Goal: Information Seeking & Learning: Check status

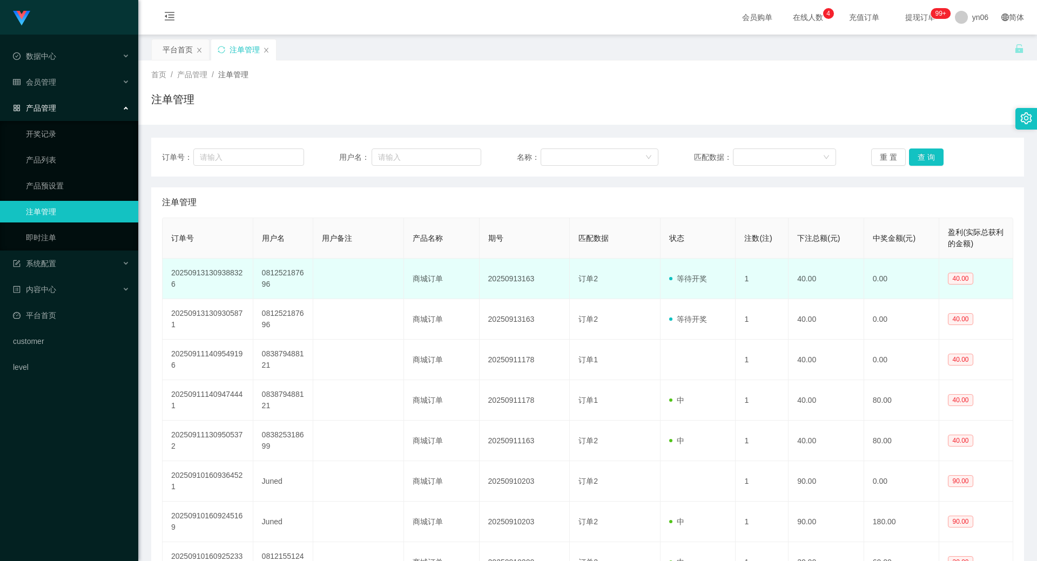
click at [282, 277] on td "081252187696" at bounding box center [283, 279] width 60 height 41
copy td "081252187696"
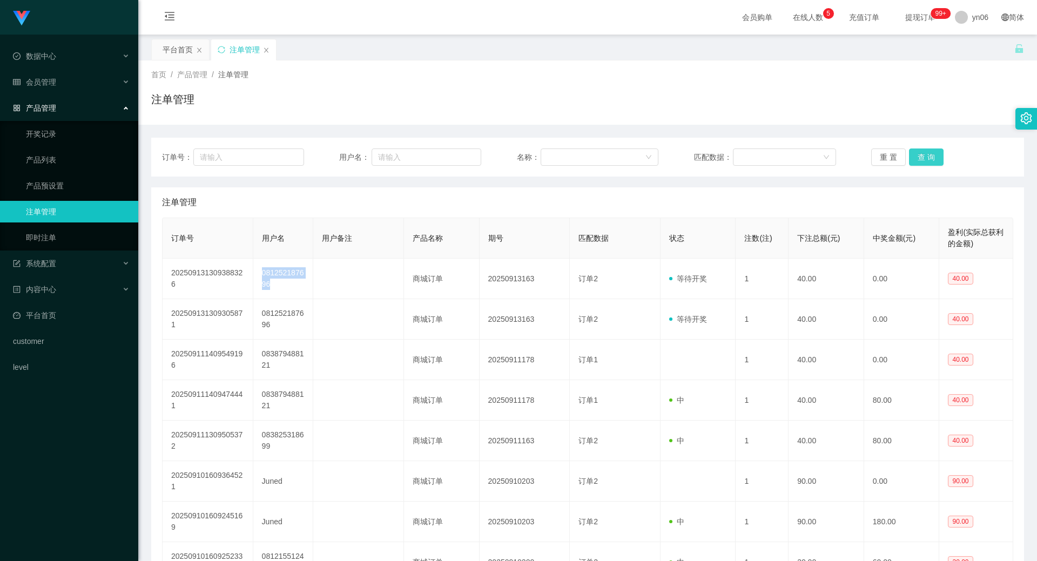
click at [925, 155] on button "查 询" at bounding box center [926, 157] width 35 height 17
click at [925, 155] on div "重 置 查 询" at bounding box center [942, 157] width 142 height 17
click at [925, 155] on button "查 询" at bounding box center [932, 157] width 46 height 17
click at [925, 155] on div "重 置 查 询" at bounding box center [942, 157] width 142 height 17
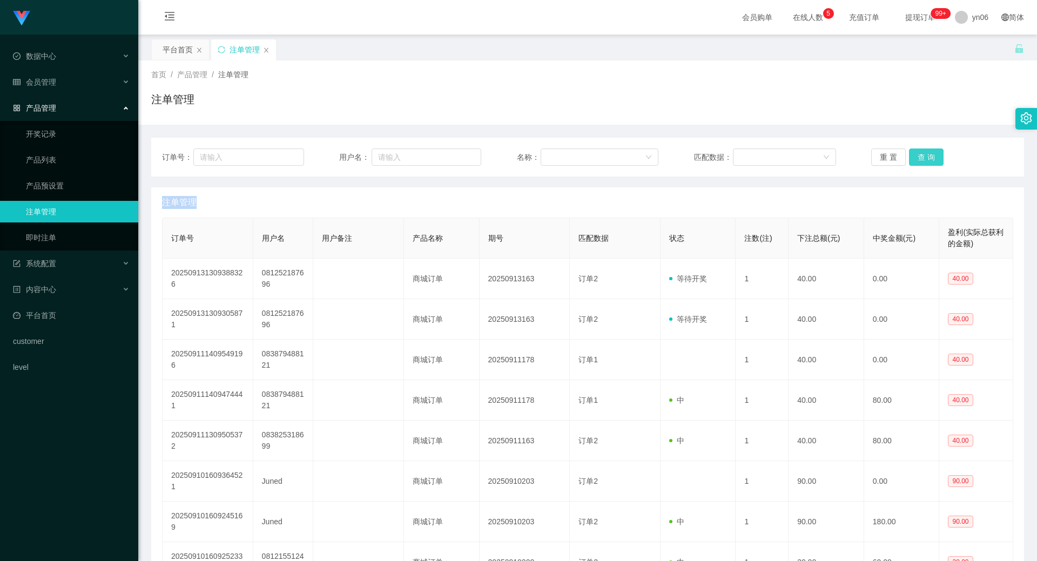
click at [925, 155] on button "查 询" at bounding box center [926, 157] width 35 height 17
click at [925, 155] on div "重 置 查 询" at bounding box center [942, 157] width 142 height 17
click at [925, 155] on button "查 询" at bounding box center [926, 157] width 35 height 17
click at [925, 156] on div "重 置 查 询" at bounding box center [942, 157] width 142 height 17
click at [925, 156] on button "查 询" at bounding box center [932, 157] width 46 height 17
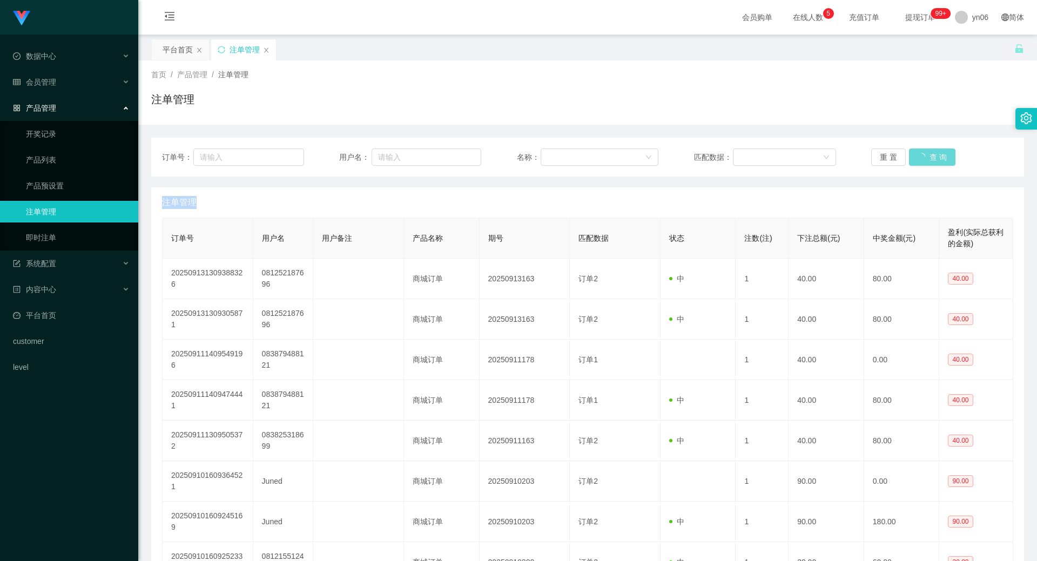
click at [925, 156] on div "重 置 查 询" at bounding box center [942, 157] width 142 height 17
click at [925, 156] on button "查 询" at bounding box center [932, 157] width 46 height 17
click at [69, 84] on div "会员管理" at bounding box center [69, 82] width 138 height 22
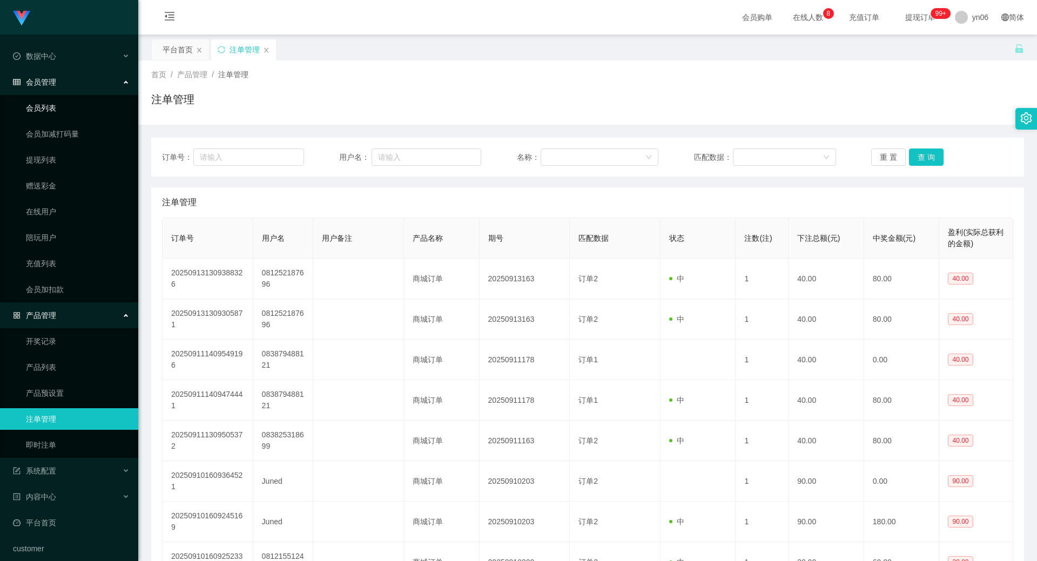
click at [83, 116] on link "会员列表" at bounding box center [78, 108] width 104 height 22
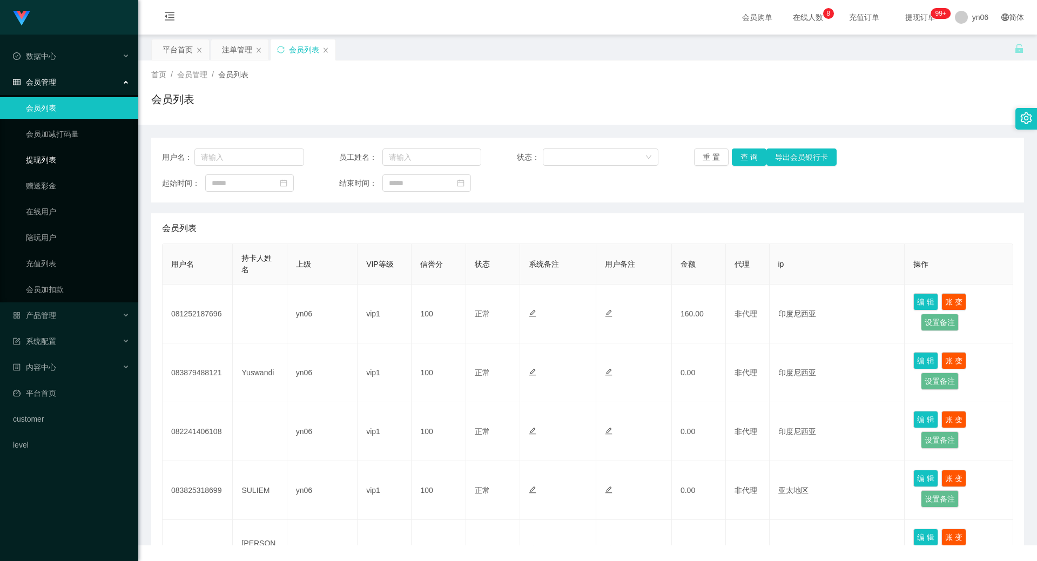
click at [86, 152] on link "提现列表" at bounding box center [78, 160] width 104 height 22
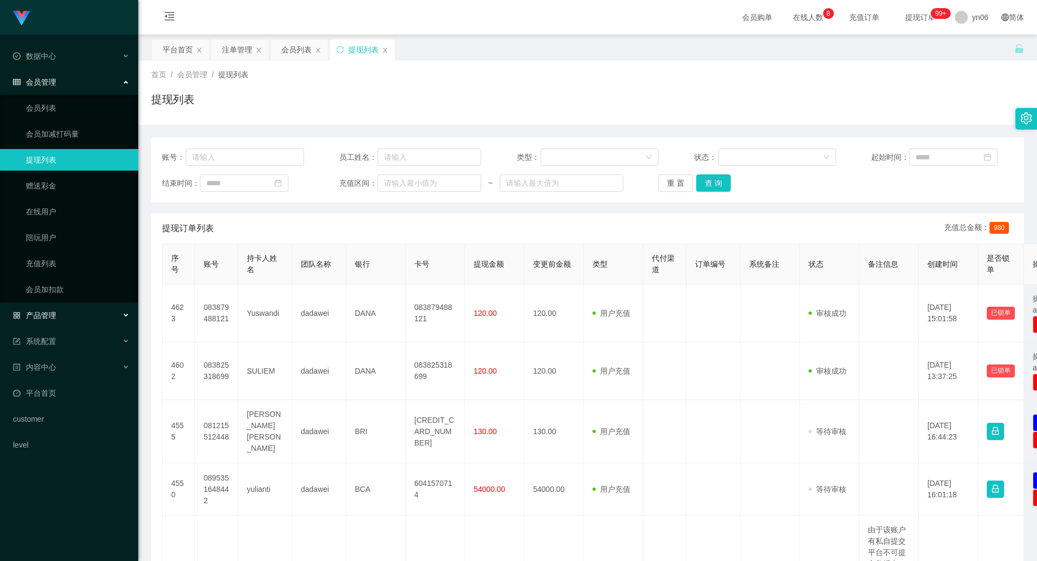
click at [75, 322] on div "产品管理" at bounding box center [69, 316] width 138 height 22
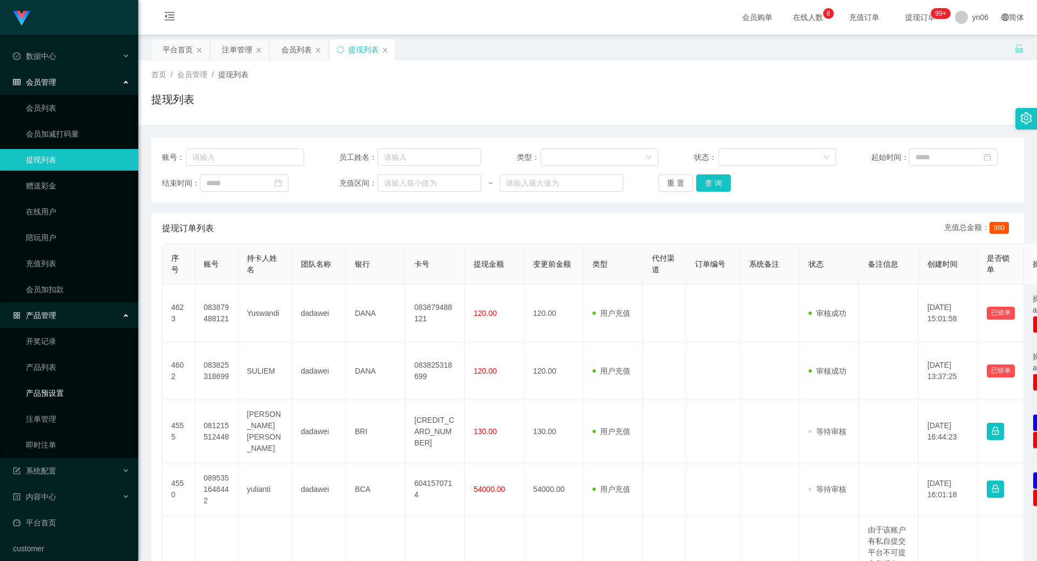
click at [100, 387] on link "产品预设置" at bounding box center [78, 393] width 104 height 22
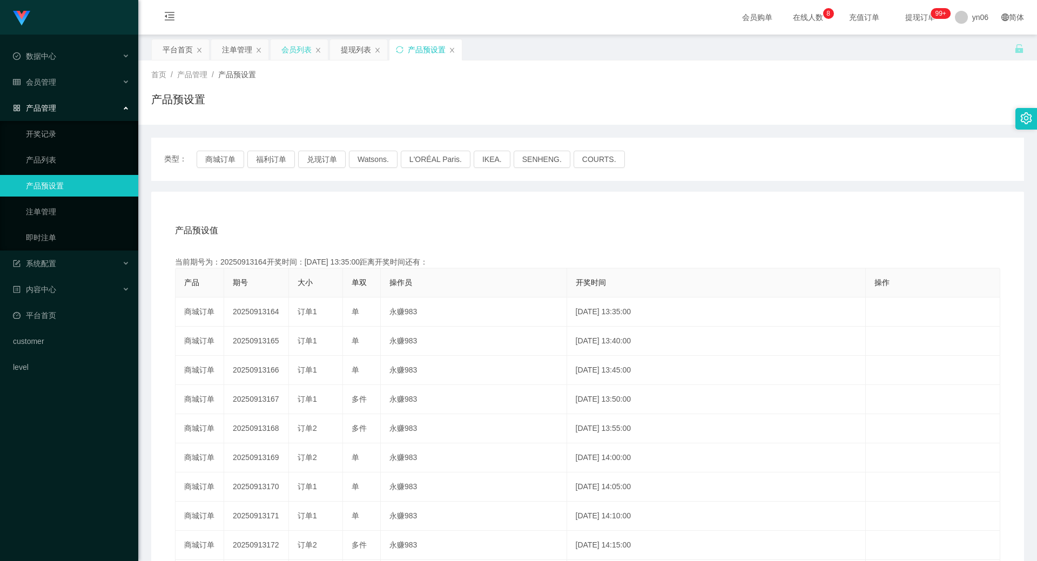
click at [293, 49] on div "会员列表" at bounding box center [296, 49] width 30 height 21
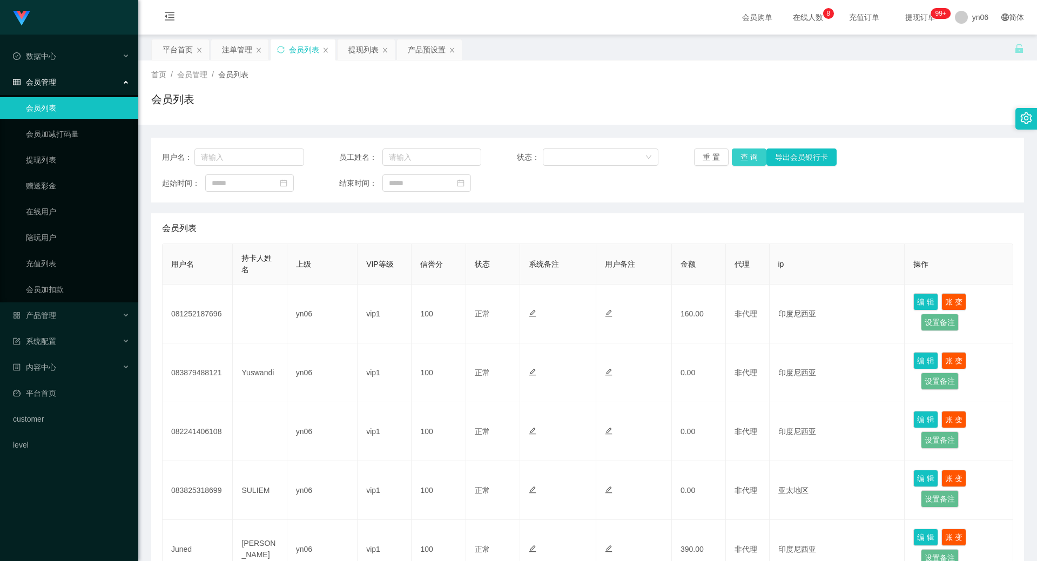
click at [746, 156] on button "查 询" at bounding box center [749, 157] width 35 height 17
click at [746, 156] on div "重 置 查 询 导出会员银行卡" at bounding box center [765, 157] width 142 height 17
click at [746, 156] on button "查 询" at bounding box center [749, 157] width 35 height 17
click at [746, 156] on div "重 置 查 询 导出会员银行卡" at bounding box center [765, 157] width 142 height 17
click at [746, 156] on button "查 询" at bounding box center [755, 157] width 46 height 17
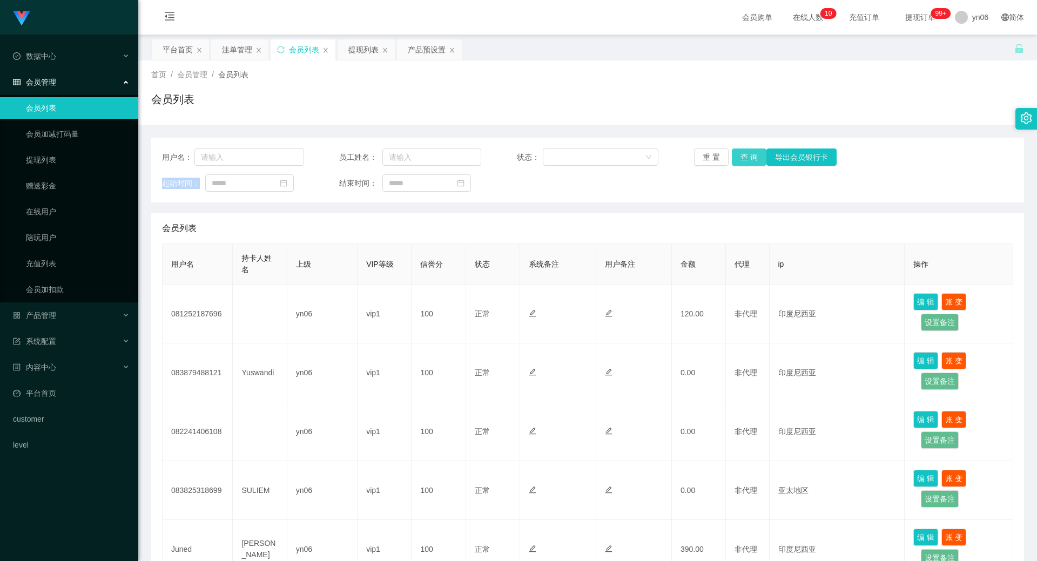
click at [732, 162] on button "查 询" at bounding box center [749, 157] width 35 height 17
click at [736, 157] on button "查 询" at bounding box center [749, 157] width 35 height 17
click at [736, 157] on div "重 置 查 询 导出会员银行卡" at bounding box center [765, 157] width 142 height 17
click at [736, 157] on button "查 询" at bounding box center [749, 157] width 35 height 17
click at [736, 157] on div "重 置 查 询 导出会员银行卡" at bounding box center [765, 157] width 142 height 17
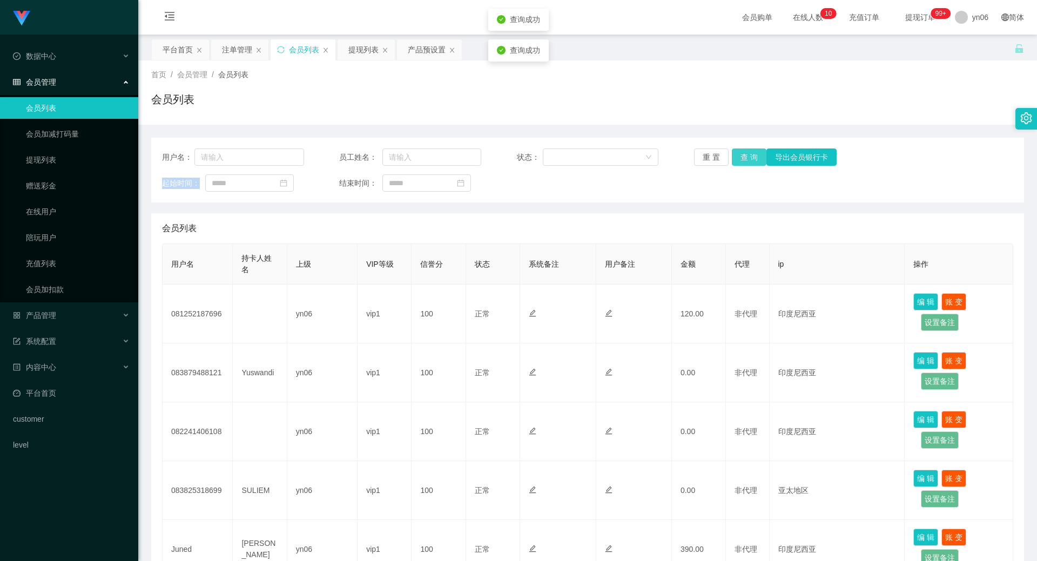
drag, startPoint x: 736, startPoint y: 157, endPoint x: 742, endPoint y: 159, distance: 5.8
click at [741, 159] on button "查 询" at bounding box center [749, 157] width 35 height 17
drag, startPoint x: 742, startPoint y: 159, endPoint x: 741, endPoint y: 166, distance: 7.1
click at [742, 160] on div "重 置 查 询 导出会员银行卡" at bounding box center [765, 157] width 142 height 17
click at [741, 170] on div "用户名： 员工姓名： 状态： 重 置 查 询 导出会员银行卡 起始时间： 结束时间：" at bounding box center [587, 170] width 873 height 65
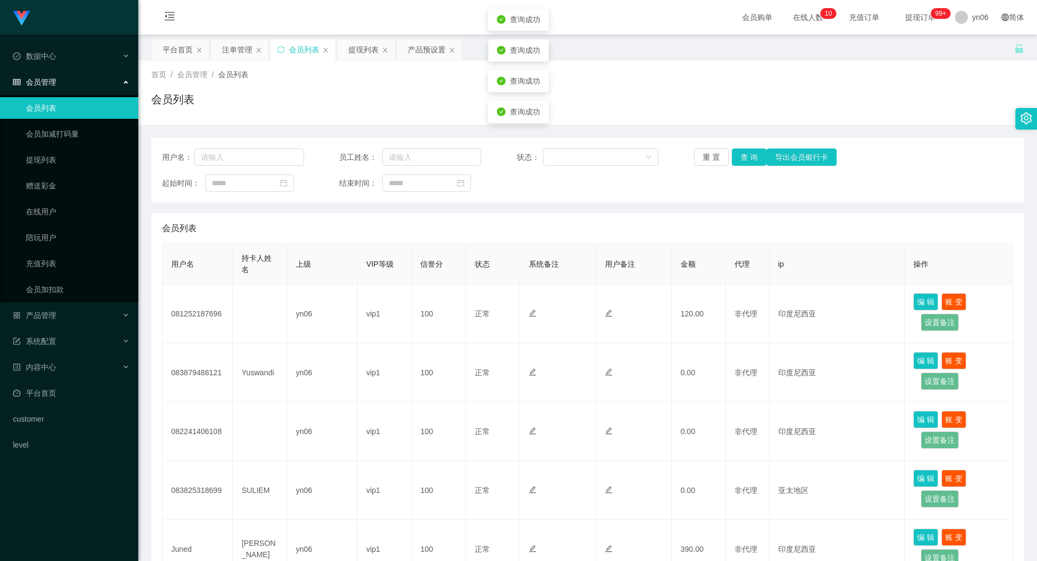
click at [741, 170] on div "用户名： 员工姓名： 状态： 重 置 查 询 导出会员银行卡 起始时间： 结束时间：" at bounding box center [587, 170] width 873 height 65
click at [754, 157] on button "查 询" at bounding box center [749, 157] width 35 height 17
click at [754, 157] on div "重 置 查 询 导出会员银行卡" at bounding box center [765, 157] width 142 height 17
click at [754, 157] on button "查 询" at bounding box center [749, 157] width 35 height 17
click at [754, 157] on div "重 置 查 询 导出会员银行卡" at bounding box center [765, 157] width 142 height 17
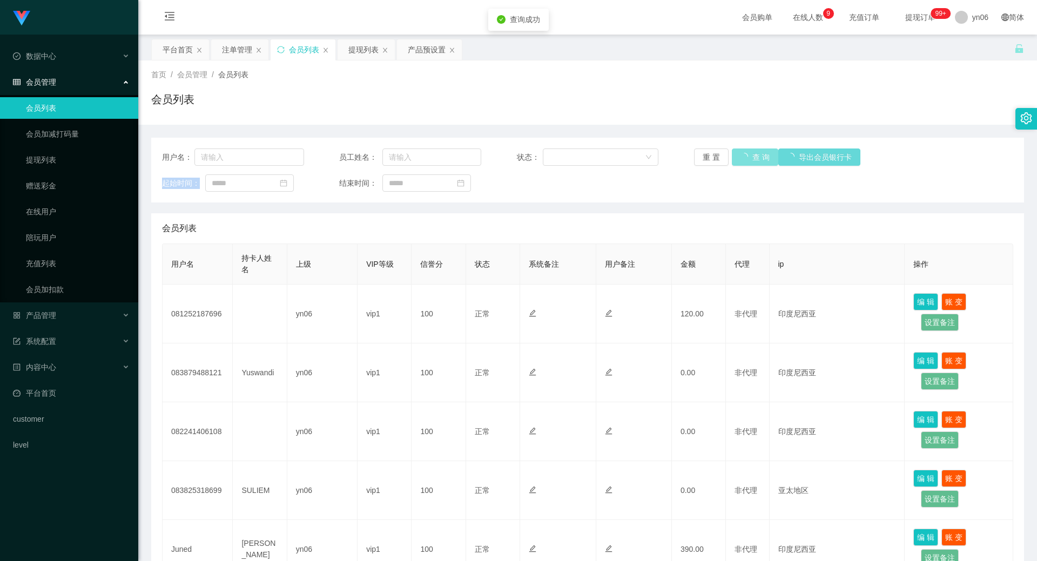
click at [754, 157] on button "查 询" at bounding box center [755, 157] width 46 height 17
click at [748, 165] on button "查 询" at bounding box center [749, 157] width 35 height 17
click at [748, 165] on div "重 置 查 询 导出会员银行卡" at bounding box center [765, 157] width 142 height 17
click at [748, 163] on button "查 询" at bounding box center [755, 157] width 46 height 17
click at [748, 163] on div "重 置 查 询 导出会员银行卡" at bounding box center [765, 157] width 142 height 17
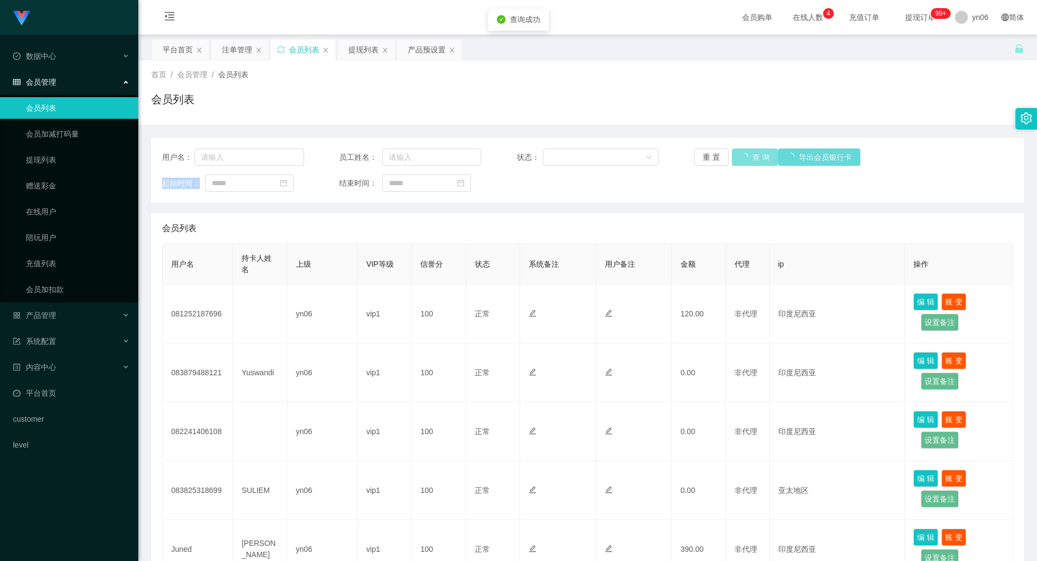
click at [748, 163] on button "查 询" at bounding box center [755, 157] width 46 height 17
click at [748, 163] on div "重 置 查 询 导出会员银行卡" at bounding box center [765, 157] width 142 height 17
click at [748, 163] on button "查 询" at bounding box center [749, 157] width 35 height 17
click at [738, 153] on button "查 询" at bounding box center [749, 157] width 35 height 17
click at [738, 153] on div "重 置 查 询 导出会员银行卡" at bounding box center [765, 157] width 142 height 17
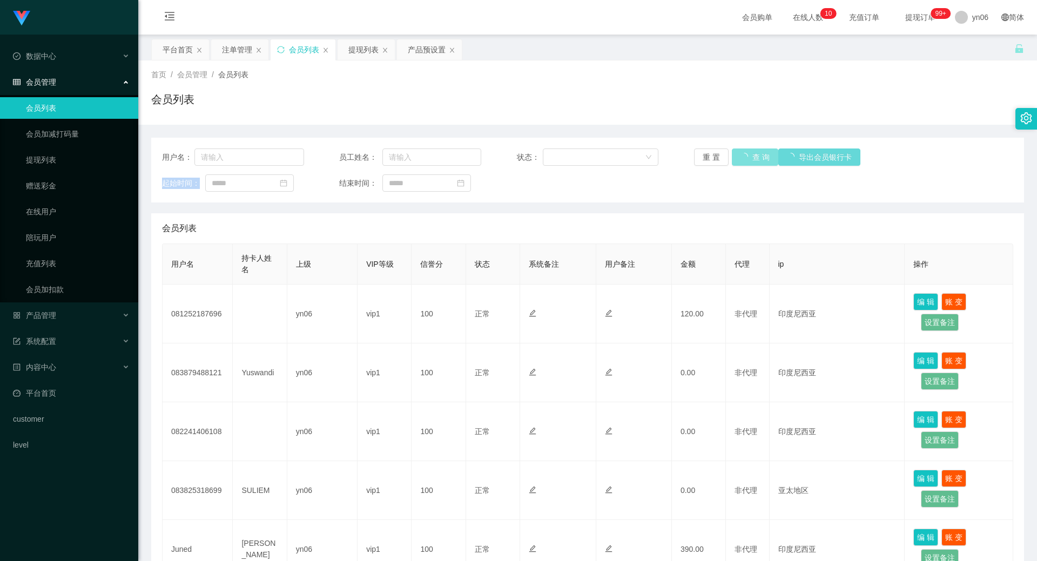
click at [738, 153] on button "查 询" at bounding box center [755, 157] width 46 height 17
click at [738, 153] on div "重 置 查 询 导出会员银行卡" at bounding box center [765, 157] width 142 height 17
click at [738, 153] on button "查 询" at bounding box center [749, 157] width 35 height 17
click at [738, 153] on div "重 置 查 询 导出会员银行卡" at bounding box center [765, 157] width 142 height 17
click at [738, 153] on button "查 询" at bounding box center [749, 157] width 35 height 17
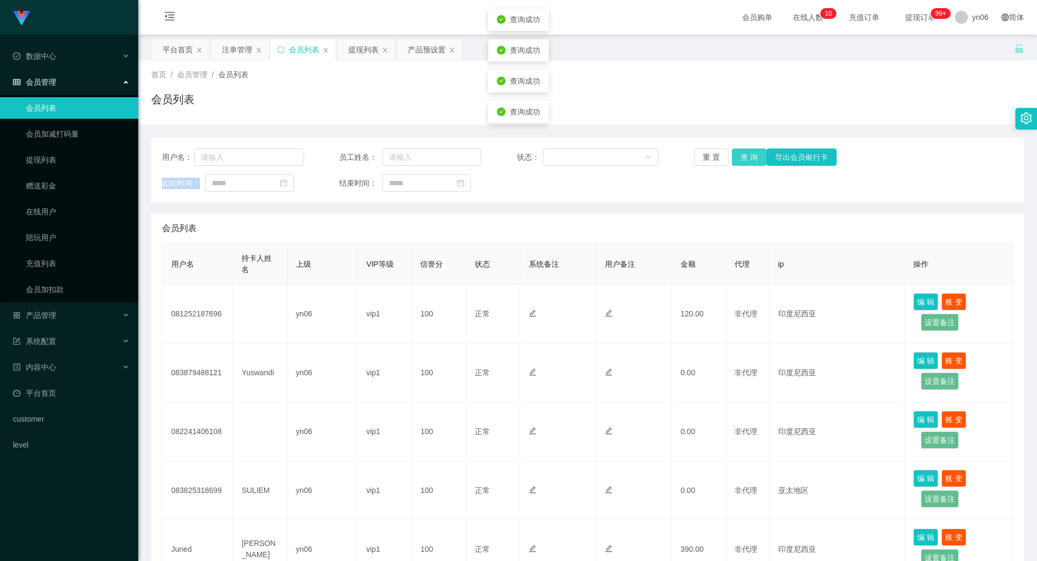
click at [738, 153] on button "查 询" at bounding box center [749, 157] width 35 height 17
click at [738, 153] on div "重 置 查 询 导出会员银行卡" at bounding box center [765, 157] width 142 height 17
click at [738, 153] on button "查 询" at bounding box center [749, 157] width 35 height 17
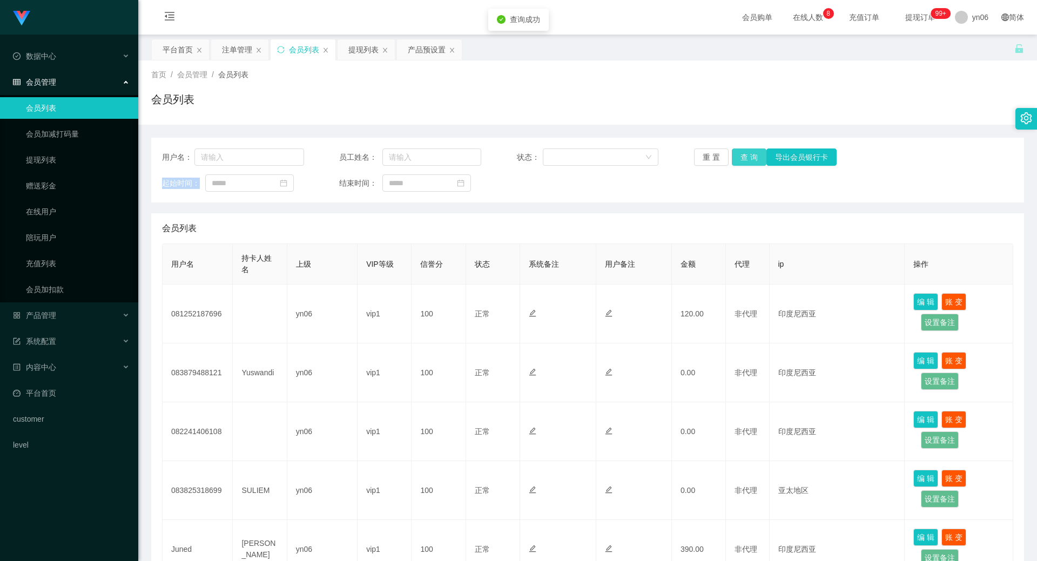
click at [738, 153] on button "查 询" at bounding box center [749, 157] width 35 height 17
click at [738, 153] on div "重 置 查 询 导出会员银行卡" at bounding box center [765, 157] width 142 height 17
click at [738, 153] on button "查 询" at bounding box center [755, 157] width 46 height 17
click at [738, 153] on button "查 询" at bounding box center [749, 157] width 35 height 17
click at [738, 153] on div "重 置 查 询 导出会员银行卡" at bounding box center [765, 157] width 142 height 17
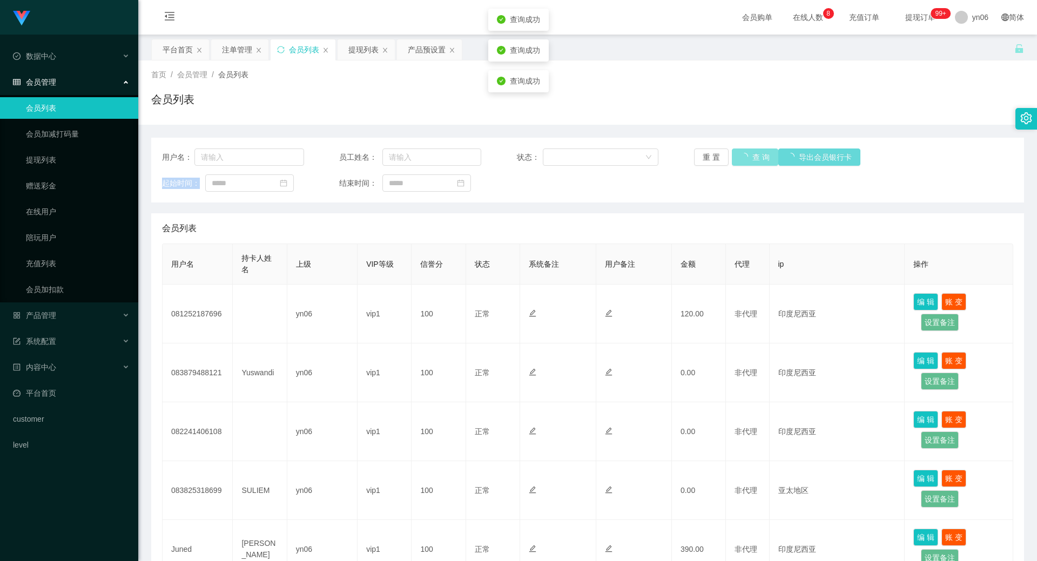
click at [738, 153] on button "查 询" at bounding box center [755, 157] width 46 height 17
click at [738, 153] on div "重 置 查 询 导出会员银行卡" at bounding box center [765, 157] width 142 height 17
click at [738, 153] on button "查 询" at bounding box center [749, 157] width 35 height 17
click at [746, 159] on button "查 询" at bounding box center [749, 157] width 35 height 17
click at [746, 159] on div "重 置 查 询 导出会员银行卡" at bounding box center [765, 157] width 142 height 17
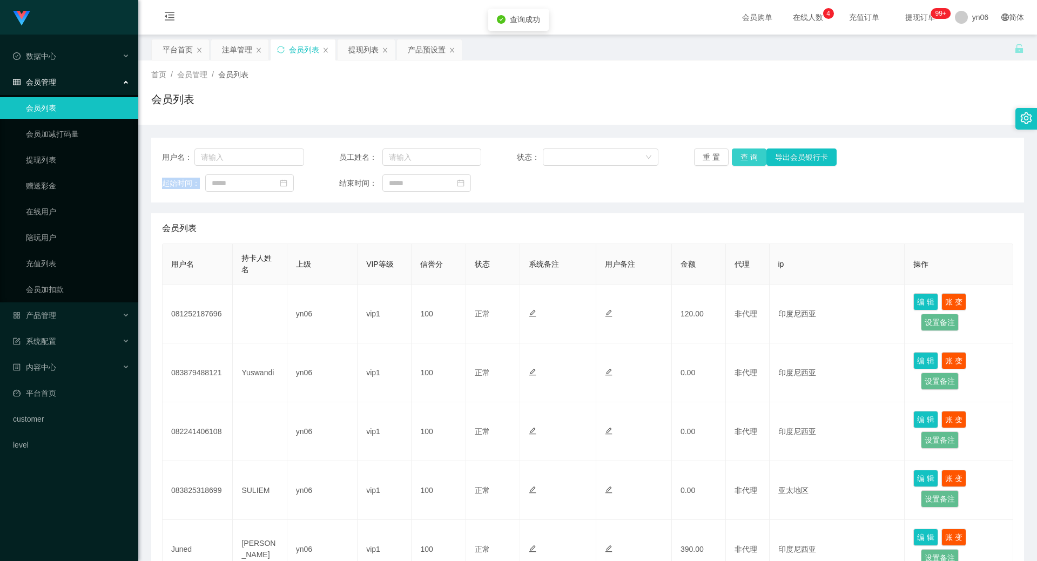
click at [746, 159] on button "查 询" at bounding box center [749, 157] width 35 height 17
click at [746, 159] on button "查 询" at bounding box center [755, 157] width 46 height 17
click at [746, 159] on button "查 询" at bounding box center [749, 157] width 35 height 17
click at [746, 159] on button "查 询" at bounding box center [755, 157] width 46 height 17
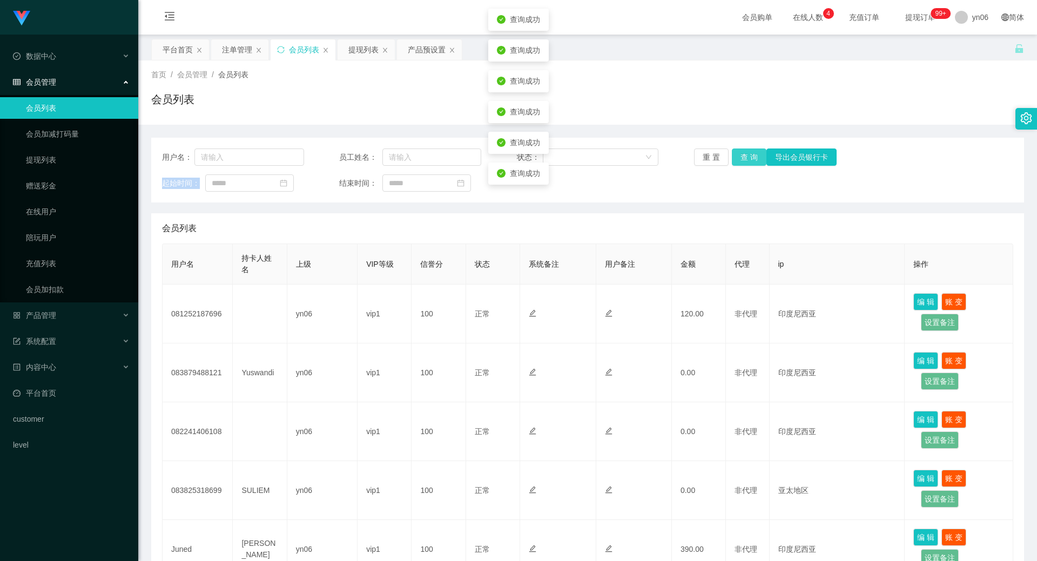
click at [746, 159] on button "查 询" at bounding box center [749, 157] width 35 height 17
click at [746, 159] on div "重 置 查 询 导出会员银行卡" at bounding box center [765, 157] width 142 height 17
click at [746, 159] on button "查 询" at bounding box center [749, 157] width 35 height 17
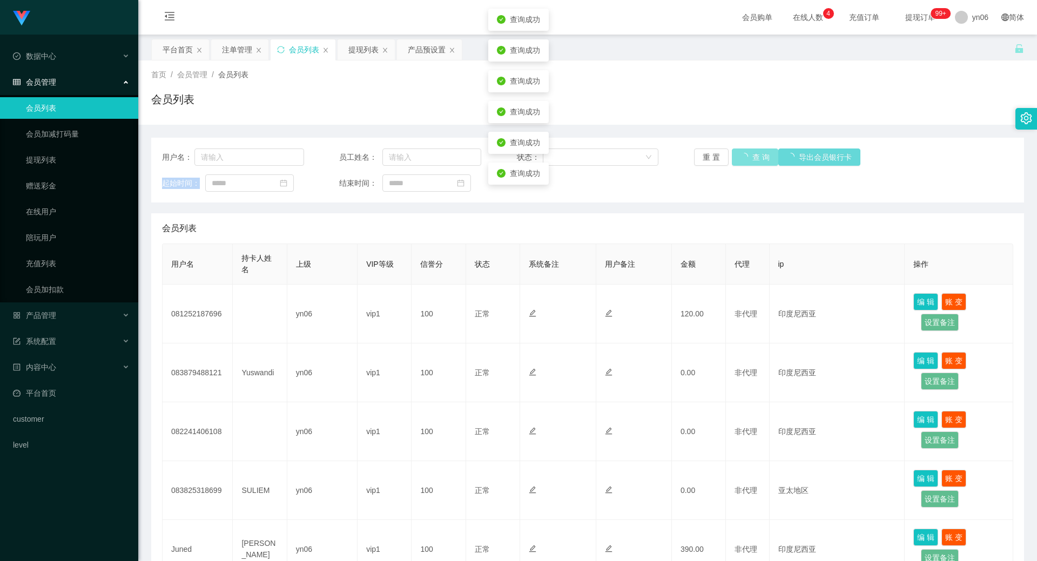
click at [746, 159] on div "重 置 查 询 导出会员银行卡" at bounding box center [765, 157] width 142 height 17
click at [746, 159] on button "查 询" at bounding box center [749, 157] width 35 height 17
click at [746, 159] on button "查 询" at bounding box center [755, 157] width 46 height 17
click at [746, 159] on button "查 询" at bounding box center [749, 157] width 35 height 17
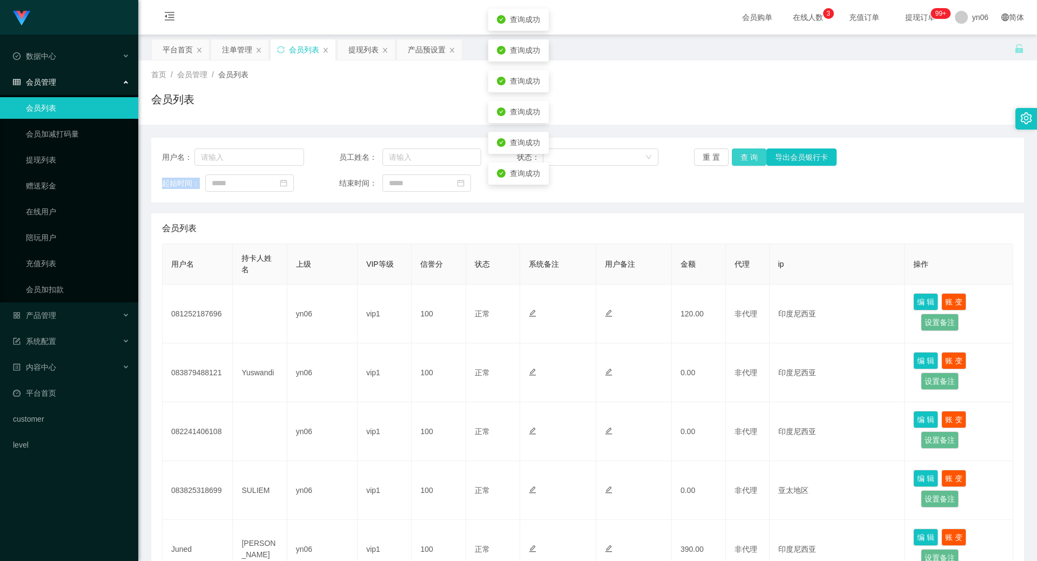
click at [746, 159] on button "查 询" at bounding box center [749, 157] width 35 height 17
click at [746, 159] on button "查 询" at bounding box center [755, 157] width 46 height 17
click at [746, 159] on button "查 询" at bounding box center [749, 157] width 35 height 17
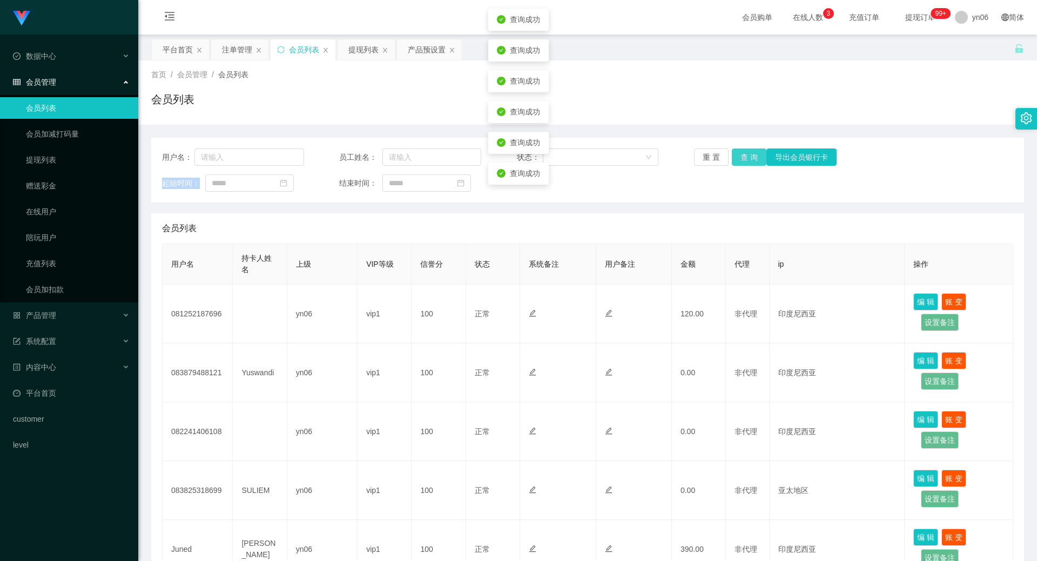
click at [746, 159] on button "查 询" at bounding box center [749, 157] width 35 height 17
click at [746, 159] on button "查 询" at bounding box center [755, 157] width 46 height 17
click at [746, 159] on div "重 置 查 询 导出会员银行卡" at bounding box center [765, 157] width 142 height 17
click at [746, 159] on button "查 询" at bounding box center [749, 157] width 35 height 17
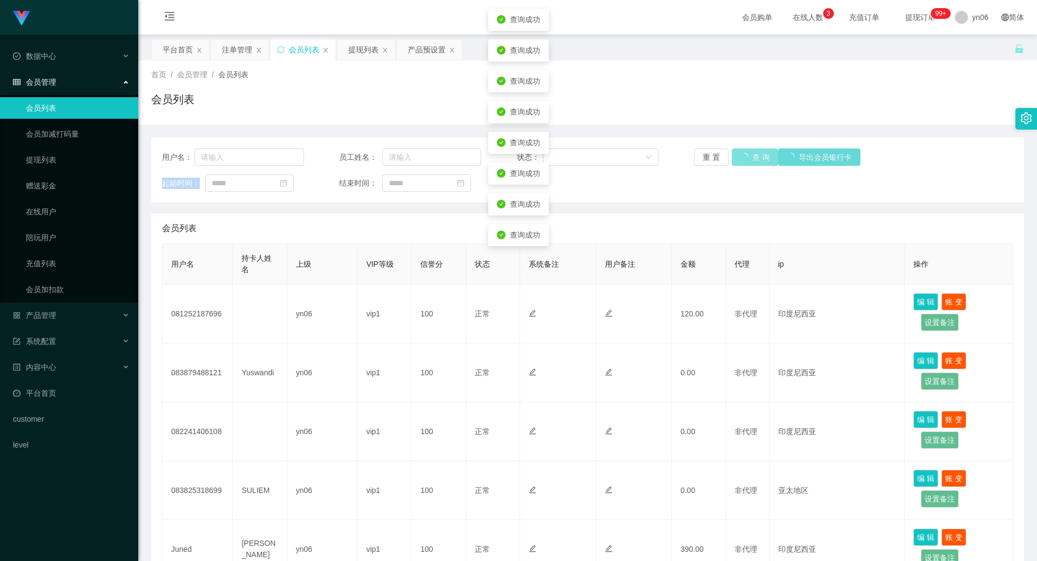
click at [746, 159] on div "重 置 查 询 导出会员银行卡" at bounding box center [765, 157] width 142 height 17
click at [746, 159] on button "查 询" at bounding box center [755, 157] width 46 height 17
click at [746, 159] on div "重 置 查 询 导出会员银行卡" at bounding box center [765, 157] width 142 height 17
click at [746, 159] on button "查 询" at bounding box center [755, 157] width 46 height 17
click at [746, 159] on div "重 置 查 询 导出会员银行卡" at bounding box center [765, 157] width 142 height 17
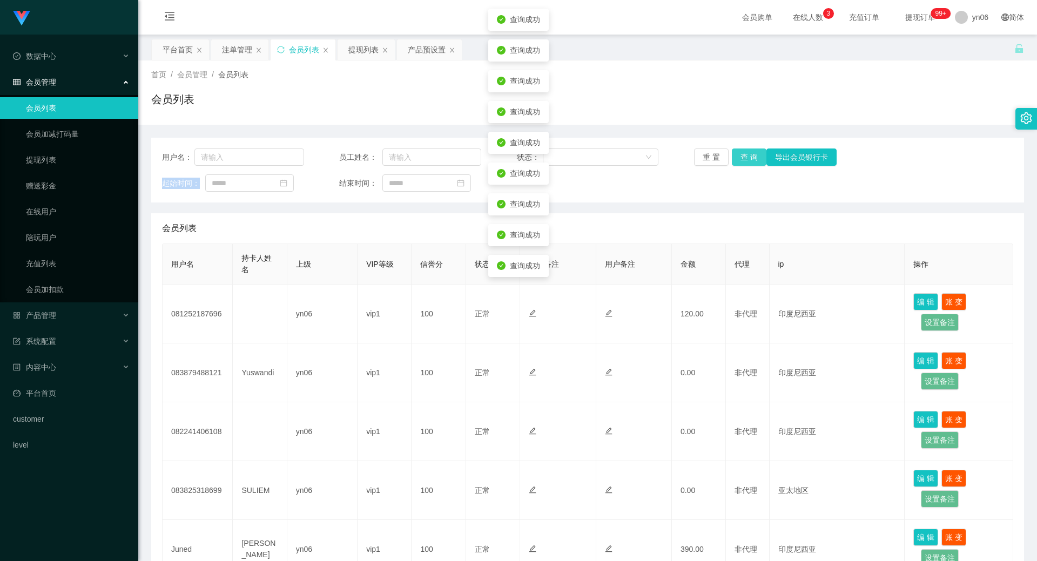
click at [746, 159] on button "查 询" at bounding box center [749, 157] width 35 height 17
click at [746, 159] on div "重 置 查 询 导出会员银行卡" at bounding box center [765, 157] width 142 height 17
click at [746, 159] on button "查 询" at bounding box center [749, 157] width 35 height 17
click at [746, 159] on div "重 置 查 询 导出会员银行卡" at bounding box center [765, 157] width 142 height 17
click at [746, 159] on button "查 询" at bounding box center [749, 157] width 35 height 17
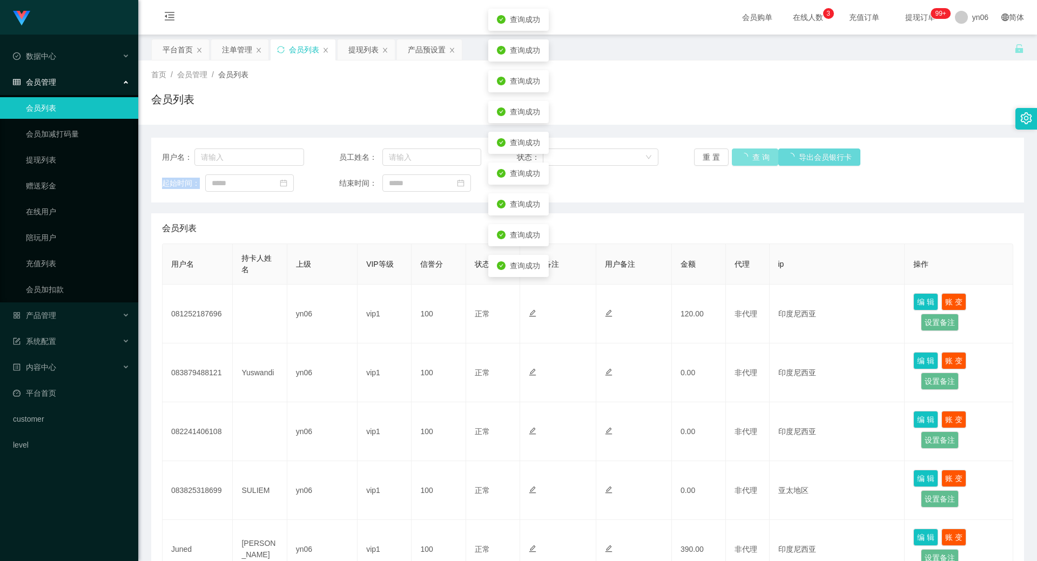
click at [746, 159] on div "重 置 查 询 导出会员银行卡" at bounding box center [765, 157] width 142 height 17
click at [746, 159] on button "查 询" at bounding box center [755, 157] width 46 height 17
click at [746, 159] on button "查 询" at bounding box center [749, 157] width 35 height 17
click at [746, 159] on div "重 置 查 询 导出会员银行卡" at bounding box center [765, 157] width 142 height 17
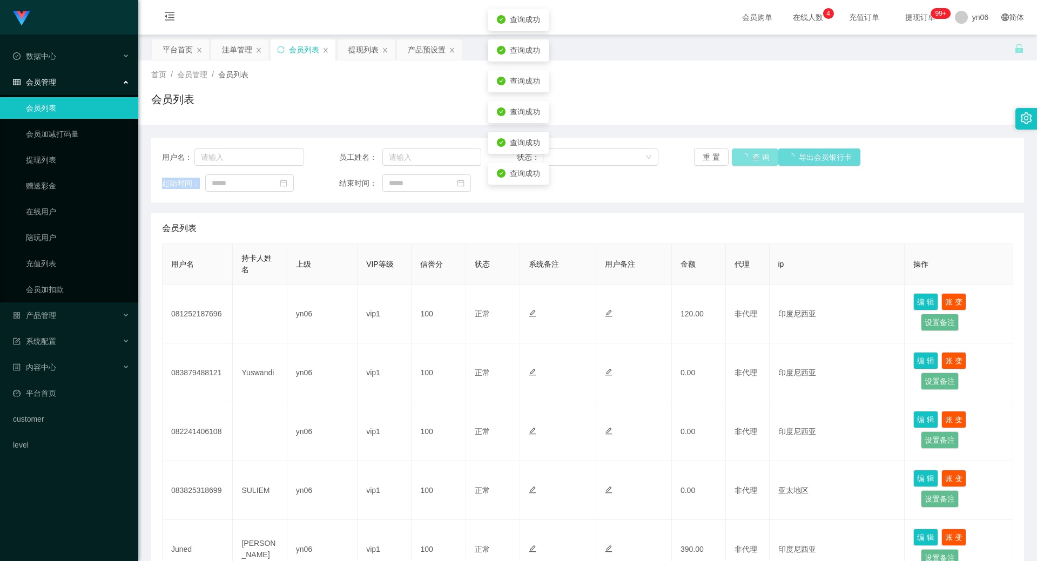
click at [746, 159] on button "查 询" at bounding box center [755, 157] width 46 height 17
click at [746, 159] on div "重 置 查 询 导出会员银行卡" at bounding box center [765, 157] width 142 height 17
click at [746, 159] on button "查 询" at bounding box center [749, 157] width 35 height 17
click at [746, 159] on div "重 置 查 询 导出会员银行卡" at bounding box center [765, 157] width 142 height 17
click at [746, 159] on button "查 询" at bounding box center [749, 157] width 35 height 17
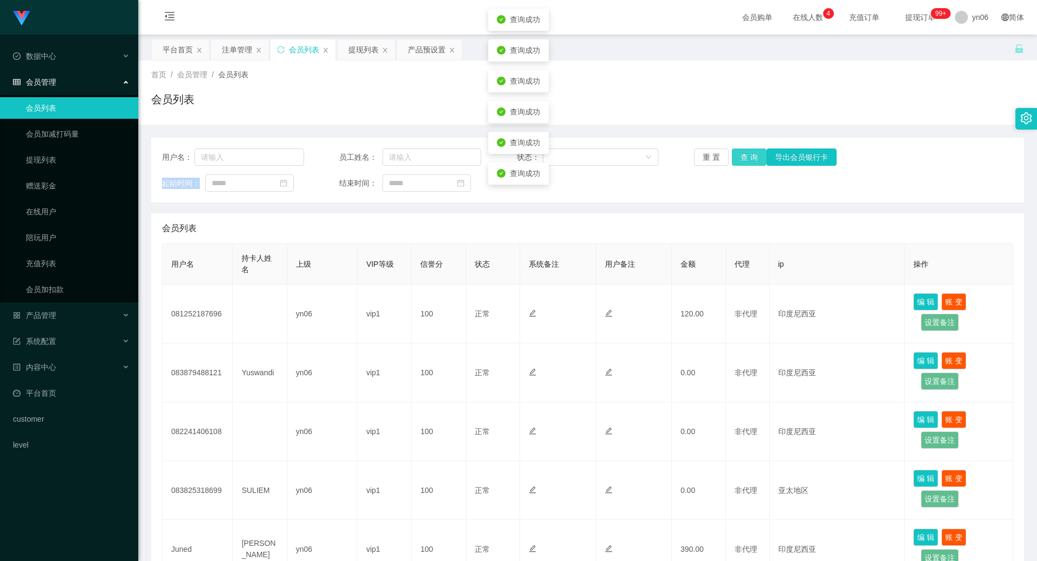
click at [746, 159] on div "重 置 查 询 导出会员银行卡" at bounding box center [765, 157] width 142 height 17
click at [746, 159] on button "查 询" at bounding box center [749, 157] width 35 height 17
click at [746, 159] on div "重 置 查 询 导出会员银行卡" at bounding box center [765, 157] width 142 height 17
click at [746, 159] on button "查 询" at bounding box center [749, 157] width 35 height 17
click at [746, 159] on div "重 置 查 询 导出会员银行卡" at bounding box center [765, 157] width 142 height 17
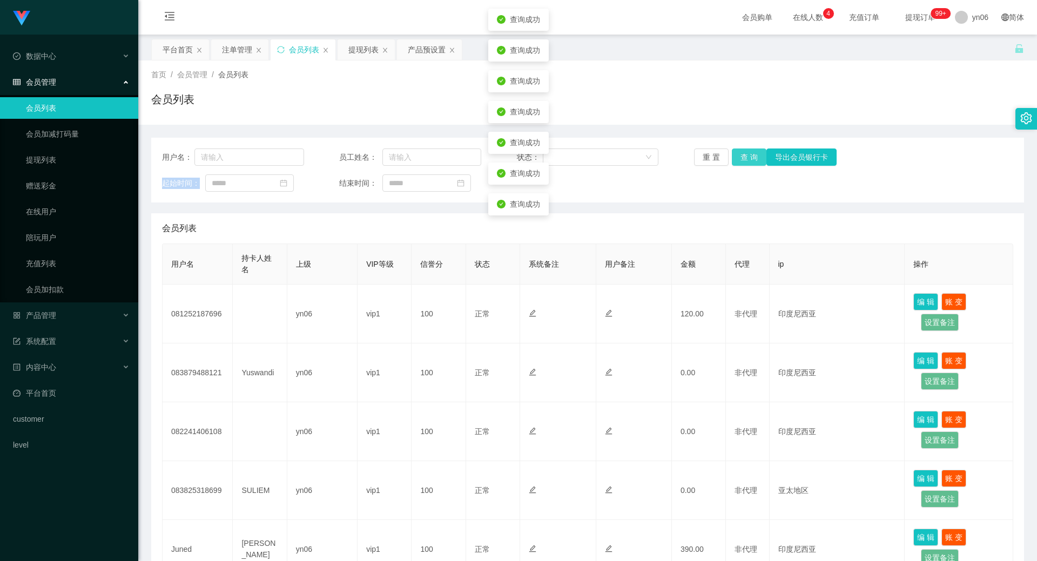
click at [746, 159] on button "查 询" at bounding box center [749, 157] width 35 height 17
click at [746, 159] on div "重 置 查 询 导出会员银行卡" at bounding box center [765, 157] width 142 height 17
click at [746, 159] on button "查 询" at bounding box center [749, 157] width 35 height 17
click at [746, 159] on div "重 置 查 询 导出会员银行卡" at bounding box center [765, 157] width 142 height 17
click at [746, 159] on button "查 询" at bounding box center [749, 157] width 35 height 17
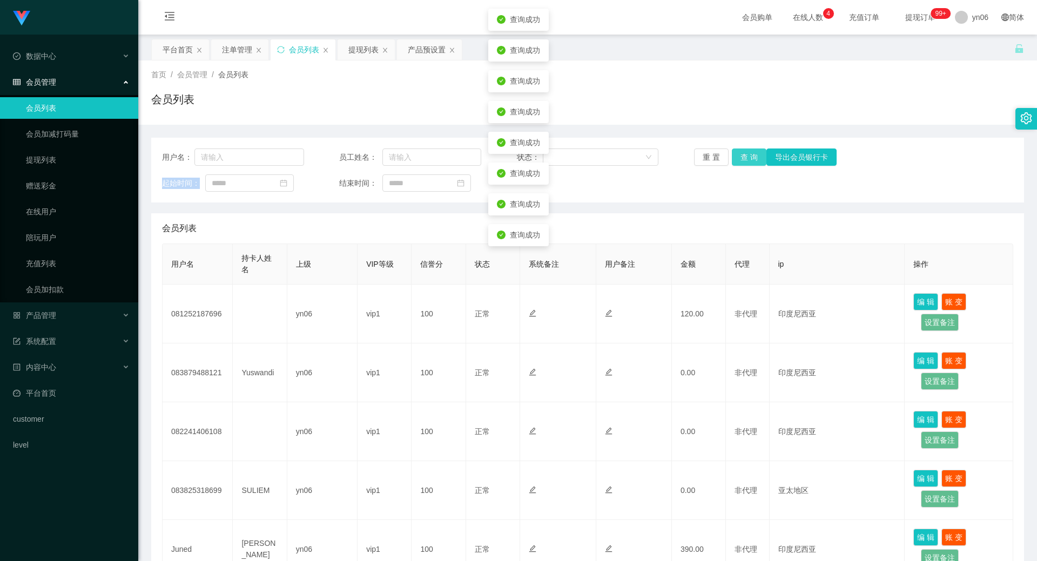
click at [746, 159] on div "重 置 查 询 导出会员银行卡" at bounding box center [765, 157] width 142 height 17
click at [746, 159] on button "查 询" at bounding box center [749, 157] width 35 height 17
click at [746, 159] on div "重 置 查 询 导出会员银行卡" at bounding box center [765, 157] width 142 height 17
click at [746, 159] on button "查 询" at bounding box center [749, 157] width 35 height 17
click at [746, 159] on div "重 置 查 询 导出会员银行卡" at bounding box center [765, 157] width 142 height 17
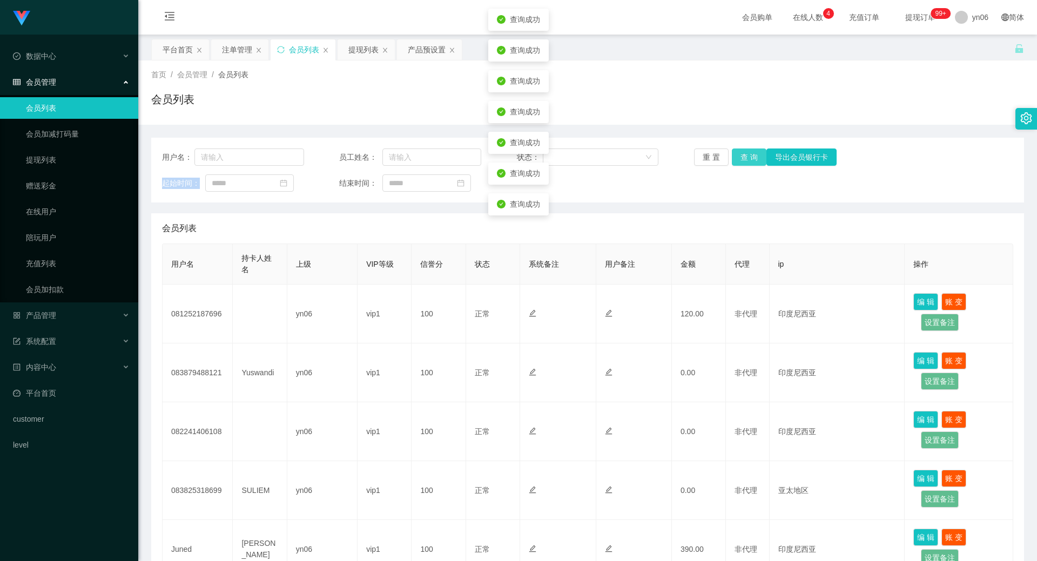
click at [746, 159] on button "查 询" at bounding box center [749, 157] width 35 height 17
click at [746, 159] on div "重 置 查 询 导出会员银行卡" at bounding box center [765, 157] width 142 height 17
click at [746, 159] on button "查 询" at bounding box center [749, 157] width 35 height 17
click at [746, 159] on div "重 置 查 询 导出会员银行卡" at bounding box center [765, 157] width 142 height 17
click at [746, 159] on button "查 询" at bounding box center [749, 157] width 35 height 17
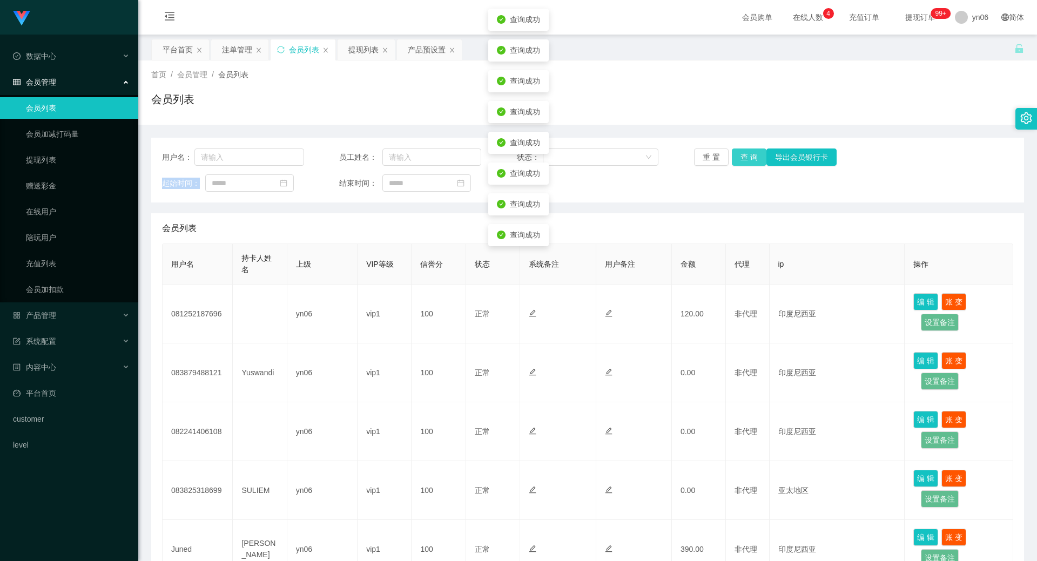
click at [746, 159] on div "重 置 查 询 导出会员银行卡" at bounding box center [765, 157] width 142 height 17
click at [746, 159] on button "查 询" at bounding box center [749, 157] width 35 height 17
click at [746, 159] on div "重 置 查 询 导出会员银行卡" at bounding box center [765, 157] width 142 height 17
click at [746, 159] on button "查 询" at bounding box center [749, 157] width 35 height 17
click at [746, 159] on div "重 置 查 询 导出会员银行卡" at bounding box center [765, 157] width 142 height 17
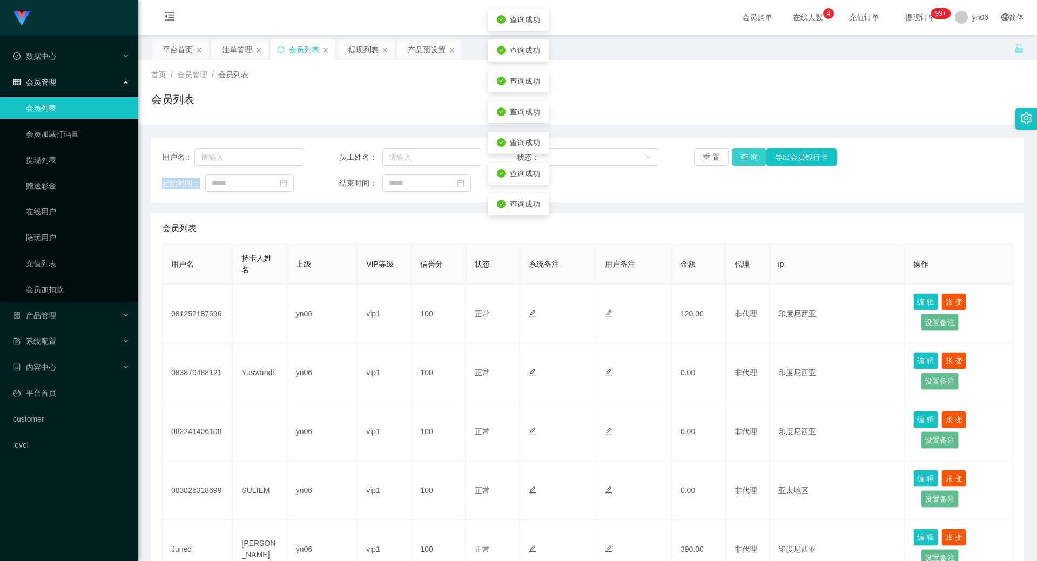
click at [746, 159] on button "查 询" at bounding box center [749, 157] width 35 height 17
click at [746, 159] on div "重 置 查 询 导出会员银行卡" at bounding box center [765, 157] width 142 height 17
click at [746, 159] on button "查 询" at bounding box center [749, 157] width 35 height 17
click at [746, 159] on div "重 置 查 询 导出会员银行卡" at bounding box center [765, 157] width 142 height 17
click at [746, 159] on button "查 询" at bounding box center [749, 157] width 35 height 17
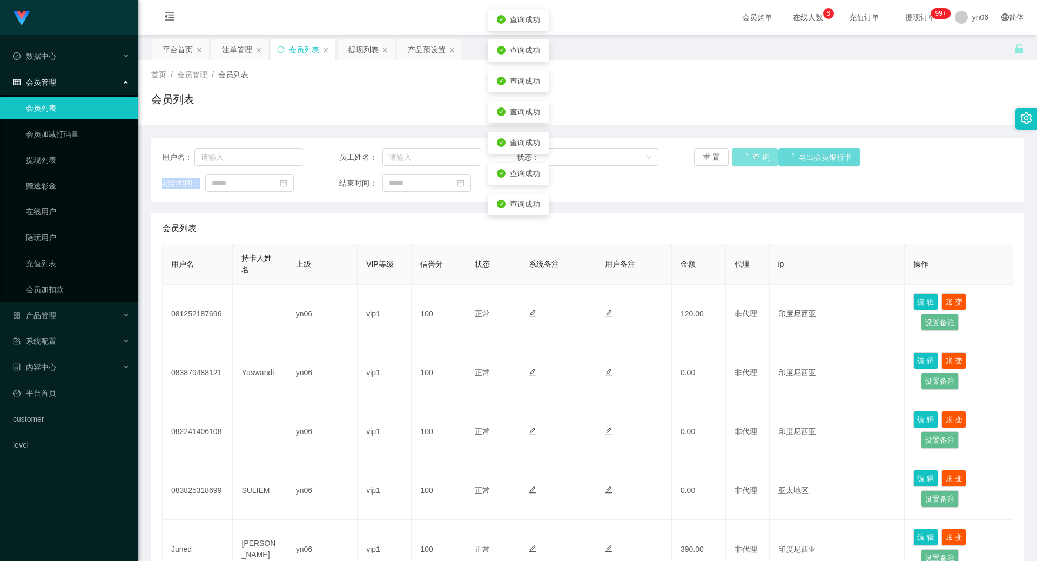
click at [746, 159] on div "重 置 查 询 导出会员银行卡" at bounding box center [765, 157] width 142 height 17
click at [746, 159] on button "查 询" at bounding box center [749, 157] width 35 height 17
click at [746, 159] on div "重 置 查 询 导出会员银行卡" at bounding box center [765, 157] width 142 height 17
click at [746, 159] on button "查 询" at bounding box center [749, 157] width 35 height 17
click at [746, 159] on div "重 置 查 询 导出会员银行卡" at bounding box center [765, 157] width 142 height 17
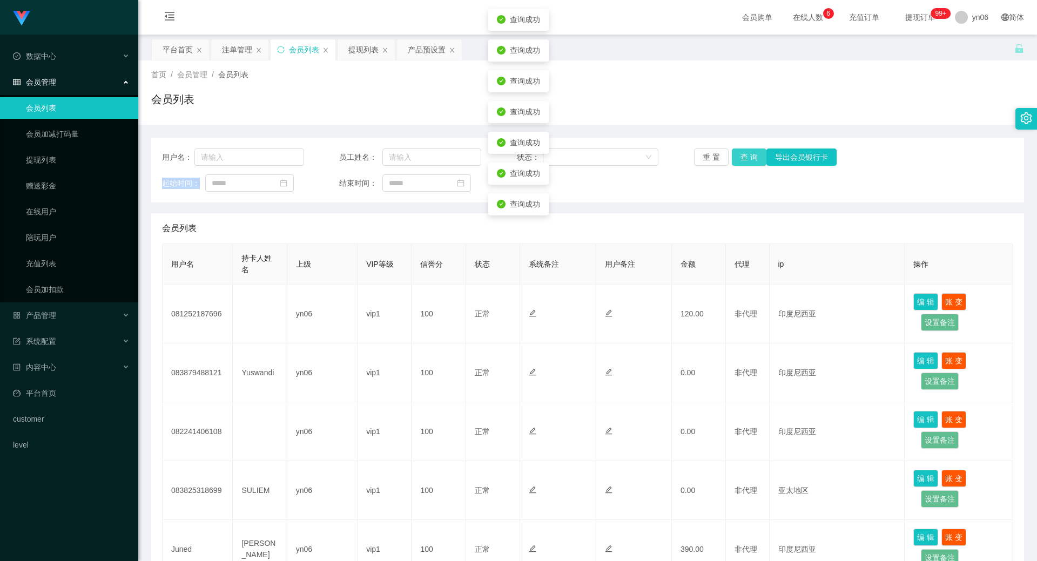
click at [746, 159] on button "查 询" at bounding box center [749, 157] width 35 height 17
click at [746, 159] on div "重 置 查 询 导出会员银行卡" at bounding box center [765, 157] width 142 height 17
click at [746, 159] on button "查 询" at bounding box center [749, 157] width 35 height 17
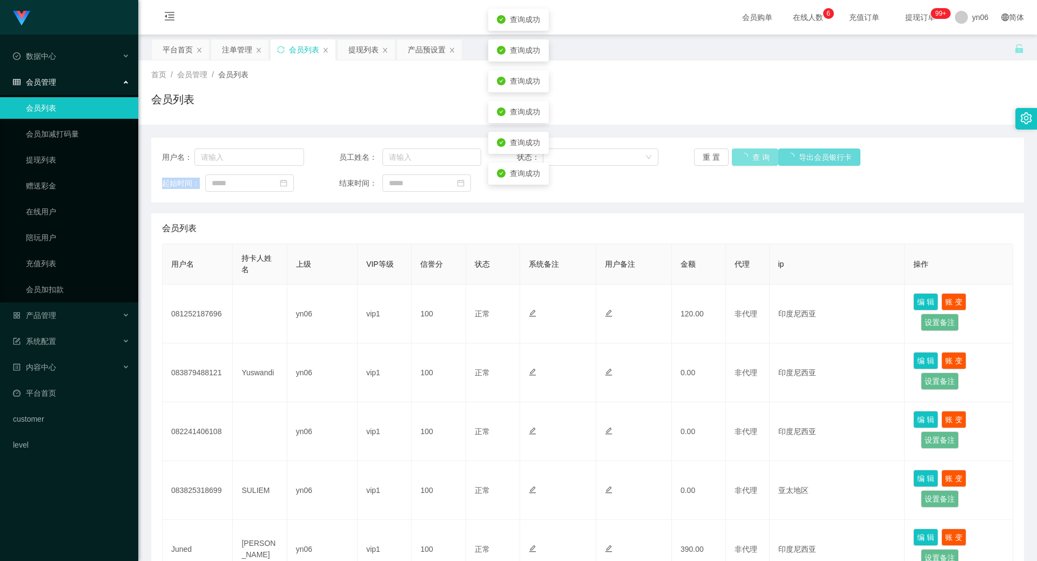
click at [746, 159] on div "重 置 查 询 导出会员银行卡" at bounding box center [765, 157] width 142 height 17
click at [746, 159] on button "查 询" at bounding box center [749, 157] width 35 height 17
click at [746, 159] on div "重 置 查 询 导出会员银行卡" at bounding box center [765, 157] width 142 height 17
click at [746, 159] on button "查 询" at bounding box center [749, 157] width 35 height 17
click at [746, 159] on div "重 置 查 询 导出会员银行卡" at bounding box center [765, 157] width 142 height 17
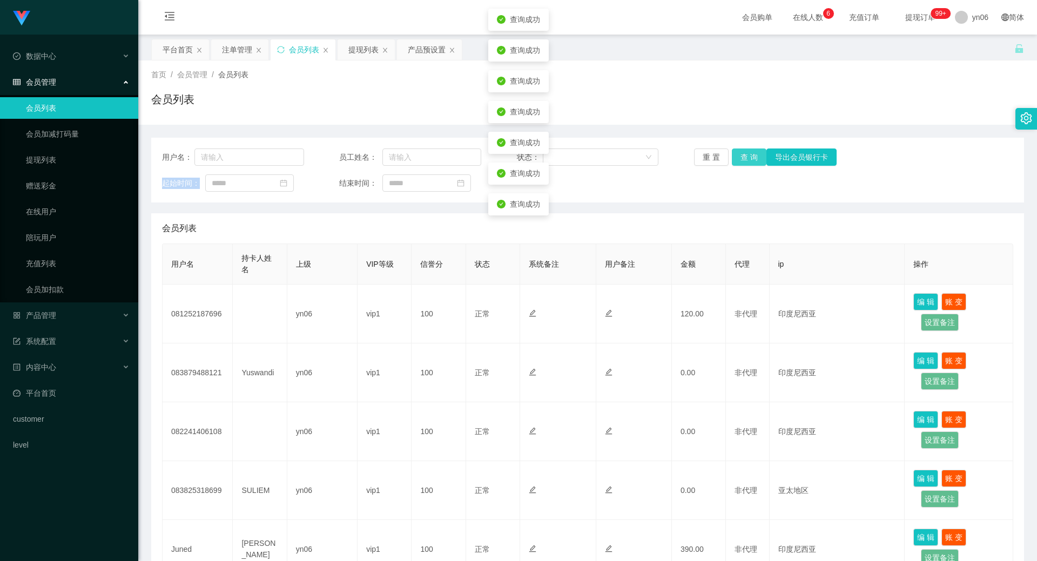
click at [746, 159] on button "查 询" at bounding box center [749, 157] width 35 height 17
click at [746, 159] on div "重 置 查 询 导出会员银行卡" at bounding box center [765, 157] width 142 height 17
click at [746, 159] on button "查 询" at bounding box center [755, 157] width 46 height 17
click at [746, 159] on div "重 置 查 询 导出会员银行卡" at bounding box center [765, 157] width 142 height 17
click at [746, 159] on button "查 询" at bounding box center [749, 157] width 35 height 17
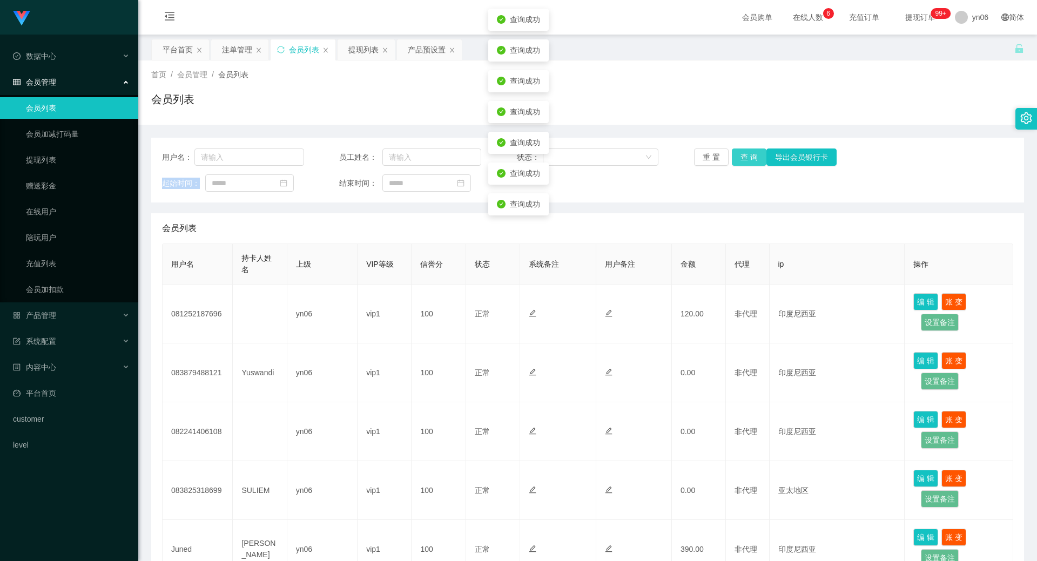
click at [746, 159] on div "重 置 查 询 导出会员银行卡" at bounding box center [765, 157] width 142 height 17
click at [746, 159] on button "查 询" at bounding box center [749, 157] width 35 height 17
click at [746, 159] on div "重 置 查 询 导出会员银行卡" at bounding box center [765, 157] width 142 height 17
click at [746, 159] on button "查 询" at bounding box center [749, 157] width 35 height 17
click at [746, 159] on div "重 置 查 询 导出会员银行卡" at bounding box center [765, 157] width 142 height 17
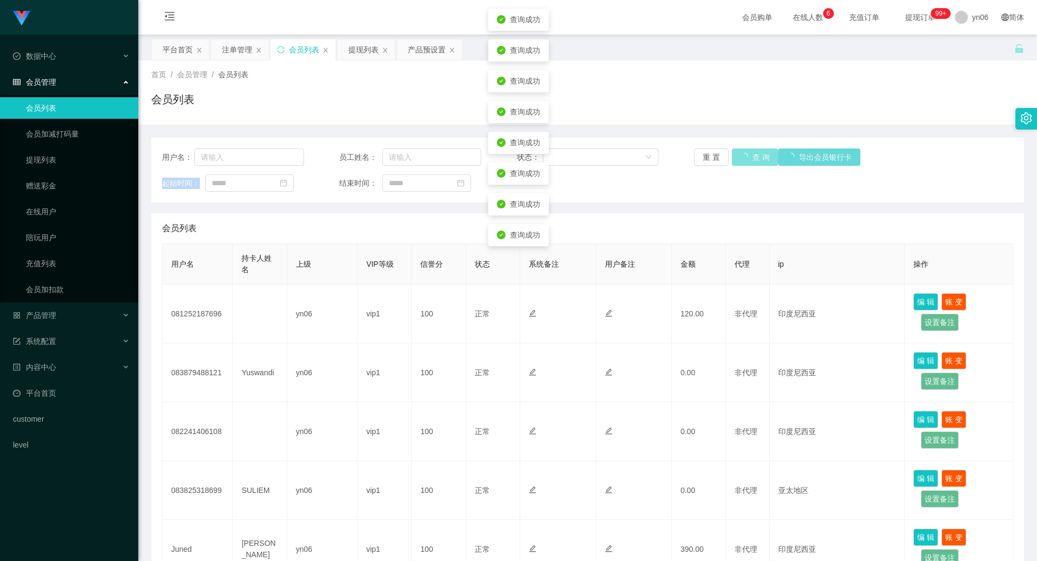
click at [746, 159] on button "查 询" at bounding box center [755, 157] width 46 height 17
click at [746, 159] on button "查 询" at bounding box center [749, 157] width 35 height 17
click at [746, 159] on div "重 置 查 询 导出会员银行卡" at bounding box center [765, 157] width 142 height 17
click at [746, 159] on button "查 询" at bounding box center [749, 157] width 35 height 17
click at [746, 159] on div "重 置 查 询 导出会员银行卡" at bounding box center [765, 157] width 142 height 17
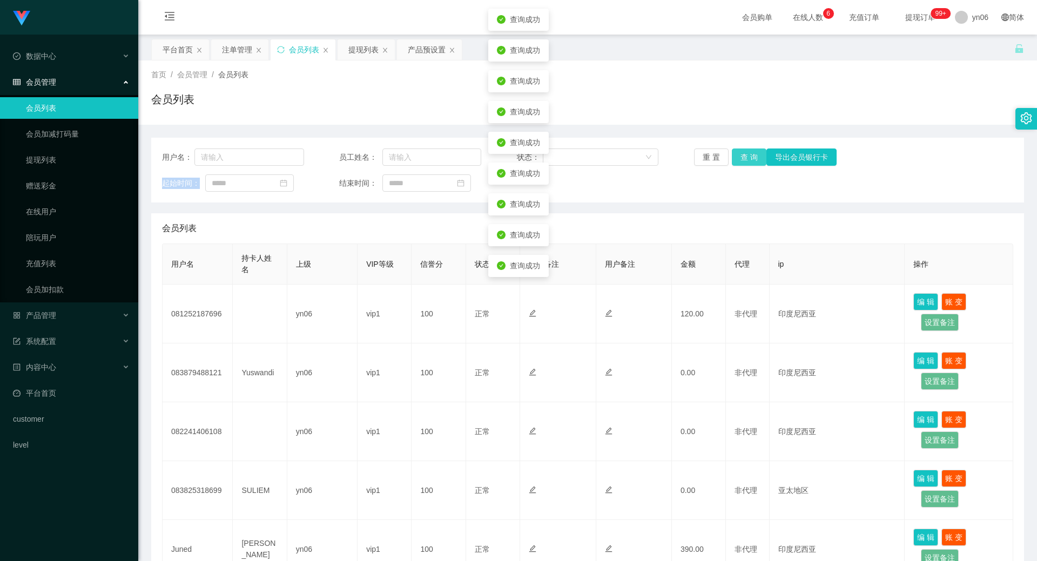
click at [746, 159] on button "查 询" at bounding box center [749, 157] width 35 height 17
click at [746, 159] on div "重 置 查 询 导出会员银行卡" at bounding box center [765, 157] width 142 height 17
click at [746, 159] on button "查 询" at bounding box center [749, 157] width 35 height 17
click at [746, 159] on div "重 置 查 询 导出会员银行卡" at bounding box center [765, 157] width 142 height 17
click at [746, 159] on button "查 询" at bounding box center [755, 157] width 46 height 17
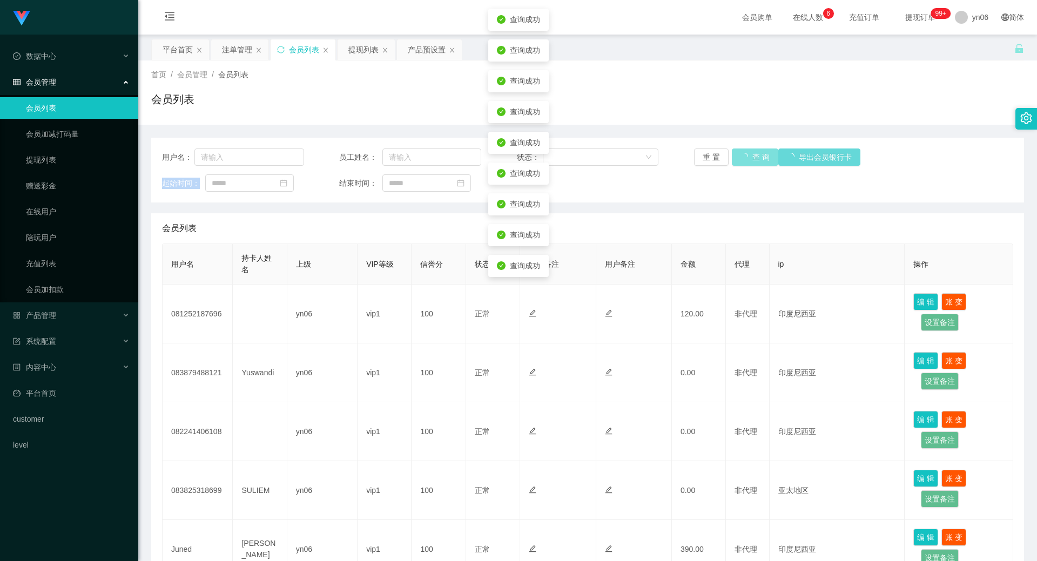
click at [746, 159] on div "重 置 查 询 导出会员银行卡" at bounding box center [765, 157] width 142 height 17
click at [746, 159] on button "查 询" at bounding box center [749, 157] width 35 height 17
click at [746, 159] on div "重 置 查 询 导出会员银行卡" at bounding box center [765, 157] width 142 height 17
click at [746, 159] on button "查 询" at bounding box center [749, 157] width 35 height 17
click at [746, 159] on div "重 置 查 询 导出会员银行卡" at bounding box center [765, 157] width 142 height 17
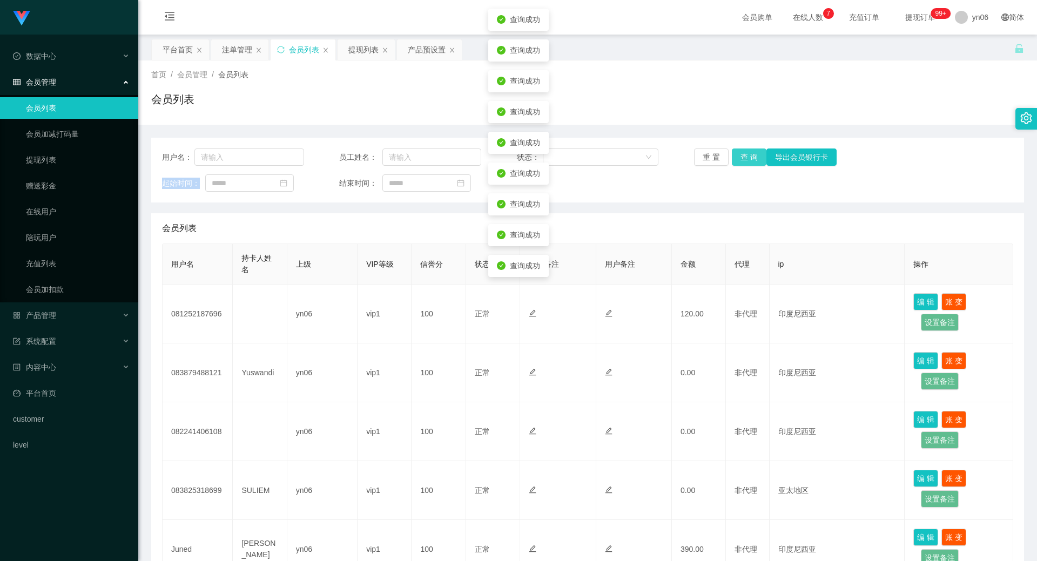
click at [746, 159] on button "查 询" at bounding box center [749, 157] width 35 height 17
click at [746, 159] on div "重 置 查 询 导出会员银行卡" at bounding box center [765, 157] width 142 height 17
click at [746, 159] on button "查 询" at bounding box center [755, 157] width 46 height 17
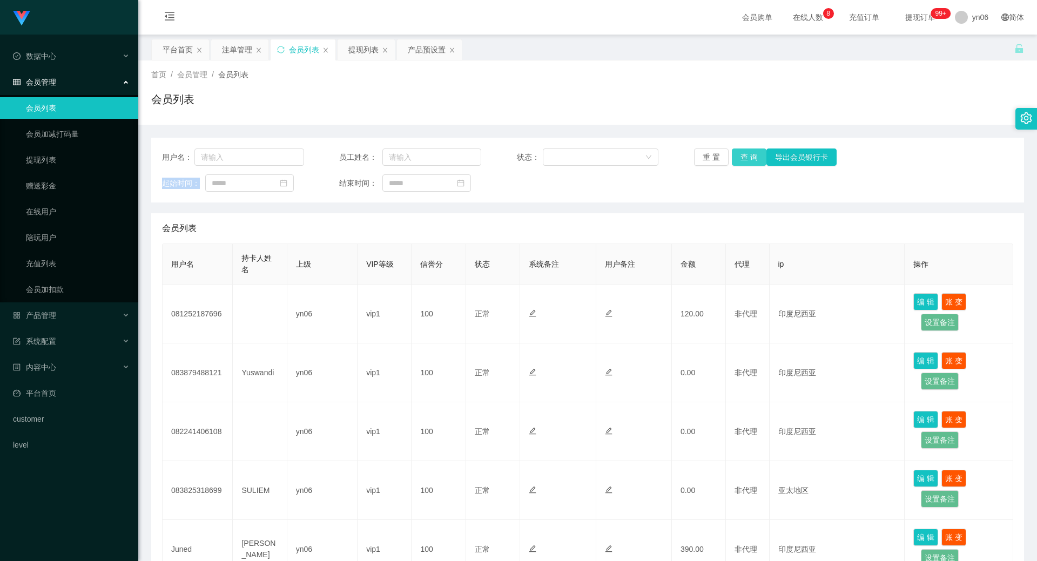
click at [753, 150] on button "查 询" at bounding box center [749, 157] width 35 height 17
click at [737, 166] on div "用户名： 员工姓名： 状态： 重 置 查 询 导出会员银行卡 起始时间： 结束时间：" at bounding box center [587, 170] width 873 height 65
click at [741, 160] on button "查 询" at bounding box center [749, 157] width 35 height 17
click at [742, 160] on div "重 置 查 询 导出会员银行卡" at bounding box center [765, 157] width 142 height 17
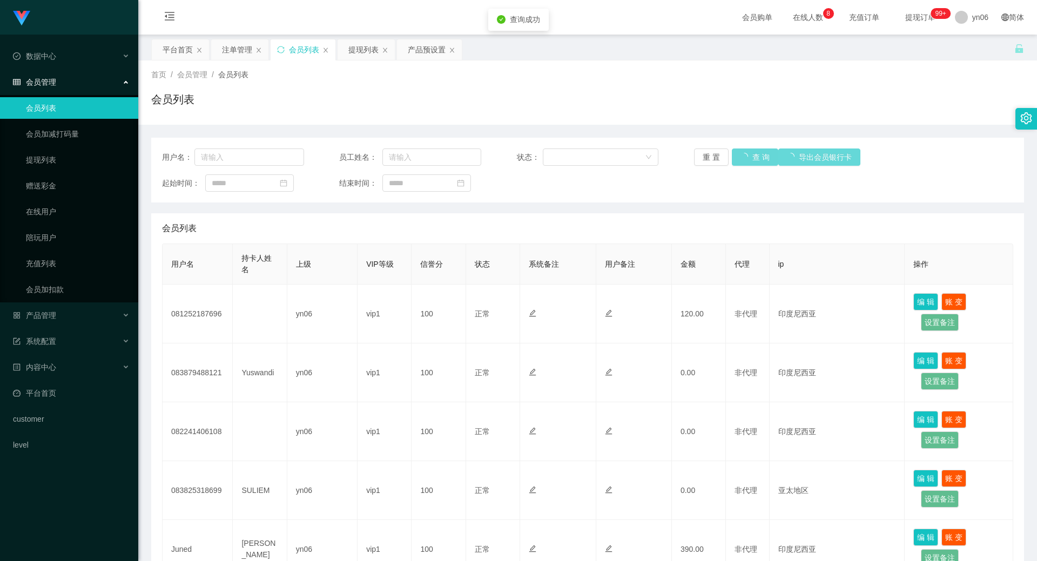
click at [744, 160] on div "重 置 查 询 导出会员银行卡" at bounding box center [765, 157] width 142 height 17
click at [744, 160] on button "查 询" at bounding box center [749, 157] width 35 height 17
click at [744, 160] on div "重 置 查 询 导出会员银行卡" at bounding box center [765, 157] width 142 height 17
click at [744, 160] on button "查 询" at bounding box center [749, 157] width 35 height 17
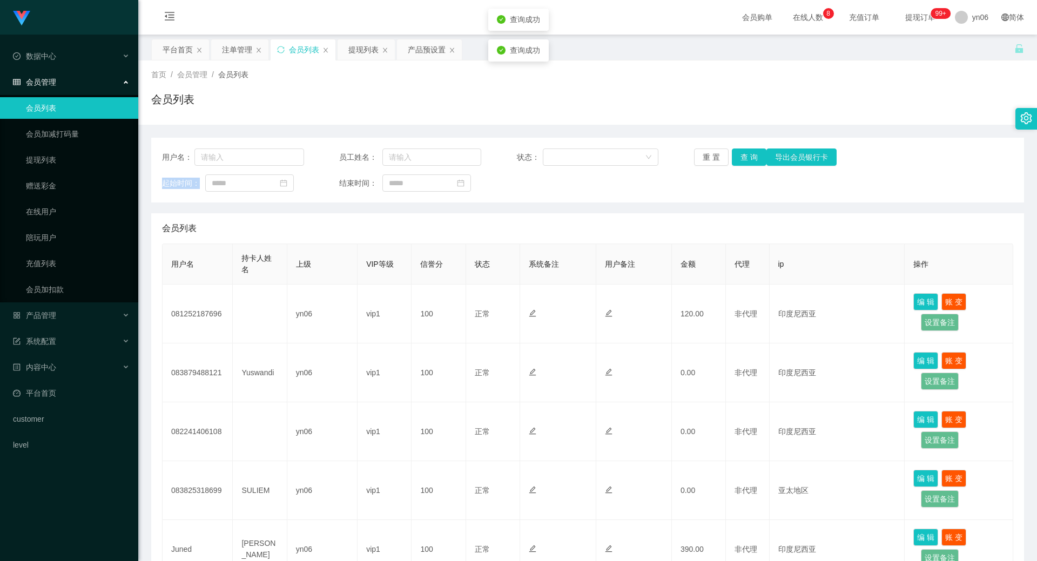
click at [745, 160] on div "重 置 查 询 导出会员银行卡" at bounding box center [765, 157] width 142 height 17
click at [745, 160] on button "查 询" at bounding box center [749, 157] width 35 height 17
click at [745, 160] on div "重 置 查 询 导出会员银行卡" at bounding box center [765, 157] width 142 height 17
click at [745, 160] on button "查 询" at bounding box center [755, 157] width 46 height 17
click at [745, 160] on div "重 置 查 询 导出会员银行卡" at bounding box center [765, 157] width 142 height 17
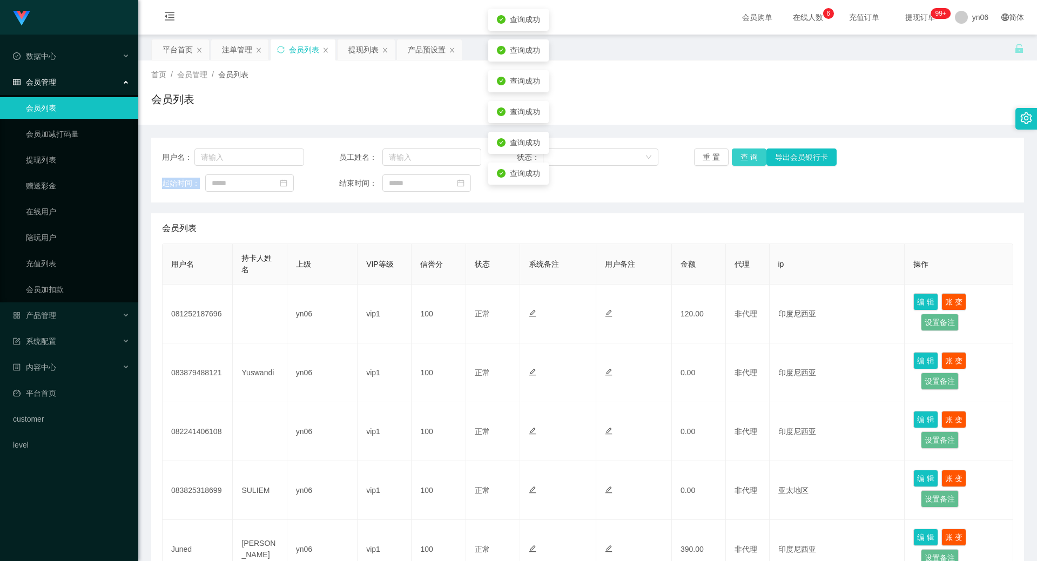
click at [746, 160] on button "查 询" at bounding box center [749, 157] width 35 height 17
click at [746, 160] on div "重 置 查 询 导出会员银行卡" at bounding box center [765, 157] width 142 height 17
click at [740, 159] on button "查 询" at bounding box center [749, 157] width 35 height 17
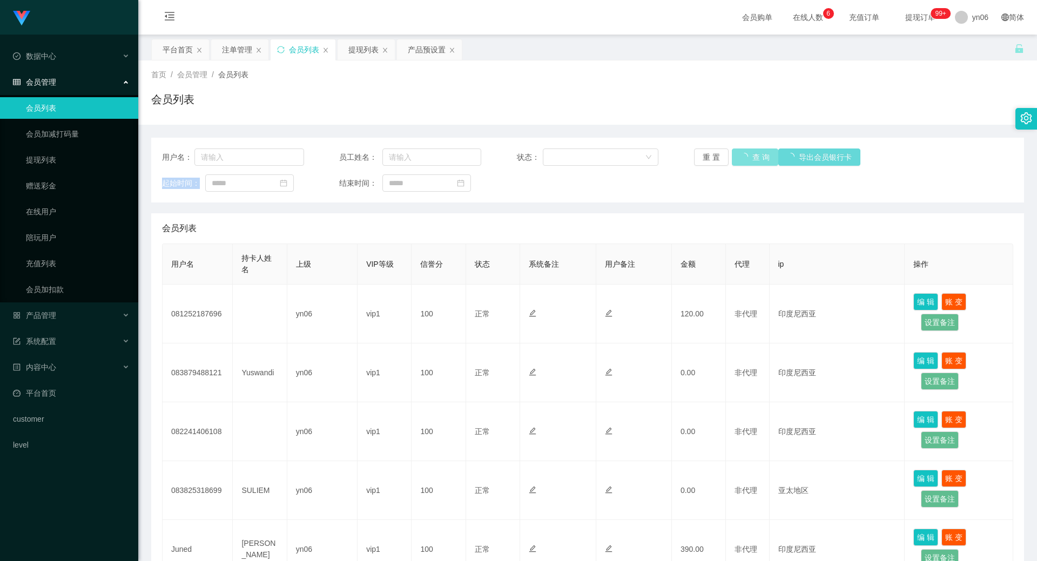
click at [740, 159] on div "重 置 查 询 导出会员银行卡" at bounding box center [765, 157] width 142 height 17
click at [740, 159] on button "查 询" at bounding box center [755, 157] width 46 height 17
click at [740, 159] on div "重 置 查 询 导出会员银行卡" at bounding box center [765, 157] width 142 height 17
click at [740, 159] on button "查 询" at bounding box center [755, 157] width 46 height 17
click at [740, 159] on div "重 置 查 询 导出会员银行卡" at bounding box center [765, 157] width 142 height 17
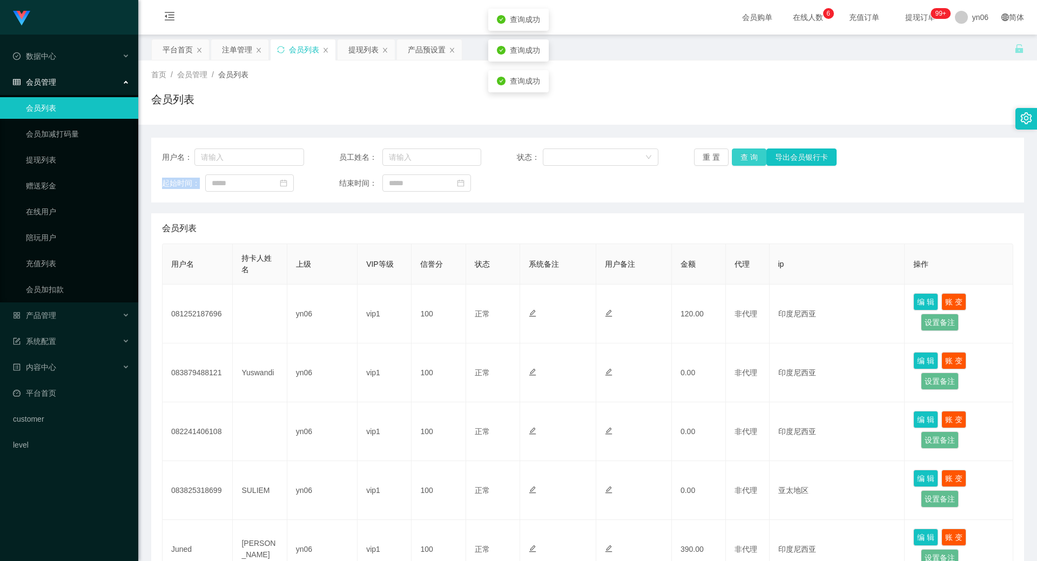
click at [740, 159] on button "查 询" at bounding box center [749, 157] width 35 height 17
click at [740, 159] on div "重 置 查 询 导出会员银行卡" at bounding box center [765, 157] width 142 height 17
click at [740, 159] on button "查 询" at bounding box center [755, 157] width 46 height 17
click at [740, 159] on div "重 置 查 询 导出会员银行卡" at bounding box center [765, 157] width 142 height 17
click at [740, 159] on button "查 询" at bounding box center [749, 157] width 35 height 17
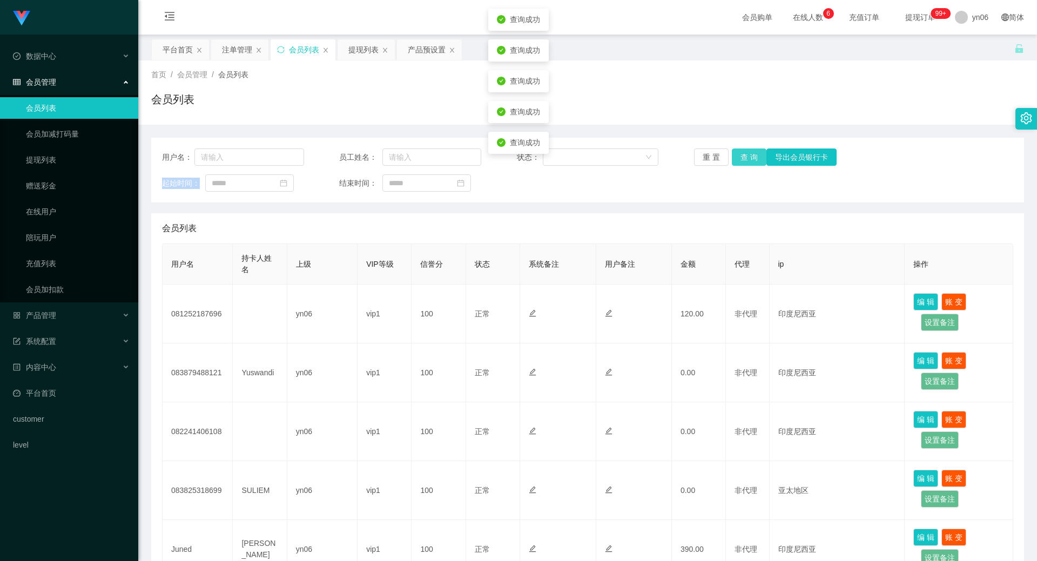
click at [740, 159] on div "重 置 查 询 导出会员银行卡" at bounding box center [765, 157] width 142 height 17
click at [740, 159] on button "查 询" at bounding box center [749, 157] width 35 height 17
click at [740, 159] on div "重 置 查 询 导出会员银行卡" at bounding box center [765, 157] width 142 height 17
click at [740, 159] on button "查 询" at bounding box center [755, 157] width 46 height 17
click at [740, 159] on div "重 置 查 询 导出会员银行卡" at bounding box center [765, 157] width 142 height 17
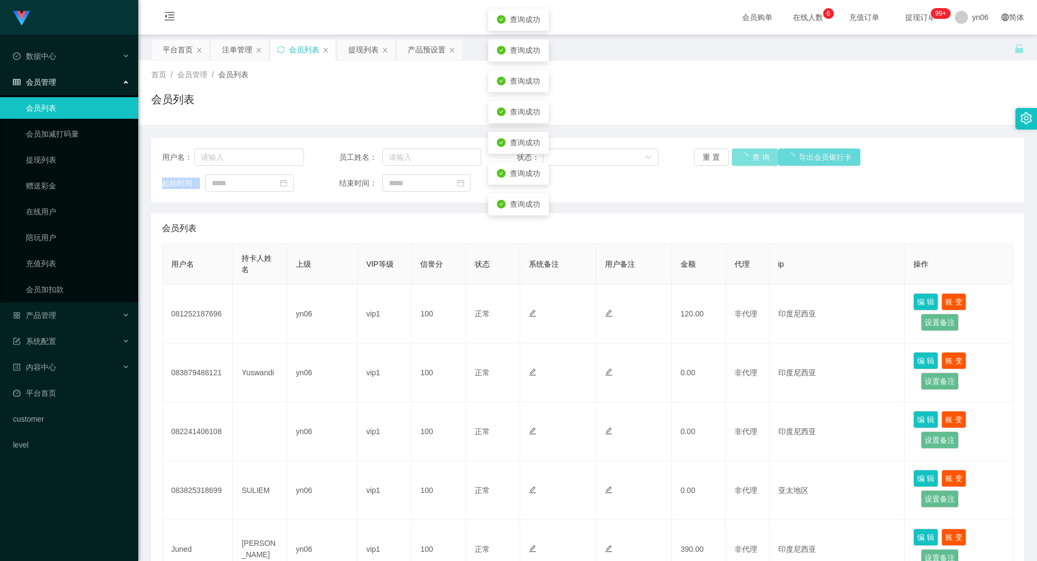
click at [740, 159] on button "查 询" at bounding box center [755, 157] width 46 height 17
click at [740, 159] on div "重 置 查 询 导出会员银行卡" at bounding box center [765, 157] width 142 height 17
click at [740, 159] on button "查 询" at bounding box center [749, 157] width 35 height 17
click at [740, 159] on div "重 置 查 询 导出会员银行卡" at bounding box center [765, 157] width 142 height 17
click at [740, 159] on button "查 询" at bounding box center [755, 157] width 46 height 17
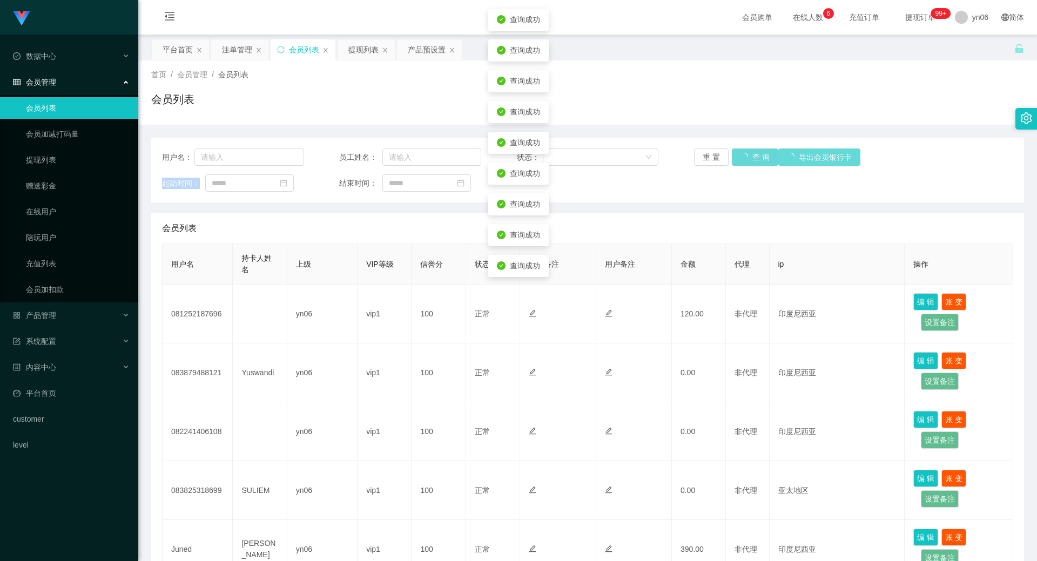
click at [740, 159] on div "重 置 查 询 导出会员银行卡" at bounding box center [765, 157] width 142 height 17
click at [740, 159] on button "查 询" at bounding box center [755, 157] width 46 height 17
click at [740, 159] on div "重 置 查 询 导出会员银行卡" at bounding box center [765, 157] width 142 height 17
click at [740, 159] on button "查 询" at bounding box center [749, 157] width 35 height 17
click at [740, 159] on div "重 置 查 询 导出会员银行卡" at bounding box center [765, 157] width 142 height 17
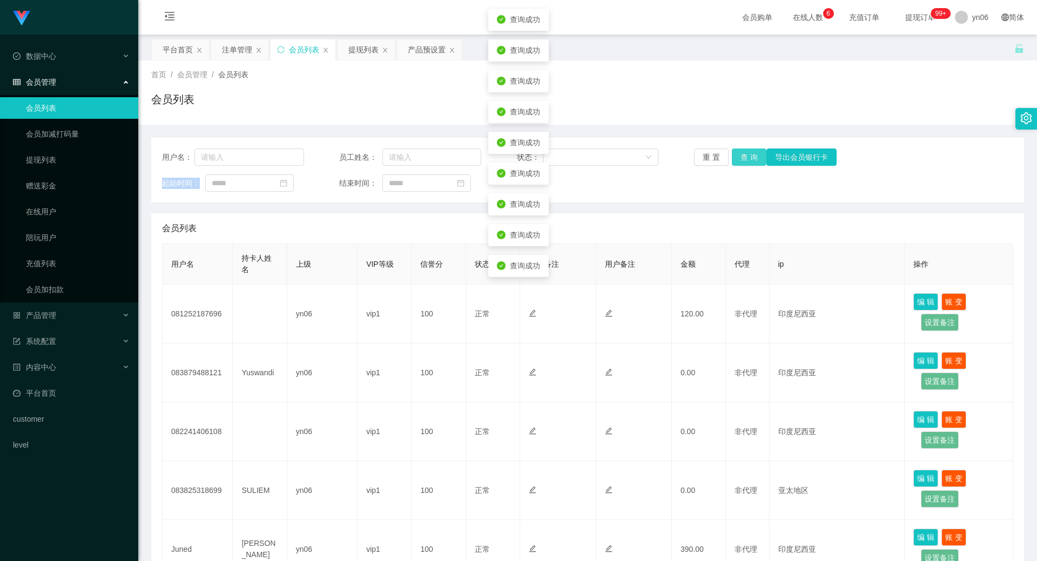
click at [740, 159] on button "查 询" at bounding box center [749, 157] width 35 height 17
click at [740, 159] on div "重 置 查 询 导出会员银行卡" at bounding box center [765, 157] width 142 height 17
click at [740, 159] on button "查 询" at bounding box center [755, 157] width 46 height 17
click at [740, 159] on div "重 置 查 询 导出会员银行卡" at bounding box center [765, 157] width 142 height 17
click at [740, 159] on button "查 询" at bounding box center [749, 157] width 35 height 17
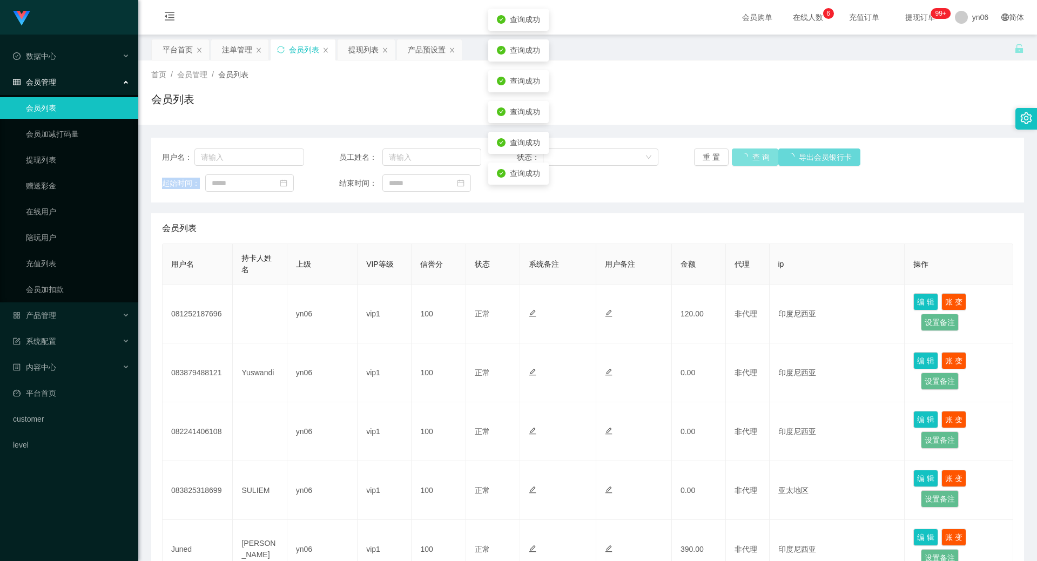
click at [740, 159] on div "重 置 查 询 导出会员银行卡" at bounding box center [765, 157] width 142 height 17
click at [740, 159] on button "查 询" at bounding box center [749, 157] width 35 height 17
click at [740, 159] on div "重 置 查 询 导出会员银行卡" at bounding box center [765, 157] width 142 height 17
click at [740, 159] on button "查 询" at bounding box center [749, 157] width 35 height 17
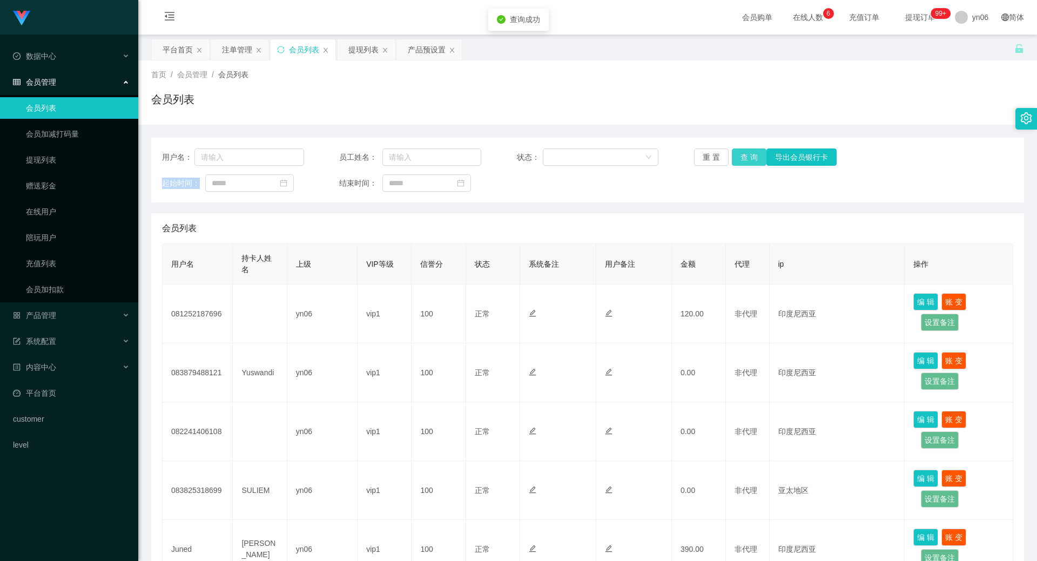
click at [740, 154] on button "查 询" at bounding box center [749, 157] width 35 height 17
click at [740, 154] on div "重 置 查 询 导出会员银行卡" at bounding box center [765, 157] width 142 height 17
click at [740, 154] on button "查 询" at bounding box center [749, 157] width 35 height 17
click at [740, 154] on div "重 置 查 询 导出会员银行卡" at bounding box center [765, 157] width 142 height 17
click at [740, 154] on button "查 询" at bounding box center [749, 157] width 35 height 17
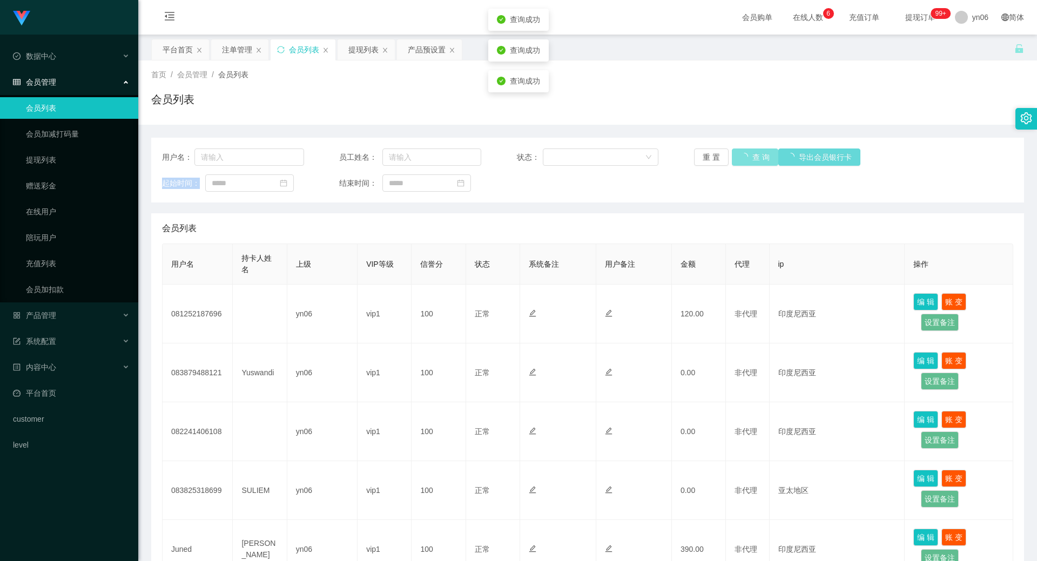
click at [742, 156] on div "重 置 查 询 导出会员银行卡" at bounding box center [765, 157] width 142 height 17
click at [742, 156] on button "查 询" at bounding box center [755, 157] width 46 height 17
click at [742, 156] on div "重 置 查 询 导出会员银行卡" at bounding box center [765, 157] width 142 height 17
click at [742, 156] on button "查 询" at bounding box center [749, 157] width 35 height 17
click at [742, 156] on div "重 置 查 询 导出会员银行卡" at bounding box center [765, 157] width 142 height 17
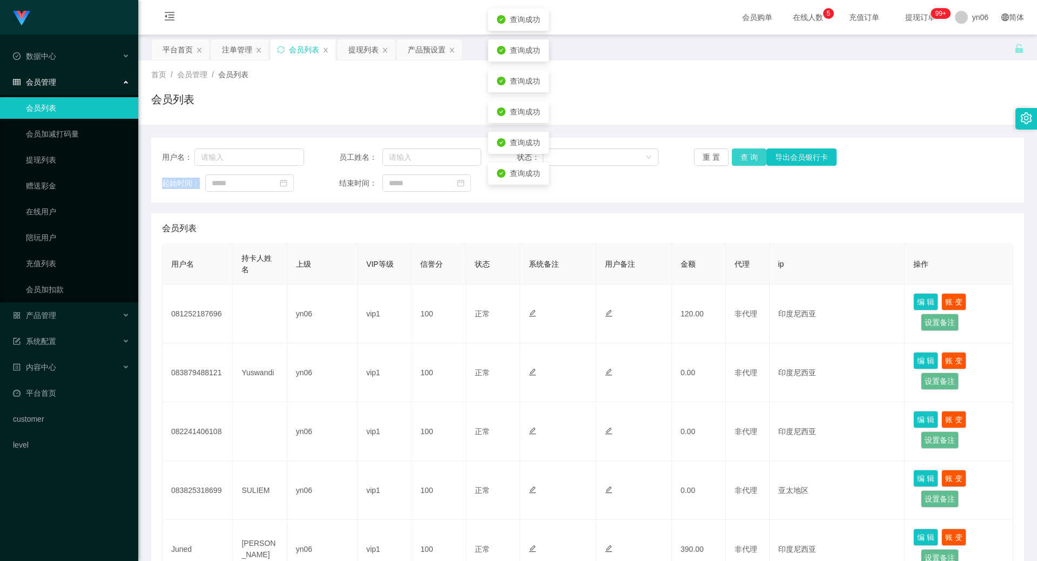
click at [742, 156] on button "查 询" at bounding box center [749, 157] width 35 height 17
click at [742, 156] on div "重 置 查 询 导出会员银行卡" at bounding box center [765, 157] width 142 height 17
click at [742, 156] on button "查 询" at bounding box center [749, 157] width 35 height 17
click at [742, 156] on div "重 置 查 询 导出会员银行卡" at bounding box center [765, 157] width 142 height 17
click at [742, 156] on button "查 询" at bounding box center [755, 157] width 46 height 17
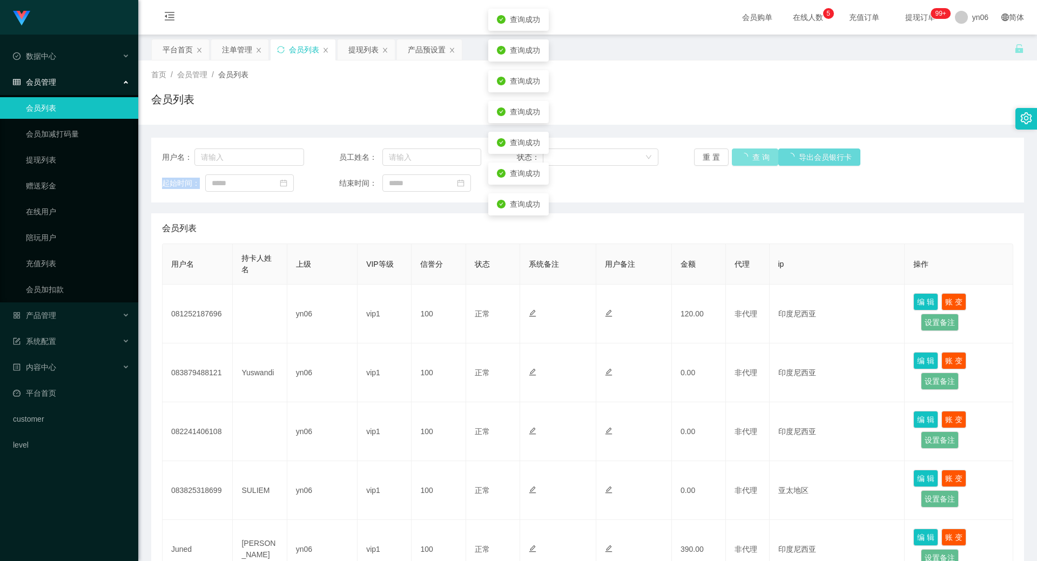
click at [742, 156] on div "重 置 查 询 导出会员银行卡" at bounding box center [765, 157] width 142 height 17
click at [742, 156] on button "查 询" at bounding box center [749, 157] width 35 height 17
click at [742, 156] on div "重 置 查 询 导出会员银行卡" at bounding box center [765, 157] width 142 height 17
click at [742, 156] on button "查 询" at bounding box center [749, 157] width 35 height 17
click at [742, 156] on div "重 置 查 询 导出会员银行卡" at bounding box center [765, 157] width 142 height 17
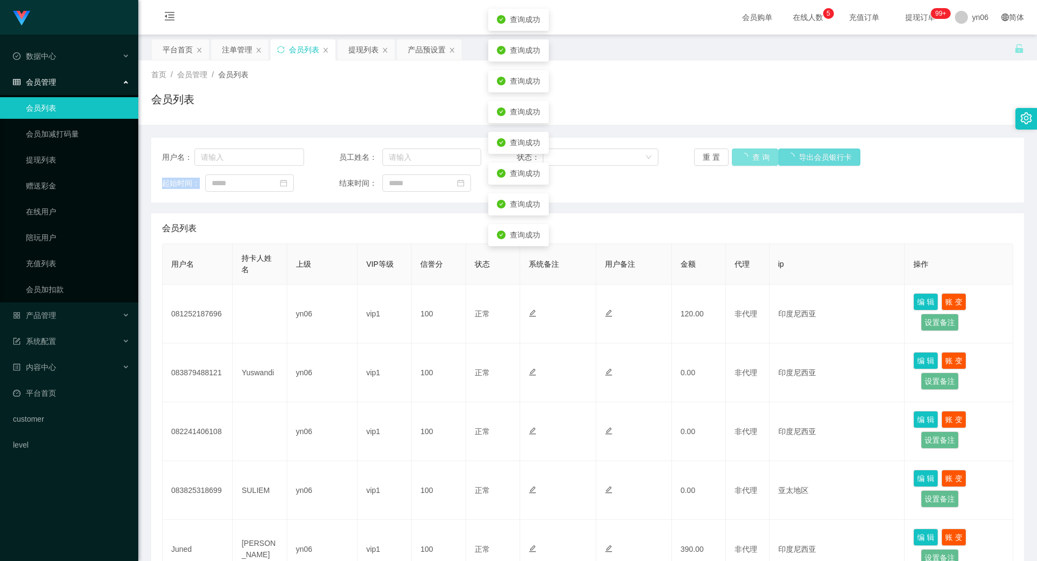
click at [742, 156] on button "查 询" at bounding box center [755, 157] width 46 height 17
click at [742, 156] on div "重 置 查 询 导出会员银行卡" at bounding box center [765, 157] width 142 height 17
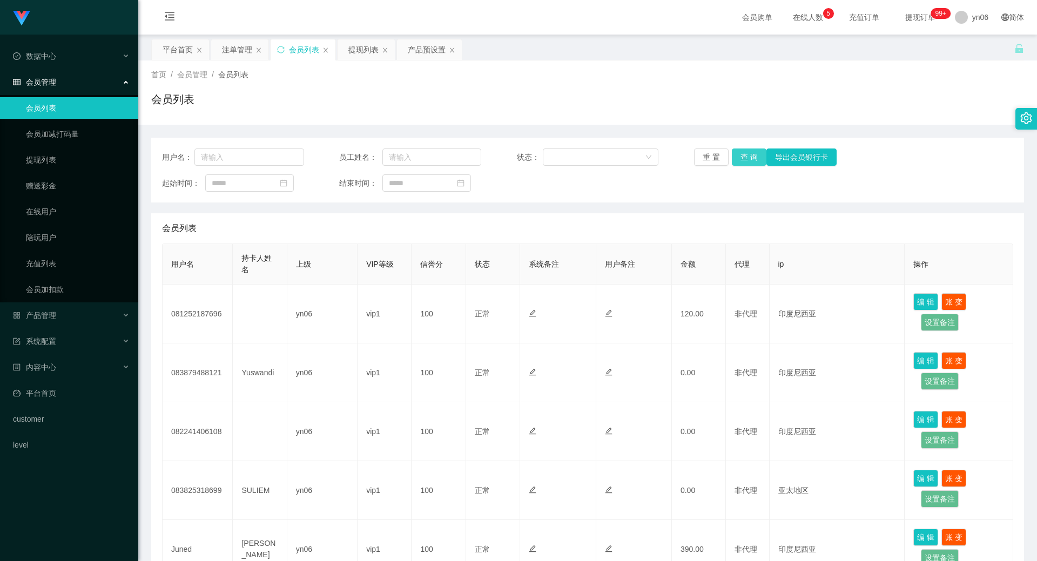
drag, startPoint x: 0, startPoint y: 0, endPoint x: 756, endPoint y: 158, distance: 772.0
click at [757, 158] on button "查 询" at bounding box center [749, 157] width 35 height 17
click at [742, 156] on button "查 询" at bounding box center [749, 157] width 35 height 17
click at [742, 156] on div "重 置 查 询 导出会员银行卡" at bounding box center [765, 157] width 142 height 17
click at [742, 156] on button "查 询" at bounding box center [749, 157] width 35 height 17
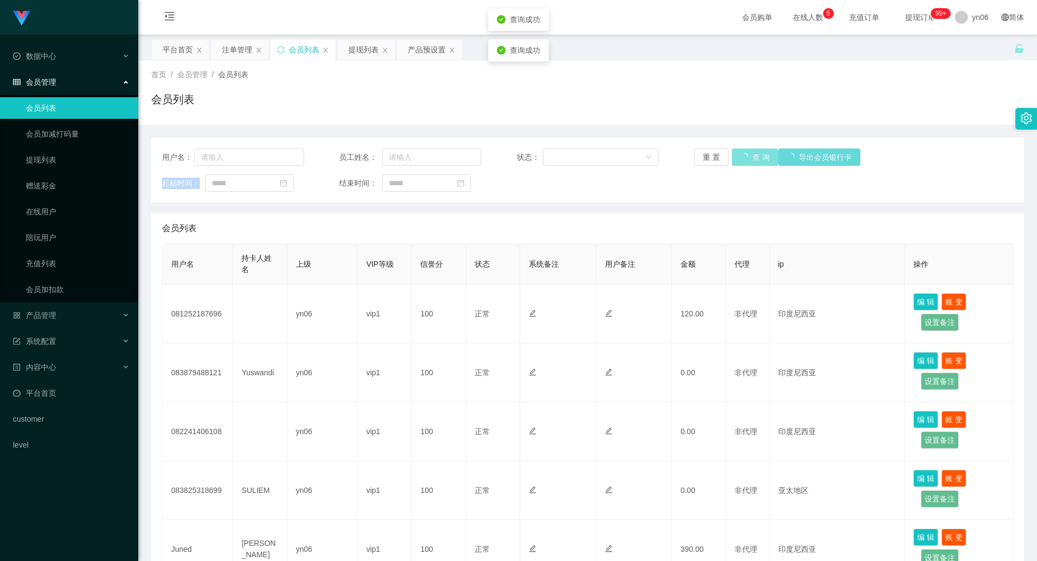
click at [742, 156] on div "重 置 查 询 导出会员银行卡" at bounding box center [765, 157] width 142 height 17
click at [742, 156] on button "查 询" at bounding box center [755, 157] width 46 height 17
click at [742, 156] on div "重 置 查 询 导出会员银行卡" at bounding box center [765, 157] width 142 height 17
click at [742, 156] on button "查 询" at bounding box center [749, 157] width 35 height 17
click at [742, 156] on div "重 置 查 询 导出会员银行卡" at bounding box center [765, 157] width 142 height 17
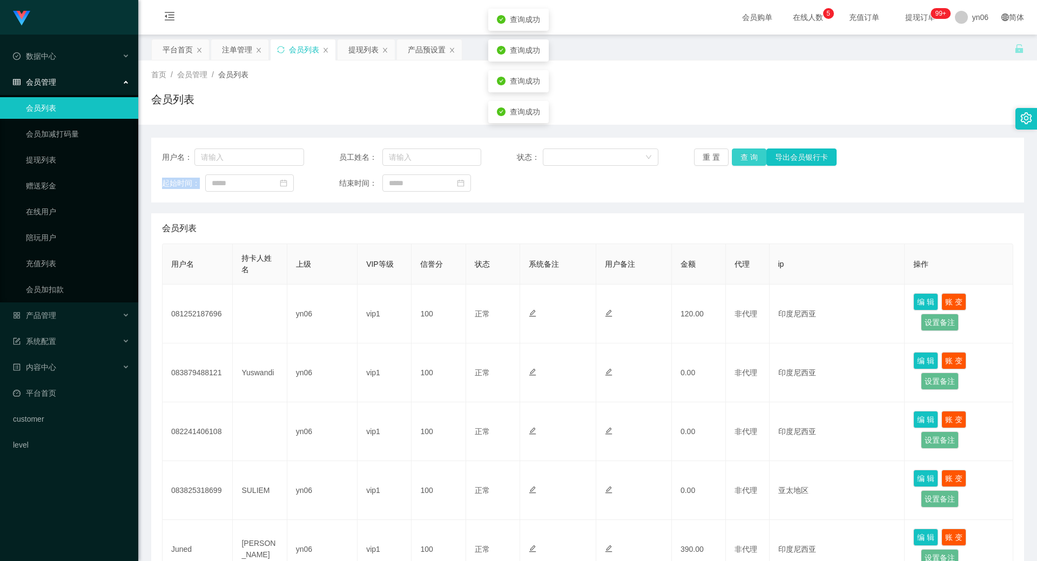
click at [742, 156] on button "查 询" at bounding box center [749, 157] width 35 height 17
click at [742, 156] on div "重 置 查 询 导出会员银行卡" at bounding box center [765, 157] width 142 height 17
click at [742, 156] on button "查 询" at bounding box center [755, 157] width 46 height 17
click at [742, 156] on div "重 置 查 询 导出会员银行卡" at bounding box center [765, 157] width 142 height 17
click at [752, 157] on button "查 询" at bounding box center [749, 157] width 35 height 17
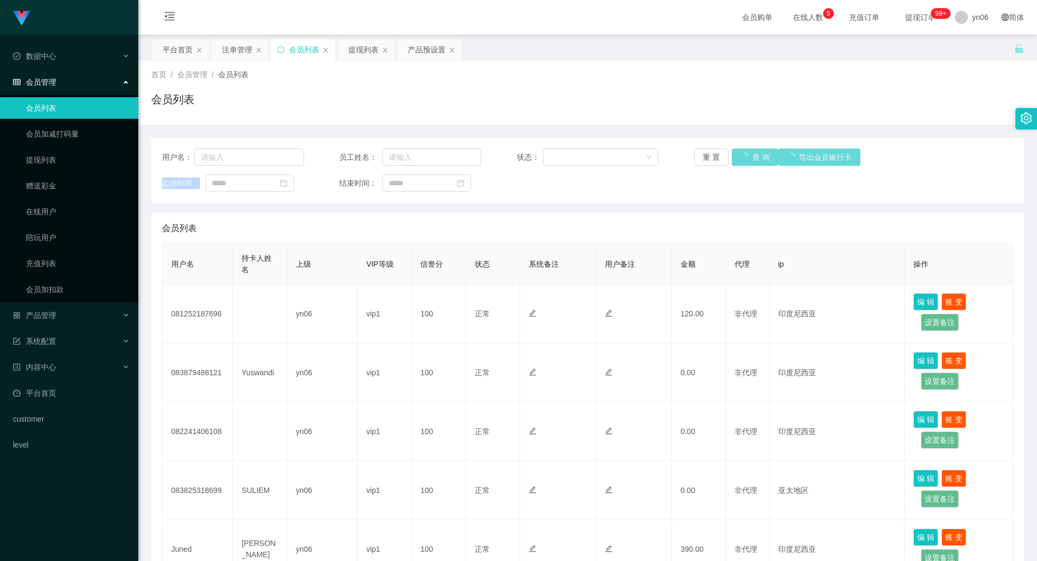
click at [752, 157] on div "重 置 查 询 导出会员银行卡" at bounding box center [765, 157] width 142 height 17
click at [752, 157] on button "查 询" at bounding box center [755, 157] width 46 height 17
click at [752, 157] on div "重 置 查 询 导出会员银行卡" at bounding box center [765, 157] width 142 height 17
click at [752, 157] on button "查 询" at bounding box center [749, 157] width 35 height 17
click at [752, 157] on div "重 置 查 询 导出会员银行卡" at bounding box center [765, 157] width 142 height 17
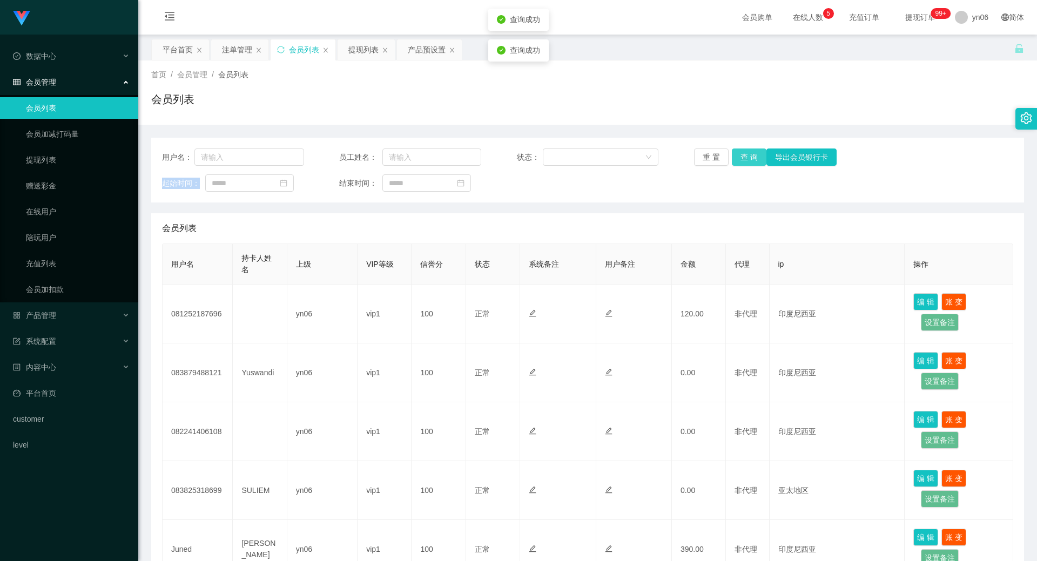
click at [752, 157] on button "查 询" at bounding box center [749, 157] width 35 height 17
click at [753, 157] on div "重 置 查 询 导出会员银行卡" at bounding box center [765, 157] width 142 height 17
click at [753, 157] on button "查 询" at bounding box center [749, 157] width 35 height 17
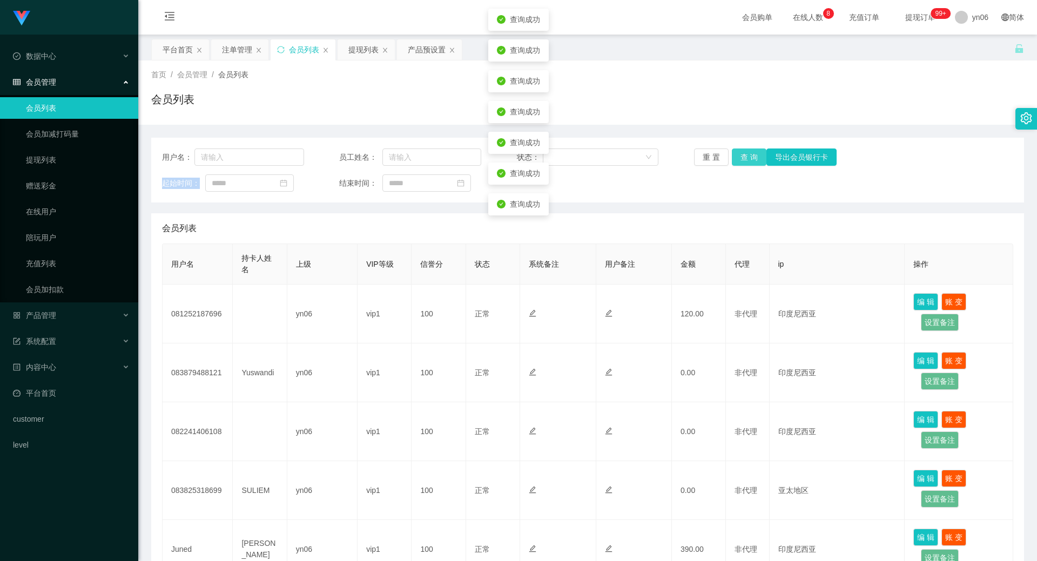
click at [753, 156] on button "查 询" at bounding box center [749, 157] width 35 height 17
click at [753, 156] on button "查 询" at bounding box center [755, 157] width 46 height 17
click at [753, 156] on button "查 询" at bounding box center [749, 157] width 35 height 17
click at [753, 156] on button "查 询" at bounding box center [755, 157] width 46 height 17
click at [753, 156] on div "重 置 查 询 导出会员银行卡" at bounding box center [765, 157] width 142 height 17
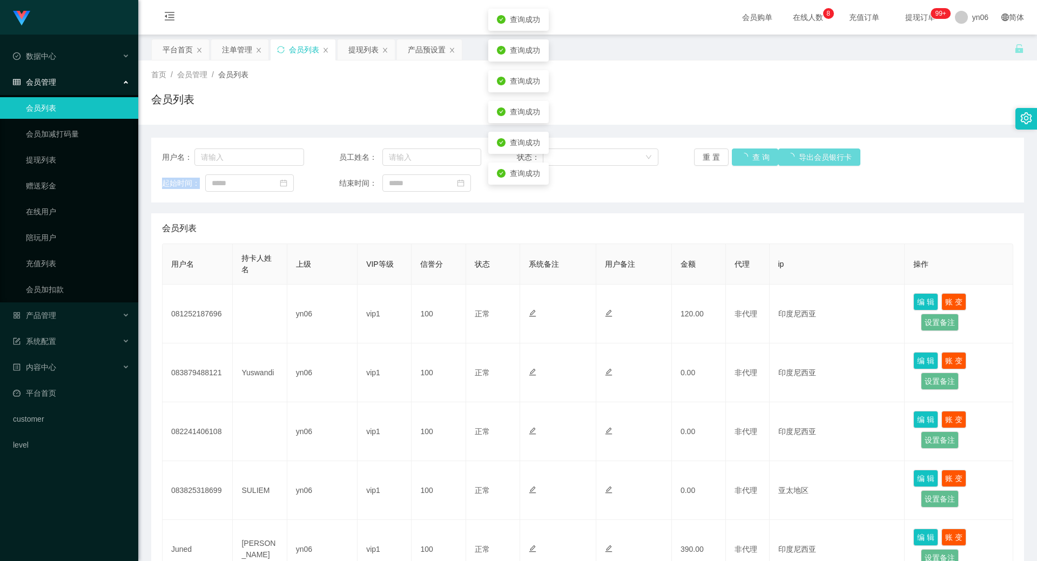
click at [753, 156] on div "重 置 查 询 导出会员银行卡" at bounding box center [765, 157] width 142 height 17
click at [753, 156] on button "查 询" at bounding box center [749, 157] width 35 height 17
click at [753, 156] on div "重 置 查 询 导出会员银行卡" at bounding box center [765, 157] width 142 height 17
click at [753, 156] on button "查 询" at bounding box center [749, 157] width 35 height 17
click at [754, 156] on button "查 询" at bounding box center [749, 157] width 35 height 17
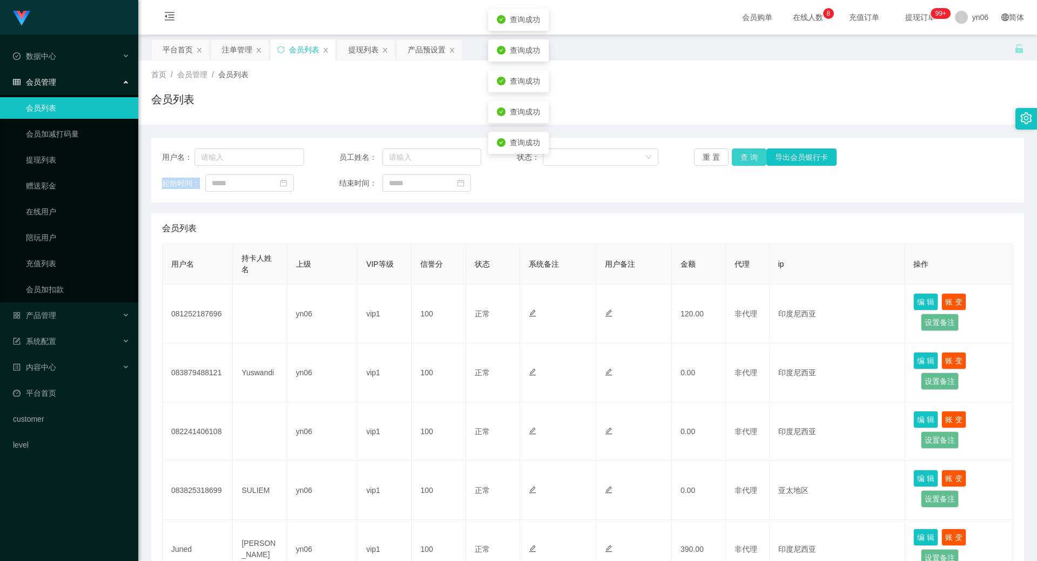
click at [754, 156] on button "查 询" at bounding box center [749, 157] width 35 height 17
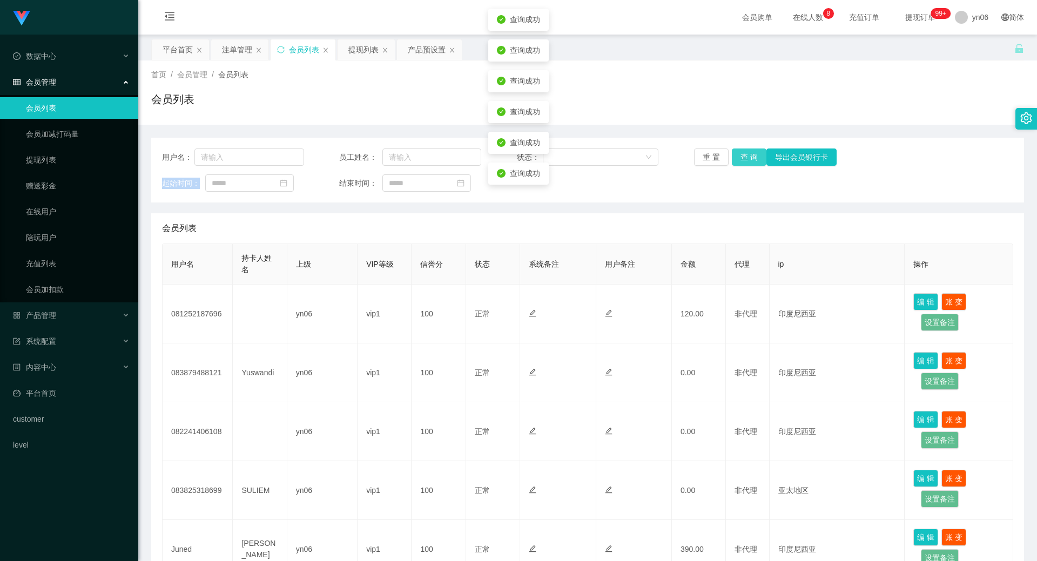
click at [754, 156] on button "查 询" at bounding box center [749, 157] width 35 height 17
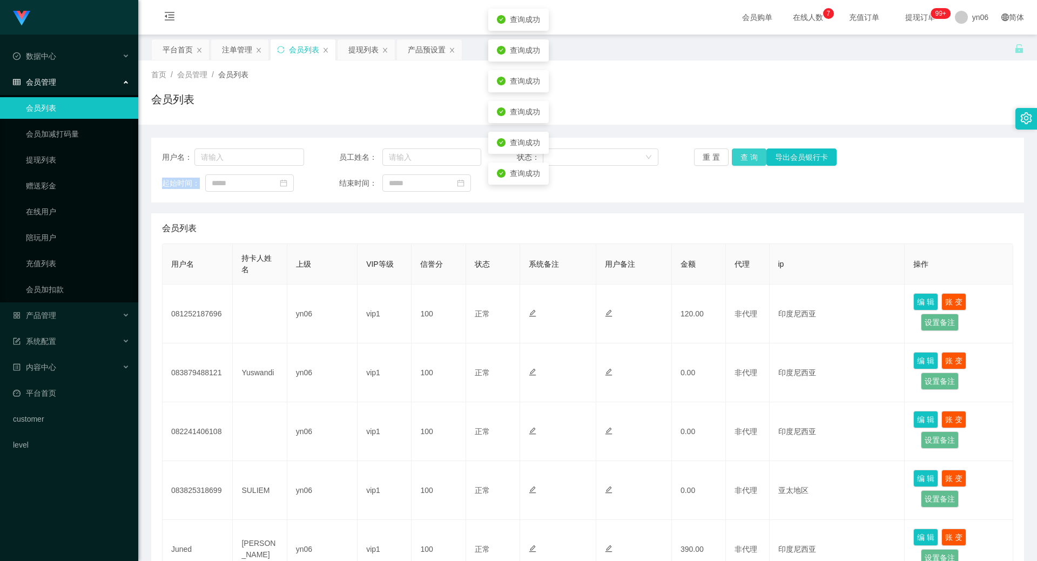
click at [754, 156] on button "查 询" at bounding box center [749, 157] width 35 height 17
click at [754, 156] on button "查 询" at bounding box center [755, 157] width 46 height 17
click at [754, 156] on button "查 询" at bounding box center [749, 157] width 35 height 17
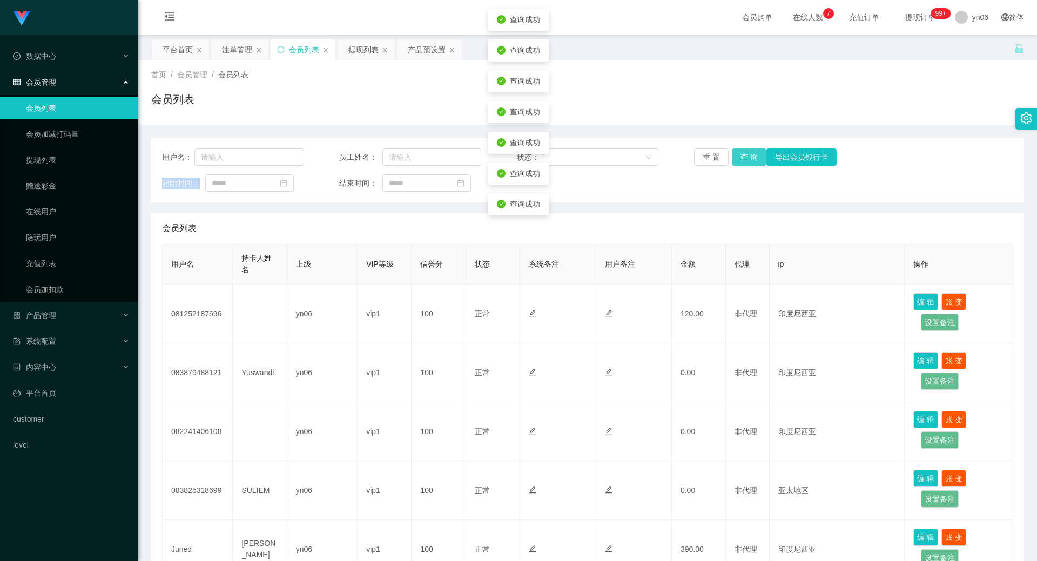
click at [754, 157] on button "查 询" at bounding box center [749, 157] width 35 height 17
click at [753, 159] on button "查 询" at bounding box center [749, 157] width 35 height 17
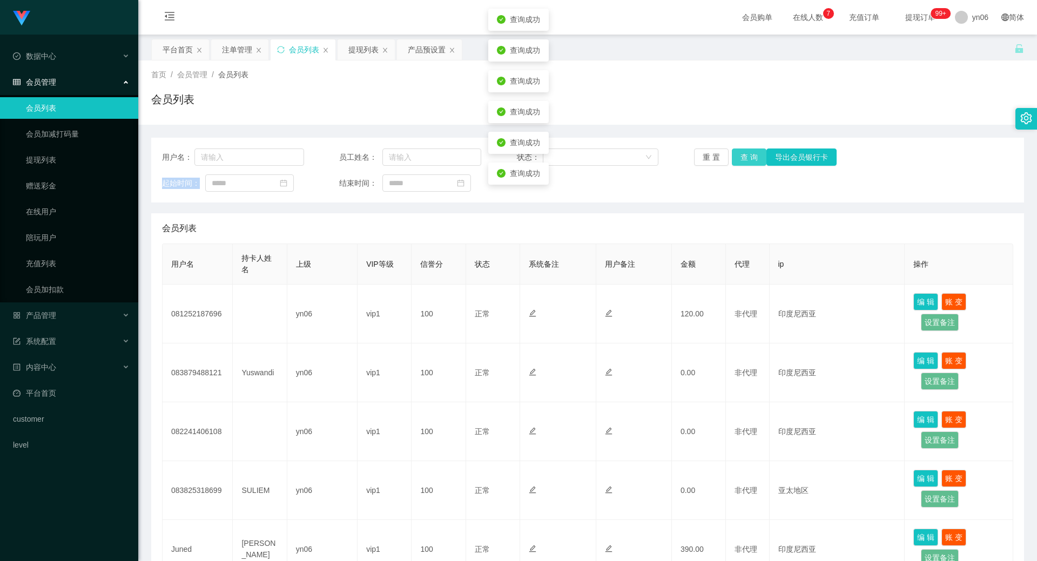
click at [753, 160] on button "查 询" at bounding box center [749, 157] width 35 height 17
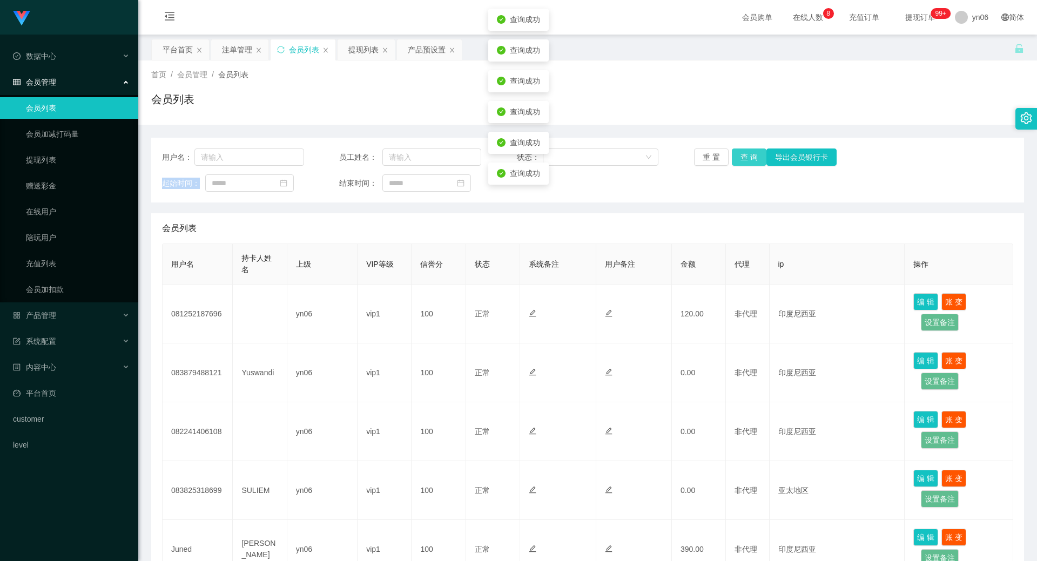
click at [753, 160] on button "查 询" at bounding box center [749, 157] width 35 height 17
click at [753, 161] on button "查 询" at bounding box center [755, 157] width 46 height 17
click at [753, 161] on button "查 询" at bounding box center [749, 157] width 35 height 17
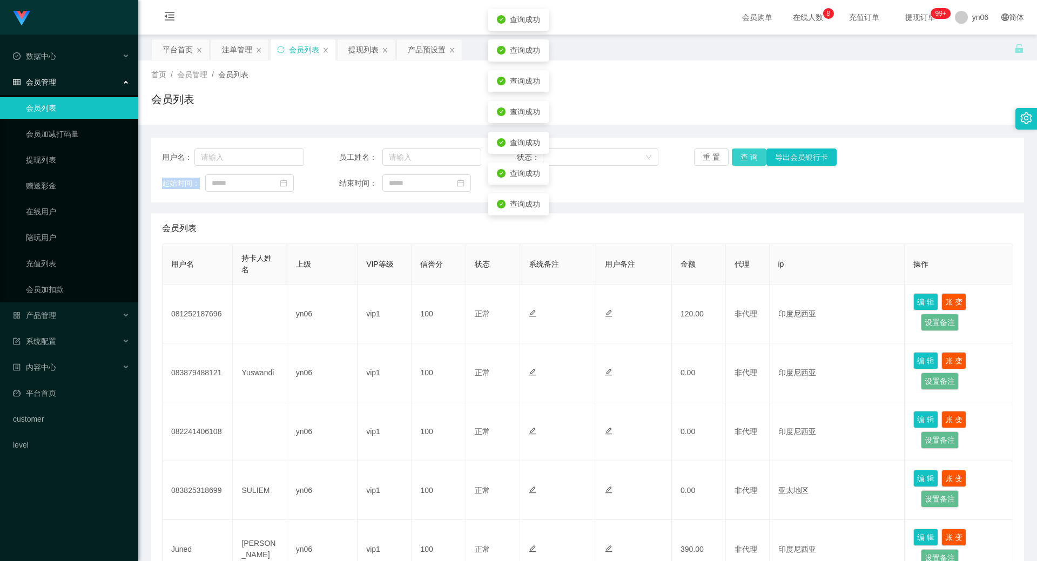
click at [753, 161] on button "查 询" at bounding box center [749, 157] width 35 height 17
click at [753, 161] on div "重 置 查 询 导出会员银行卡" at bounding box center [765, 157] width 142 height 17
click at [753, 161] on button "查 询" at bounding box center [749, 157] width 35 height 17
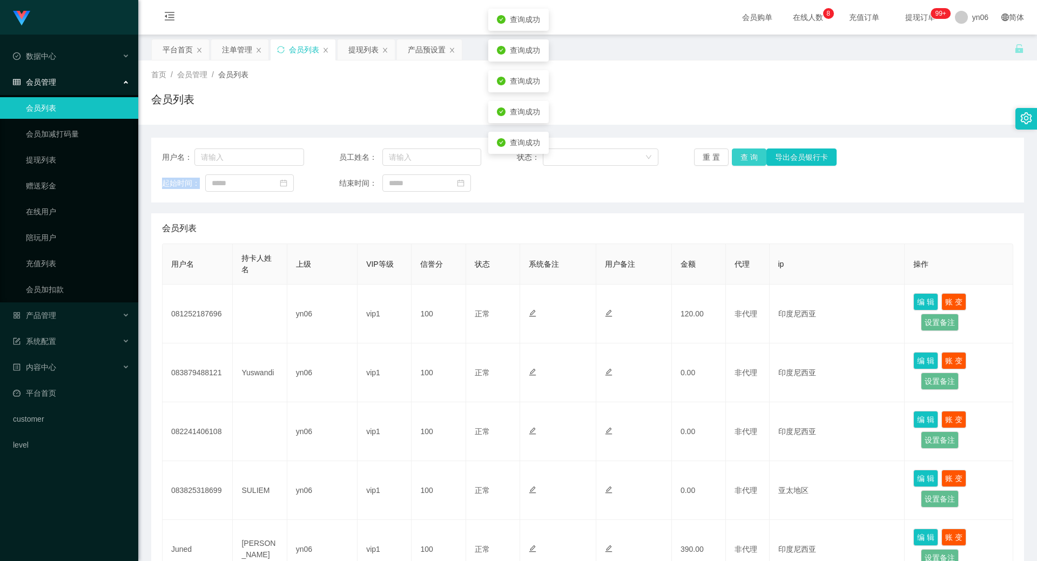
click at [753, 161] on button "查 询" at bounding box center [749, 157] width 35 height 17
click at [753, 161] on button "查 询" at bounding box center [755, 157] width 46 height 17
click at [753, 161] on button "查 询" at bounding box center [749, 157] width 35 height 17
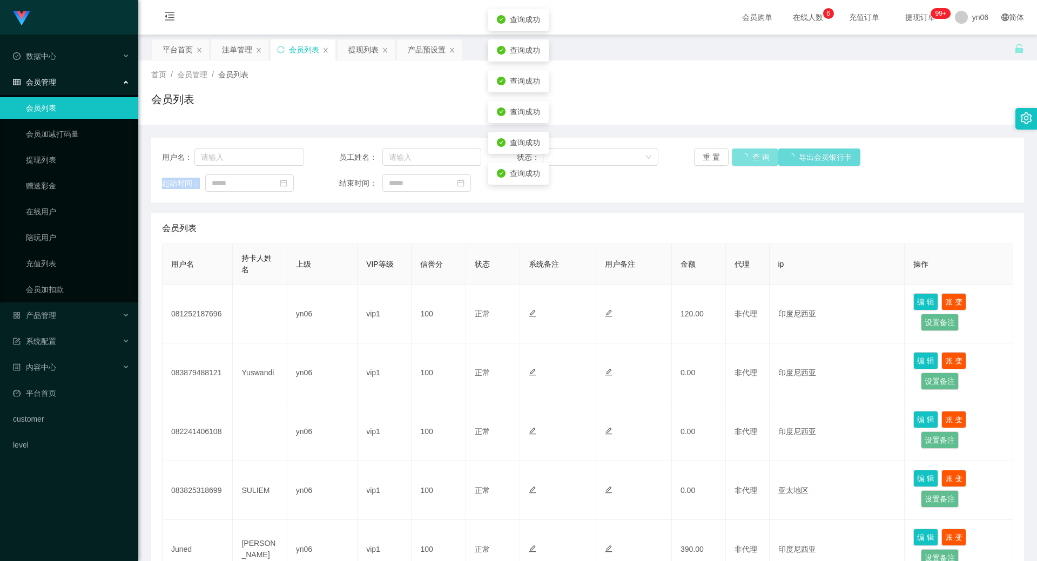
click at [753, 161] on button "查 询" at bounding box center [755, 157] width 46 height 17
click at [753, 161] on button "查 询" at bounding box center [749, 157] width 35 height 17
click at [753, 161] on div "重 置 查 询 导出会员银行卡" at bounding box center [765, 157] width 142 height 17
click at [753, 161] on button "查 询" at bounding box center [749, 157] width 35 height 17
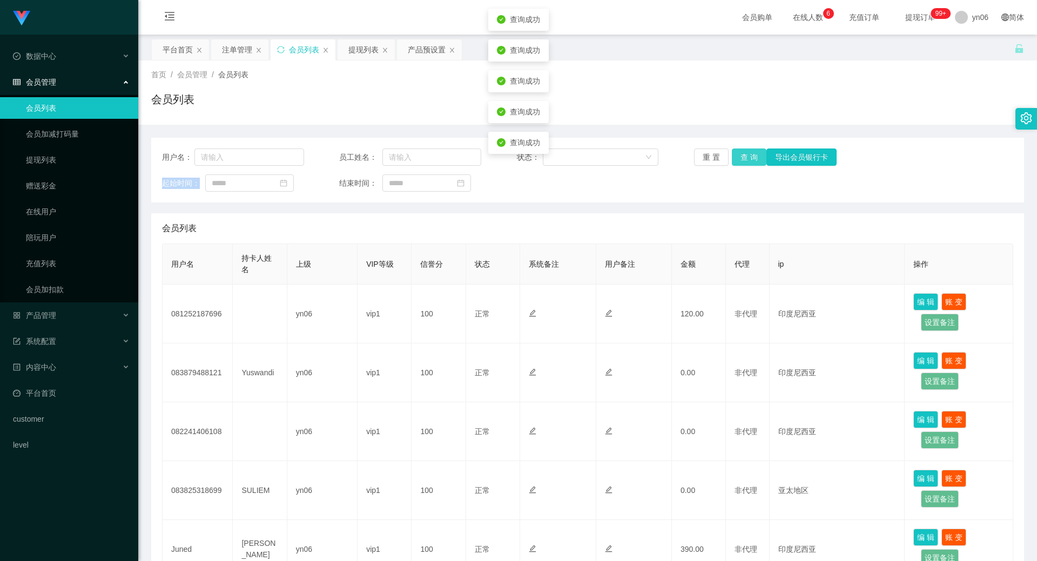
click at [753, 161] on button "查 询" at bounding box center [749, 157] width 35 height 17
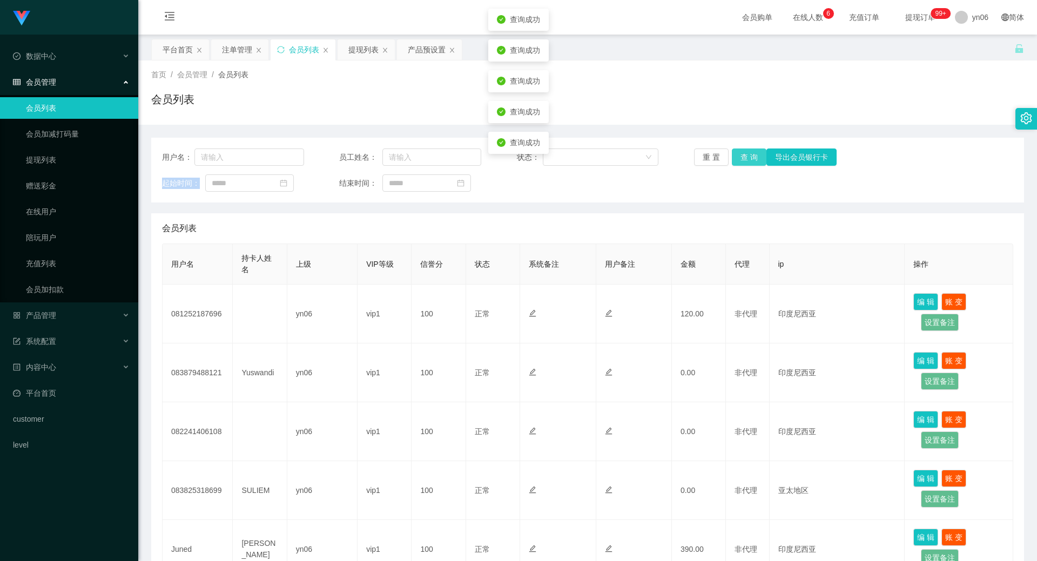
click at [753, 161] on button "查 询" at bounding box center [749, 157] width 35 height 17
click at [753, 161] on button "查 询" at bounding box center [755, 157] width 46 height 17
click at [753, 161] on button "查 询" at bounding box center [749, 157] width 35 height 17
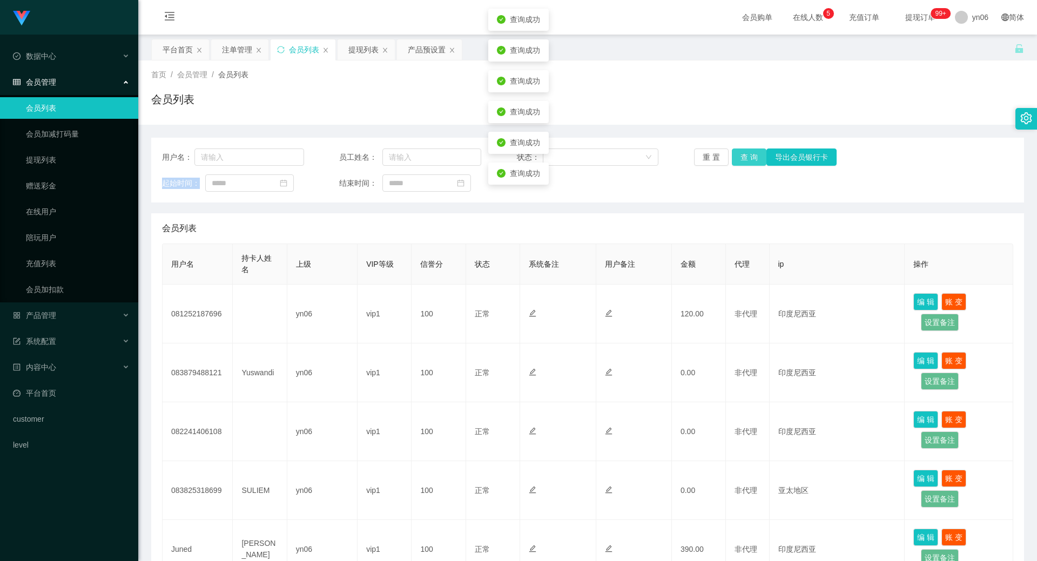
click at [753, 161] on button "查 询" at bounding box center [749, 157] width 35 height 17
click at [753, 161] on button "查 询" at bounding box center [755, 157] width 46 height 17
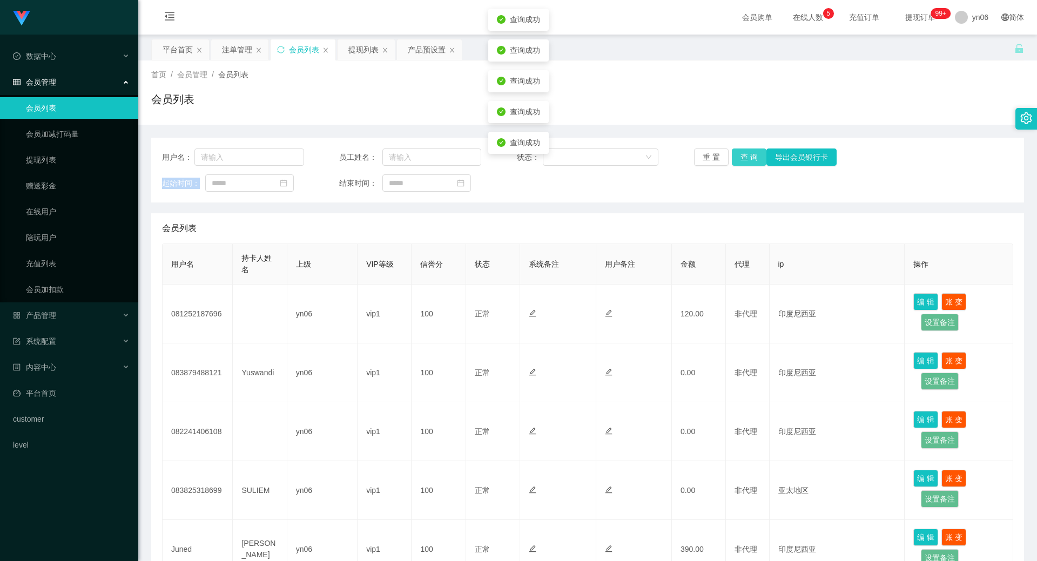
click at [753, 161] on button "查 询" at bounding box center [749, 157] width 35 height 17
click at [753, 161] on button "查 询" at bounding box center [755, 157] width 46 height 17
click at [738, 157] on button "查 询" at bounding box center [749, 157] width 35 height 17
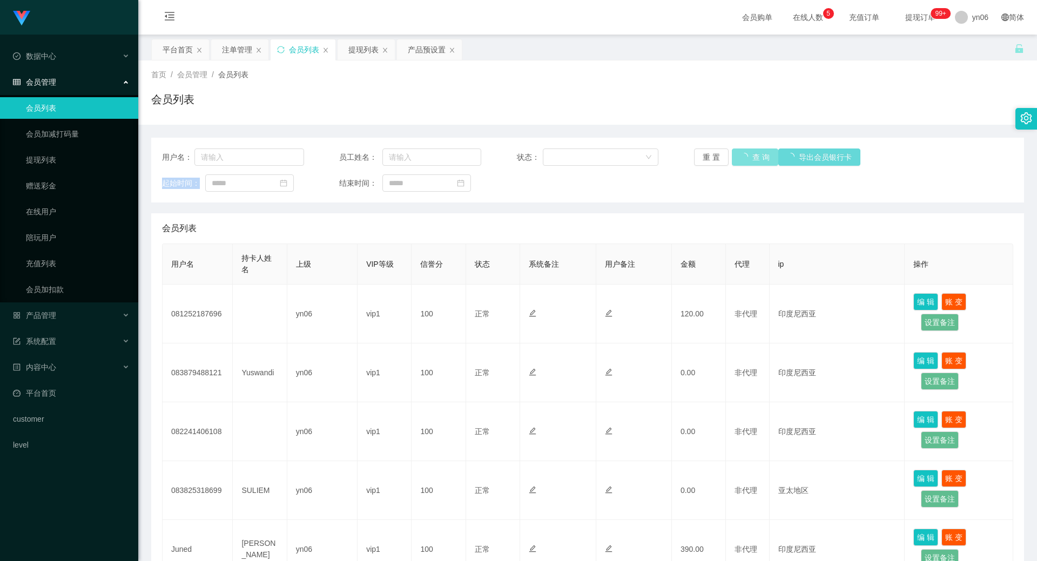
click at [738, 157] on div "重 置 查 询 导出会员银行卡" at bounding box center [765, 157] width 142 height 17
click at [738, 157] on button "查 询" at bounding box center [749, 157] width 35 height 17
click at [738, 157] on div "重 置 查 询 导出会员银行卡" at bounding box center [765, 157] width 142 height 17
click at [738, 157] on button "查 询" at bounding box center [755, 157] width 46 height 17
click at [738, 157] on div "重 置 查 询 导出会员银行卡" at bounding box center [765, 157] width 142 height 17
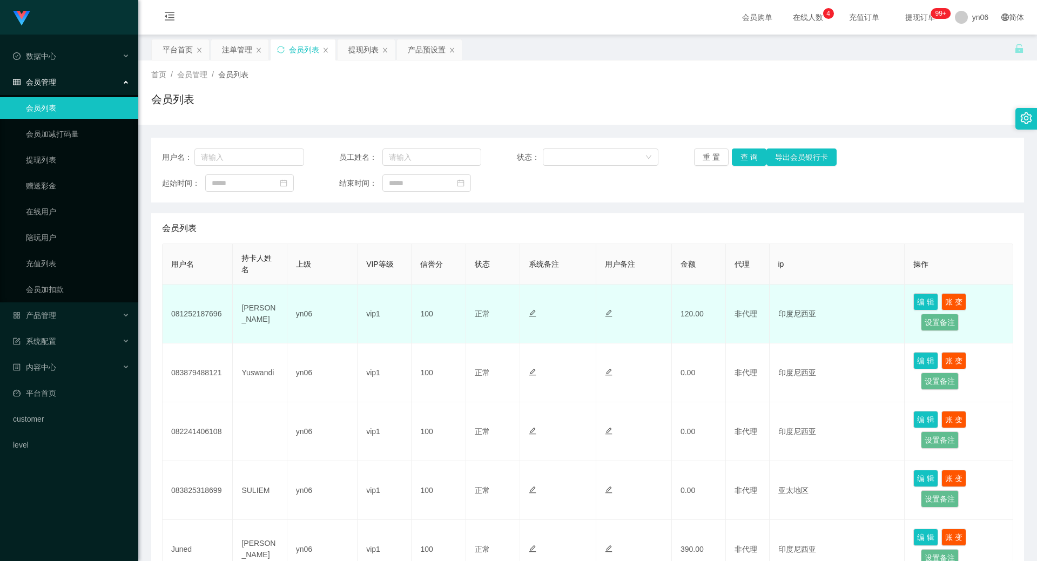
drag, startPoint x: 200, startPoint y: 315, endPoint x: 218, endPoint y: 312, distance: 18.1
click at [200, 315] on td "081252187696" at bounding box center [198, 314] width 70 height 59
click at [246, 310] on td "loren rey naldo" at bounding box center [260, 314] width 54 height 59
click at [246, 309] on td "loren rey naldo" at bounding box center [260, 314] width 54 height 59
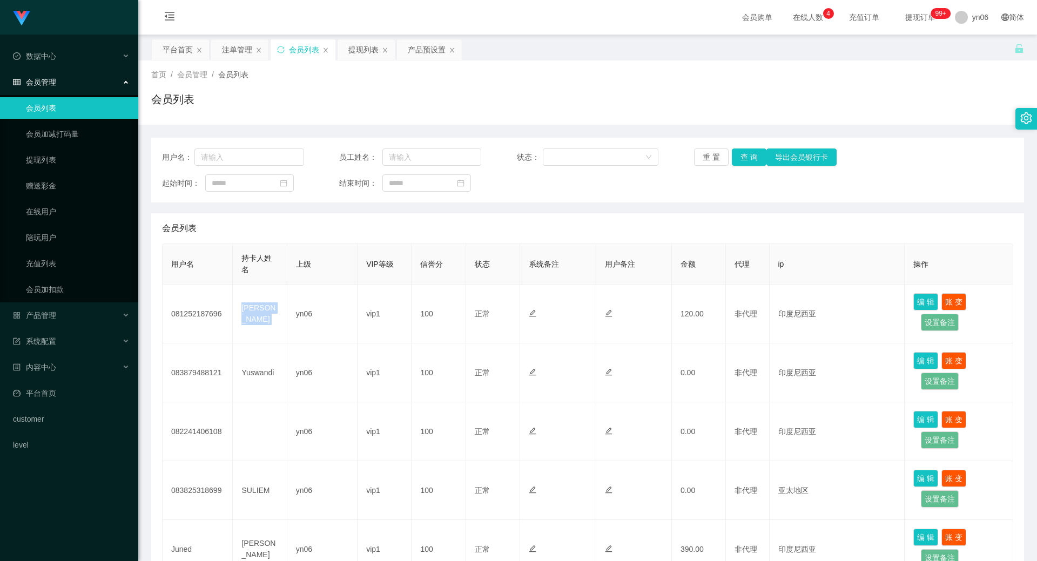
copy td "loren rey naldo"
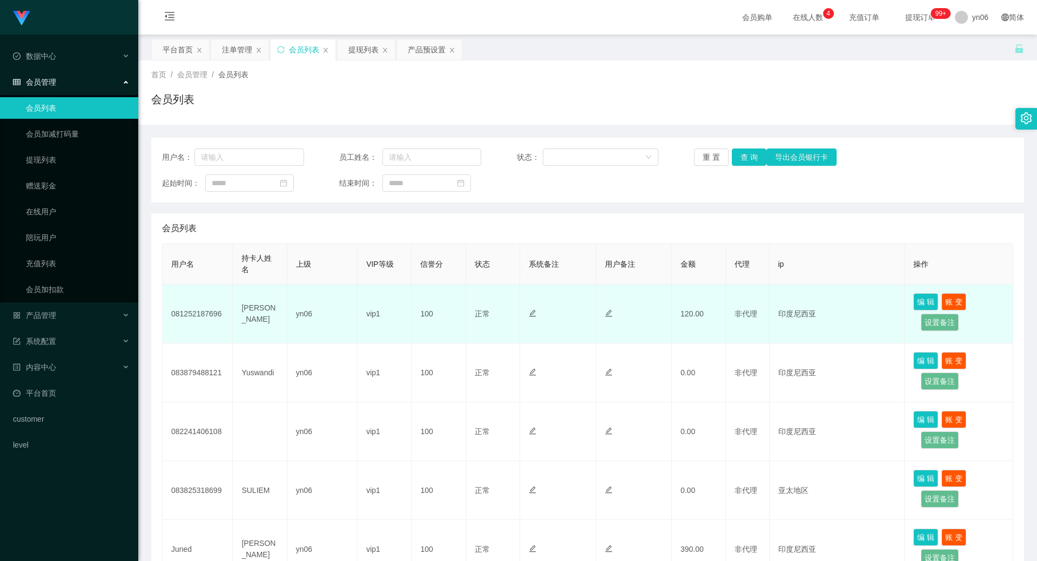
click at [218, 324] on td "081252187696" at bounding box center [198, 314] width 70 height 59
click at [207, 317] on td "081252187696" at bounding box center [198, 314] width 70 height 59
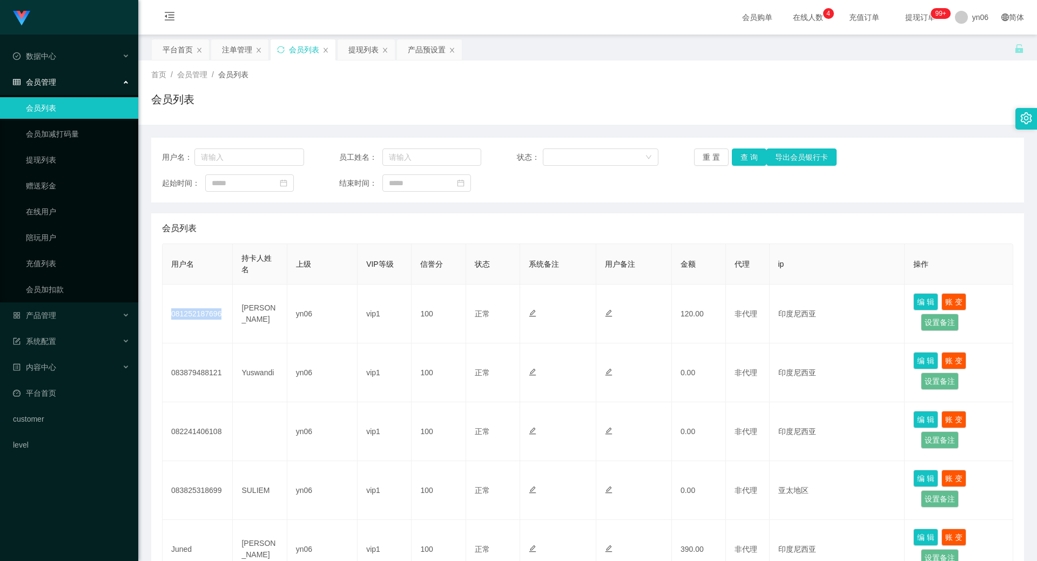
copy td "081252187696"
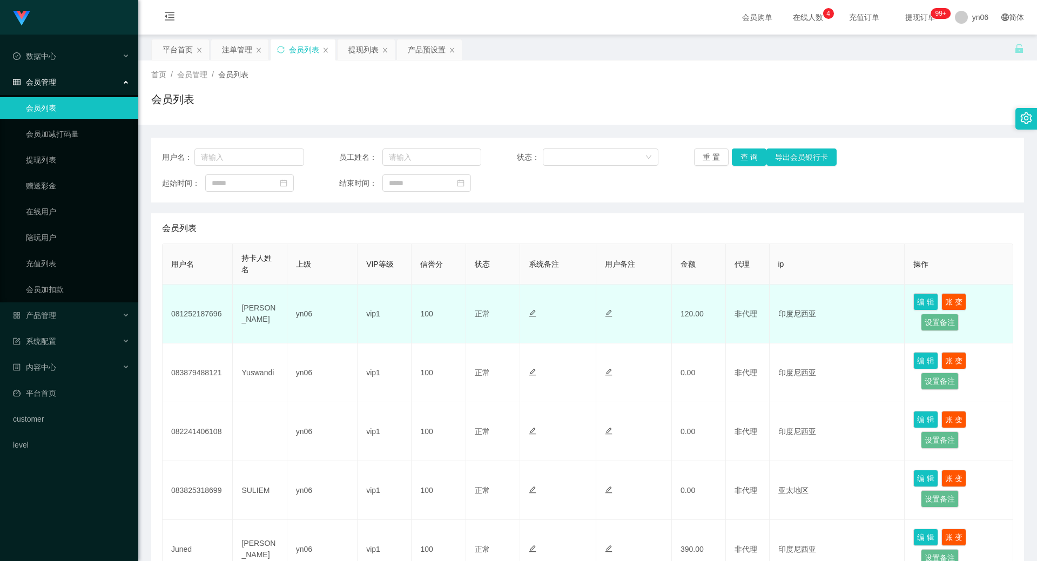
click at [263, 317] on td "loren rey naldo" at bounding box center [260, 314] width 54 height 59
click at [257, 312] on td "loren rey naldo" at bounding box center [260, 314] width 54 height 59
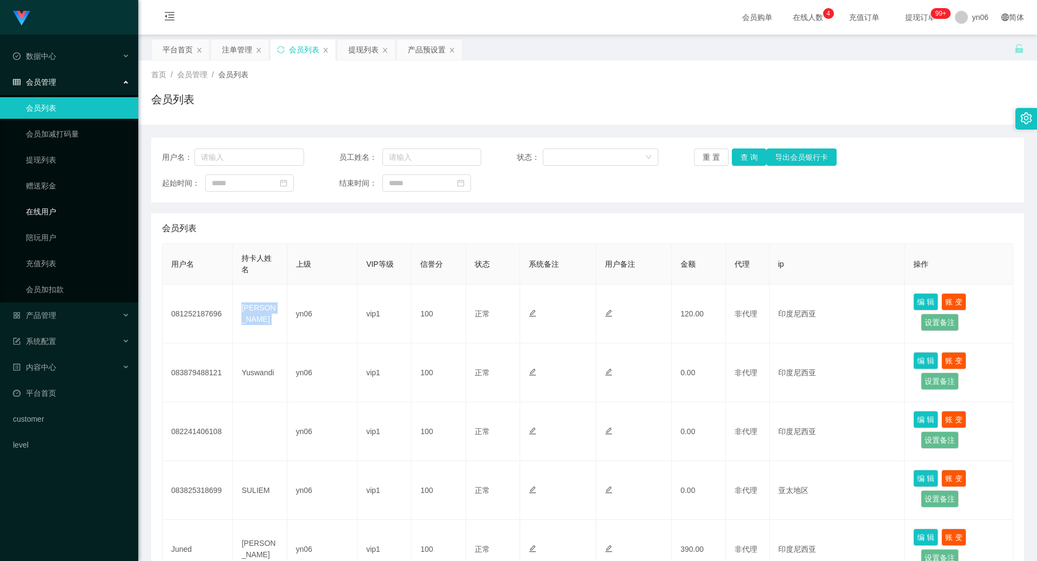
copy td "loren rey naldo"
click at [735, 160] on button "查 询" at bounding box center [749, 157] width 35 height 17
click at [737, 158] on div "重 置 查 询 导出会员银行卡" at bounding box center [765, 157] width 142 height 17
click at [738, 157] on button "查 询" at bounding box center [749, 157] width 35 height 17
click at [738, 157] on div "重 置 查 询 导出会员银行卡" at bounding box center [765, 157] width 142 height 17
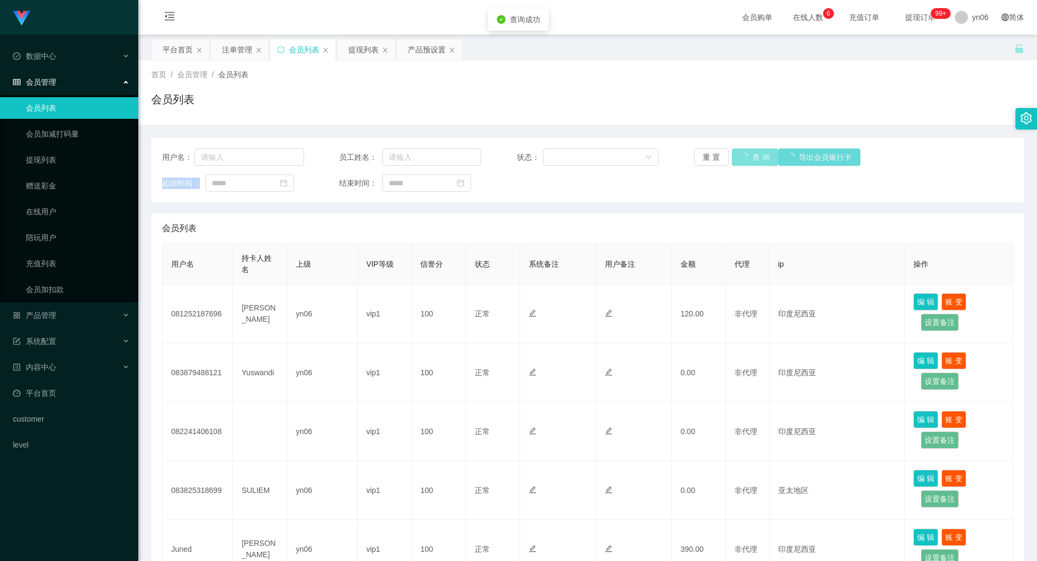
click at [738, 157] on button "查 询" at bounding box center [755, 157] width 46 height 17
click at [738, 157] on div "重 置 查 询 导出会员银行卡" at bounding box center [765, 157] width 142 height 17
click at [738, 157] on button "查 询" at bounding box center [755, 157] width 46 height 17
click at [740, 157] on div "重 置 查 询 导出会员银行卡" at bounding box center [765, 157] width 142 height 17
click at [741, 157] on button "查 询" at bounding box center [749, 157] width 35 height 17
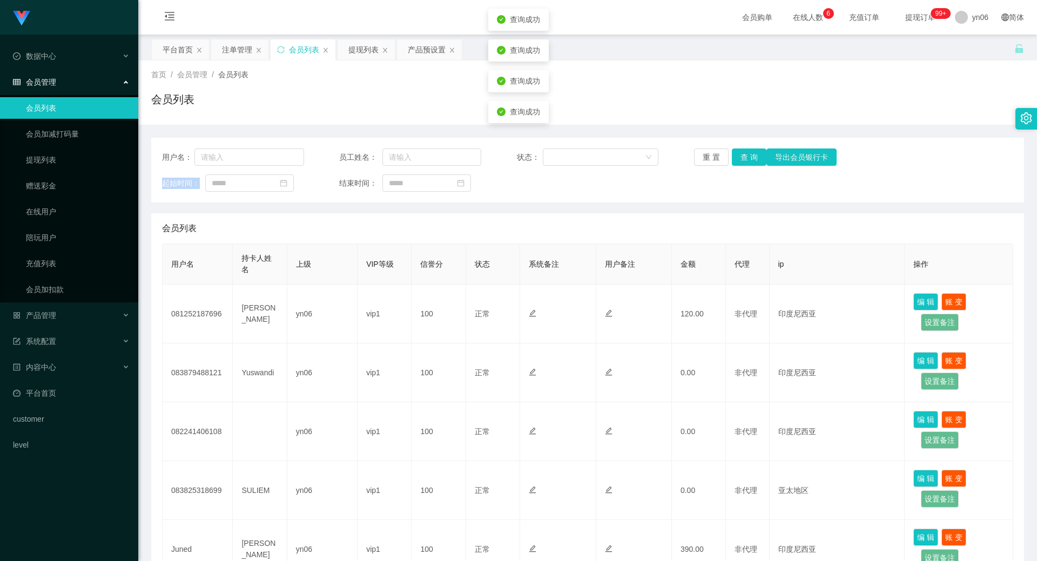
click at [741, 157] on div "重 置 查 询 导出会员银行卡" at bounding box center [765, 157] width 142 height 17
click at [741, 157] on button "查 询" at bounding box center [749, 157] width 35 height 17
click at [741, 157] on div "重 置 查 询 导出会员银行卡" at bounding box center [765, 157] width 142 height 17
click at [741, 159] on button "查 询" at bounding box center [755, 157] width 46 height 17
click at [741, 159] on div "重 置 查 询 导出会员银行卡" at bounding box center [765, 157] width 142 height 17
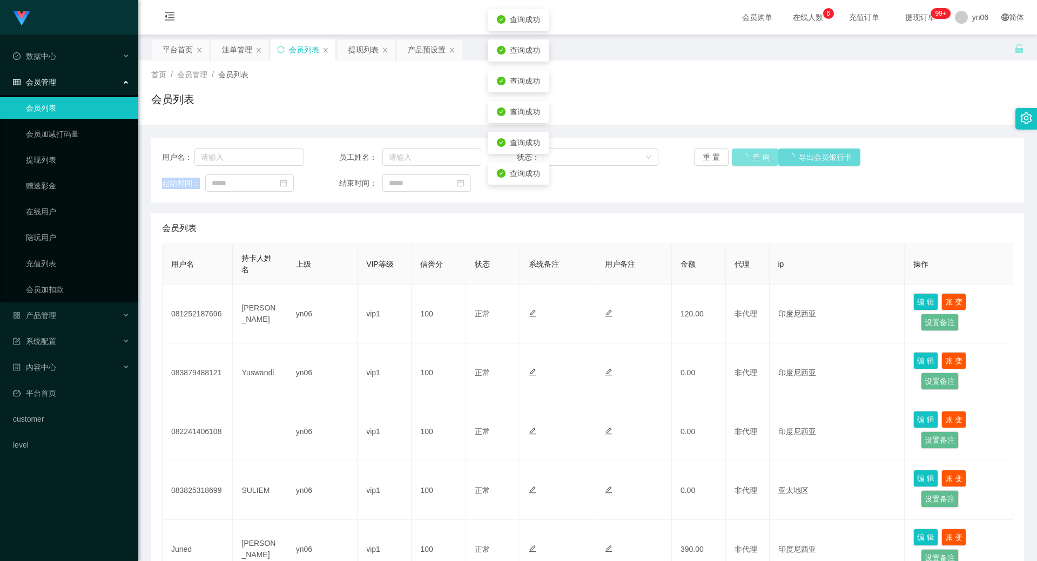
click at [741, 159] on button "查 询" at bounding box center [755, 157] width 46 height 17
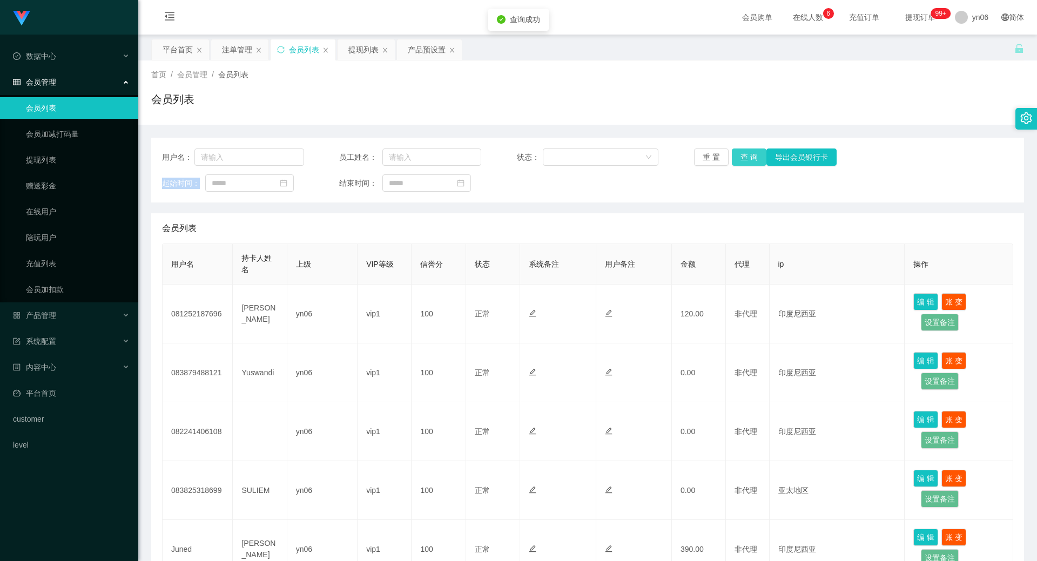
click at [749, 157] on button "查 询" at bounding box center [749, 157] width 35 height 17
click at [749, 157] on div "重 置 查 询 导出会员银行卡" at bounding box center [765, 157] width 142 height 17
click at [749, 157] on button "查 询" at bounding box center [755, 157] width 46 height 17
click at [749, 157] on div "重 置 查 询 导出会员银行卡" at bounding box center [765, 157] width 142 height 17
click at [749, 157] on button "查 询" at bounding box center [749, 157] width 35 height 17
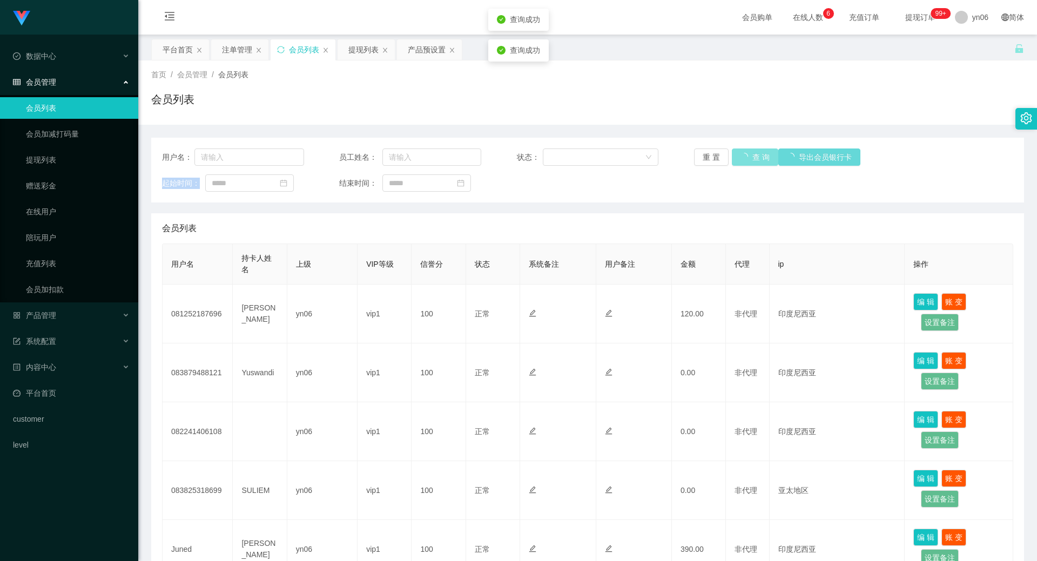
click at [749, 157] on div "重 置 查 询 导出会员银行卡" at bounding box center [765, 157] width 142 height 17
click at [749, 157] on button "查 询" at bounding box center [755, 157] width 46 height 17
click at [749, 157] on div "重 置 查 询 导出会员银行卡" at bounding box center [765, 157] width 142 height 17
click at [749, 157] on button "查 询" at bounding box center [749, 157] width 35 height 17
click at [749, 157] on div "重 置 查 询 导出会员银行卡" at bounding box center [765, 157] width 142 height 17
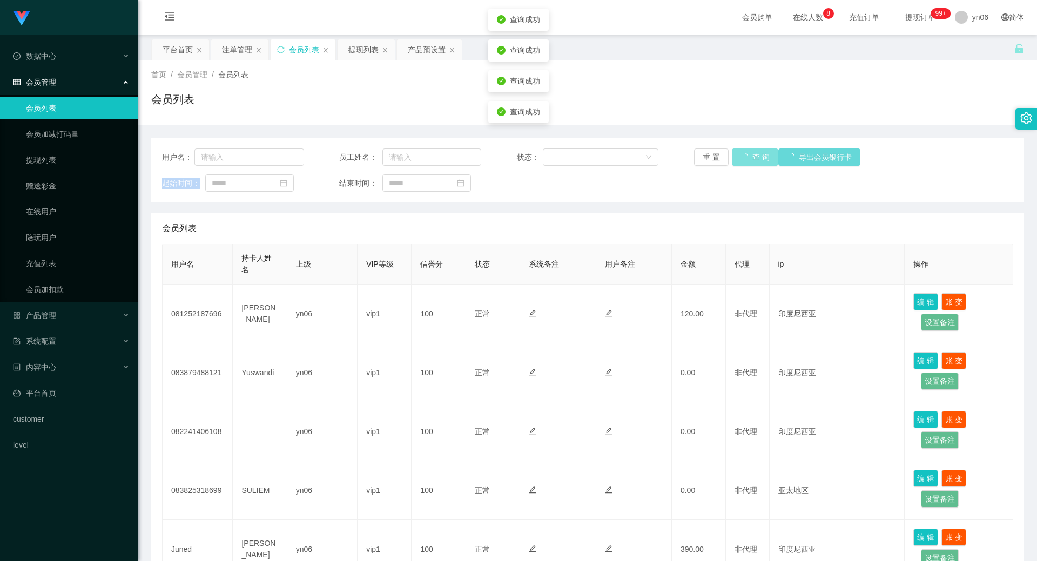
click at [749, 157] on button "查 询" at bounding box center [755, 157] width 46 height 17
click at [749, 157] on div "重 置 查 询 导出会员银行卡" at bounding box center [765, 157] width 142 height 17
click at [749, 157] on button "查 询" at bounding box center [749, 157] width 35 height 17
click at [749, 157] on div "重 置 查 询 导出会员银行卡" at bounding box center [765, 157] width 142 height 17
click at [749, 157] on button "查 询" at bounding box center [749, 157] width 35 height 17
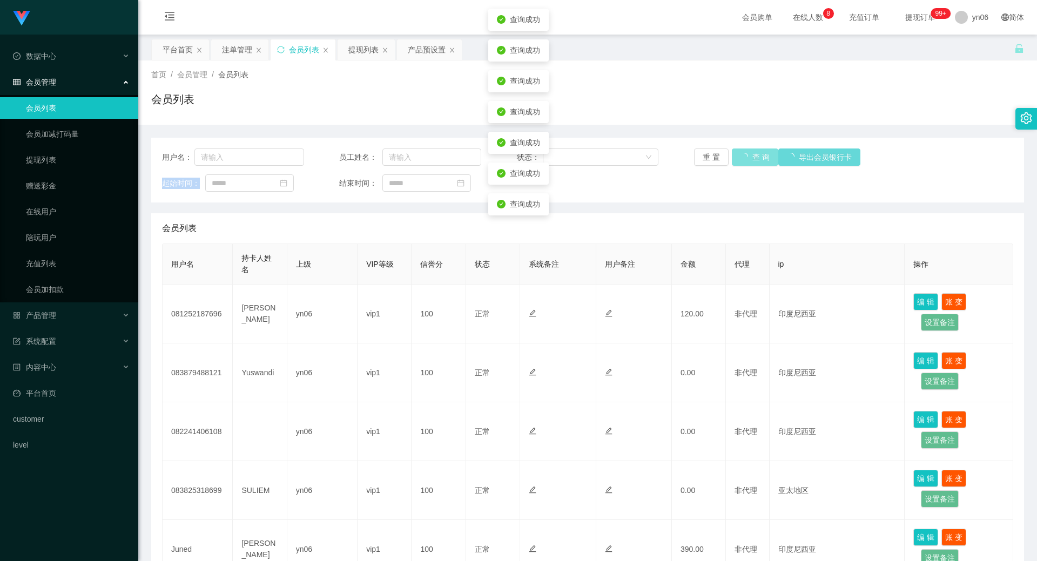
click at [749, 157] on div "重 置 查 询 导出会员银行卡" at bounding box center [765, 157] width 142 height 17
click at [749, 157] on button "查 询" at bounding box center [755, 157] width 46 height 17
click at [749, 157] on div "重 置 查 询 导出会员银行卡" at bounding box center [765, 157] width 142 height 17
click at [749, 157] on button "查 询" at bounding box center [749, 157] width 35 height 17
click at [749, 157] on div "重 置 查 询 导出会员银行卡" at bounding box center [765, 157] width 142 height 17
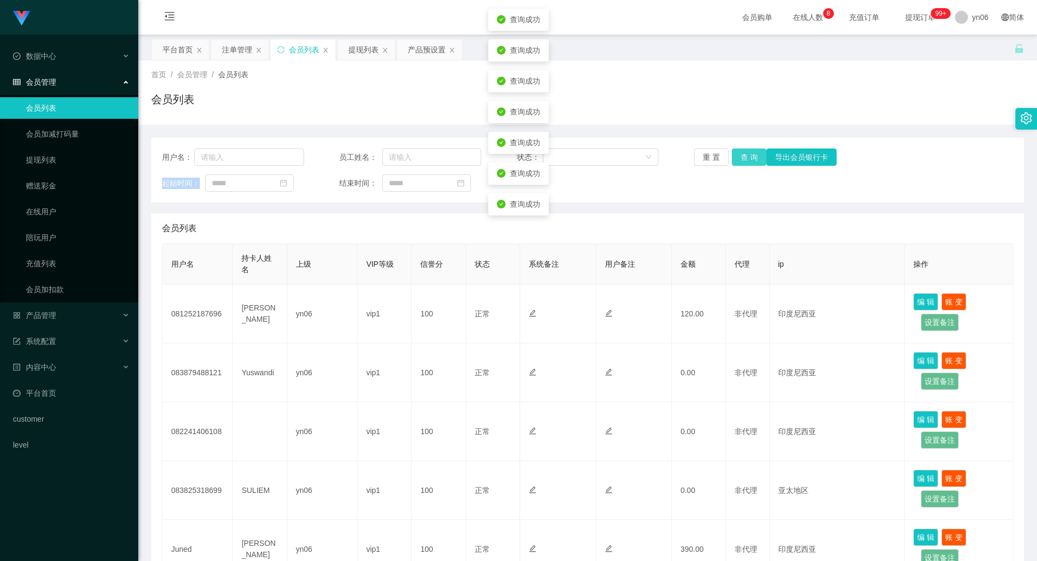
click at [749, 157] on button "查 询" at bounding box center [749, 157] width 35 height 17
click at [749, 157] on div "重 置 查 询 导出会员银行卡" at bounding box center [765, 157] width 142 height 17
click at [749, 157] on button "查 询" at bounding box center [755, 157] width 46 height 17
click at [749, 157] on div "重 置 查 询 导出会员银行卡" at bounding box center [765, 157] width 142 height 17
click at [749, 157] on button "查 询" at bounding box center [749, 157] width 35 height 17
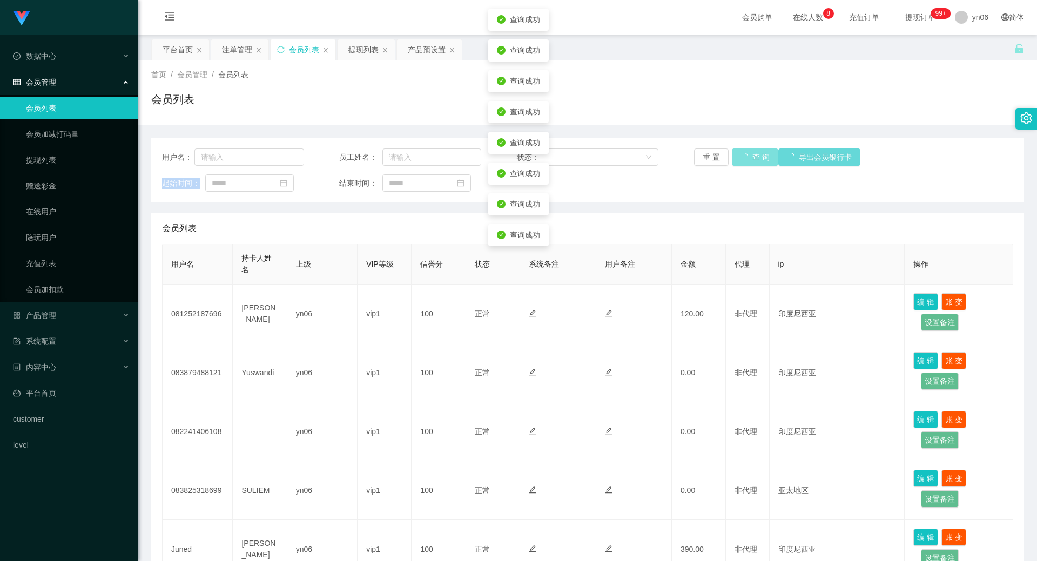
click at [749, 157] on div "重 置 查 询 导出会员银行卡" at bounding box center [765, 157] width 142 height 17
click at [749, 157] on button "查 询" at bounding box center [749, 157] width 35 height 17
click at [749, 157] on div "重 置 查 询 导出会员银行卡" at bounding box center [765, 157] width 142 height 17
click at [749, 157] on button "查 询" at bounding box center [749, 157] width 35 height 17
click at [749, 157] on div "重 置 查 询 导出会员银行卡" at bounding box center [765, 157] width 142 height 17
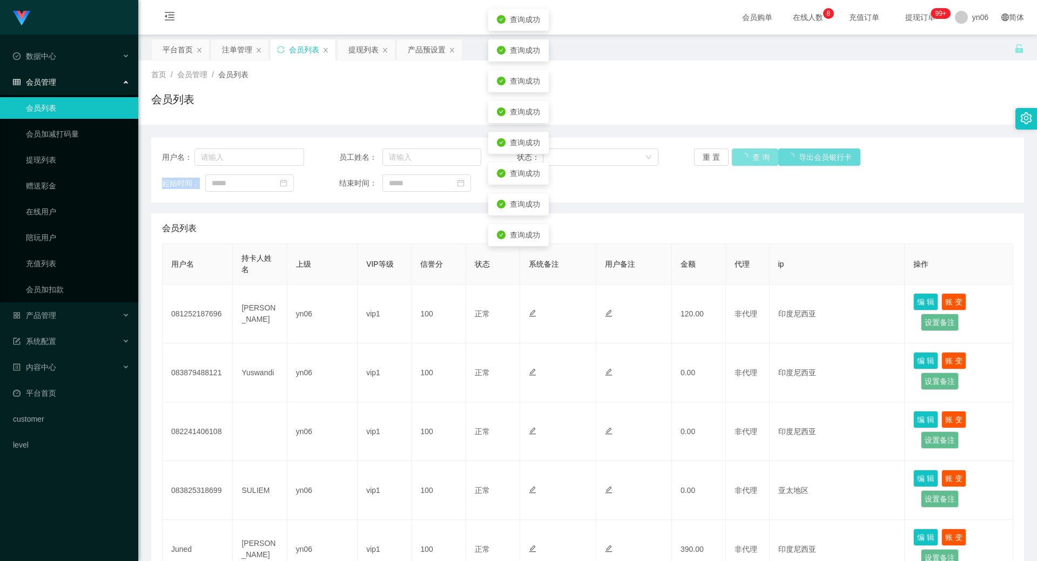
click at [749, 157] on button "查 询" at bounding box center [755, 157] width 46 height 17
click at [749, 157] on div "重 置 查 询 导出会员银行卡" at bounding box center [765, 157] width 142 height 17
click at [749, 157] on button "查 询" at bounding box center [749, 157] width 35 height 17
click at [749, 157] on div "重 置 查 询 导出会员银行卡" at bounding box center [765, 157] width 142 height 17
click at [749, 157] on button "查 询" at bounding box center [749, 157] width 35 height 17
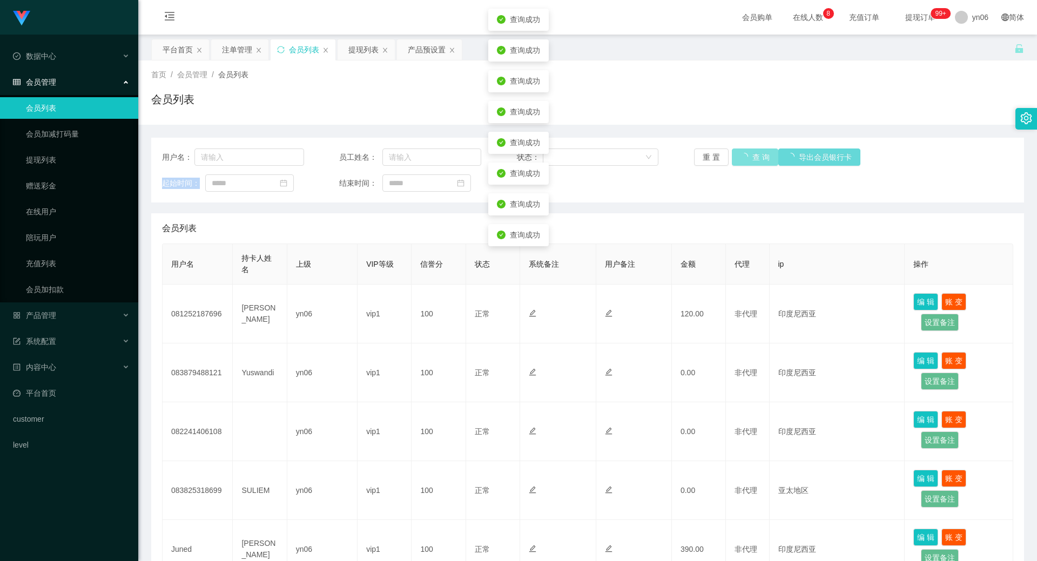
click at [749, 157] on div "重 置 查 询 导出会员银行卡" at bounding box center [765, 157] width 142 height 17
click at [749, 157] on button "查 询" at bounding box center [755, 157] width 46 height 17
click at [749, 157] on div "重 置 查 询 导出会员银行卡" at bounding box center [765, 157] width 142 height 17
click at [749, 157] on button "查 询" at bounding box center [749, 157] width 35 height 17
click at [749, 157] on div "重 置 查 询 导出会员银行卡" at bounding box center [765, 157] width 142 height 17
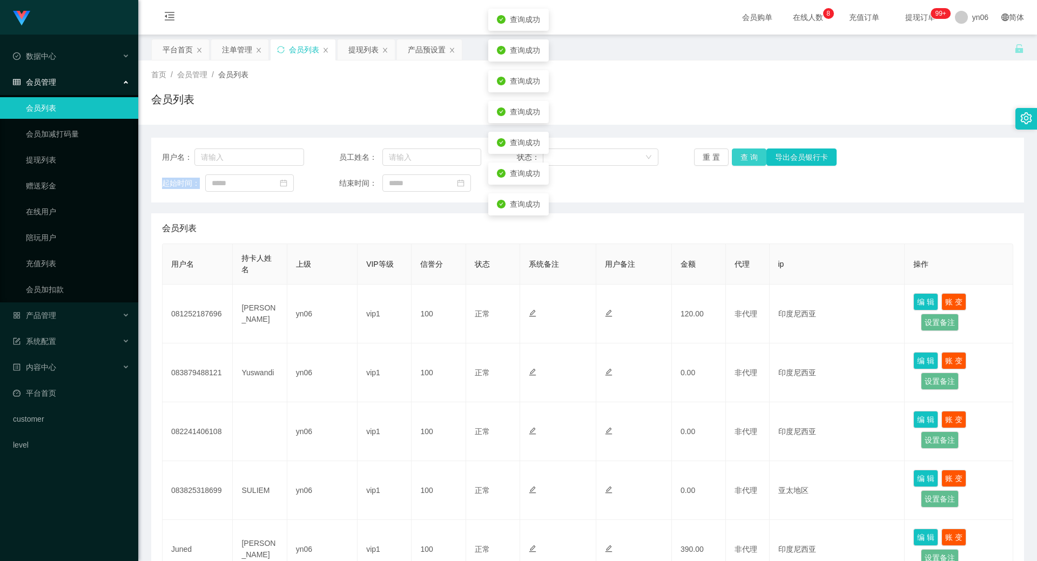
click at [749, 157] on button "查 询" at bounding box center [749, 157] width 35 height 17
click at [749, 157] on div "重 置 查 询 导出会员银行卡" at bounding box center [765, 157] width 142 height 17
click at [749, 157] on button "查 询" at bounding box center [749, 157] width 35 height 17
click at [749, 157] on div "重 置 查 询 导出会员银行卡" at bounding box center [765, 157] width 142 height 17
click at [749, 157] on button "查 询" at bounding box center [749, 157] width 35 height 17
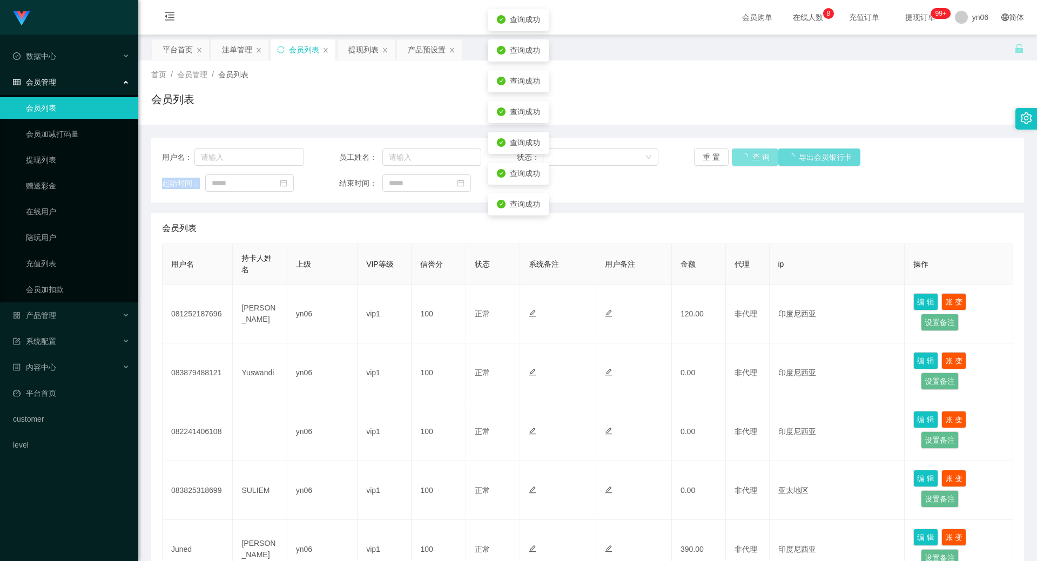
click at [749, 157] on div "重 置 查 询 导出会员银行卡" at bounding box center [765, 157] width 142 height 17
click at [749, 157] on button "查 询" at bounding box center [749, 157] width 35 height 17
click at [749, 157] on div "重 置 查 询 导出会员银行卡" at bounding box center [765, 157] width 142 height 17
click at [732, 158] on button "查 询" at bounding box center [749, 157] width 35 height 17
click at [732, 158] on div "重 置 查 询 导出会员银行卡" at bounding box center [765, 157] width 142 height 17
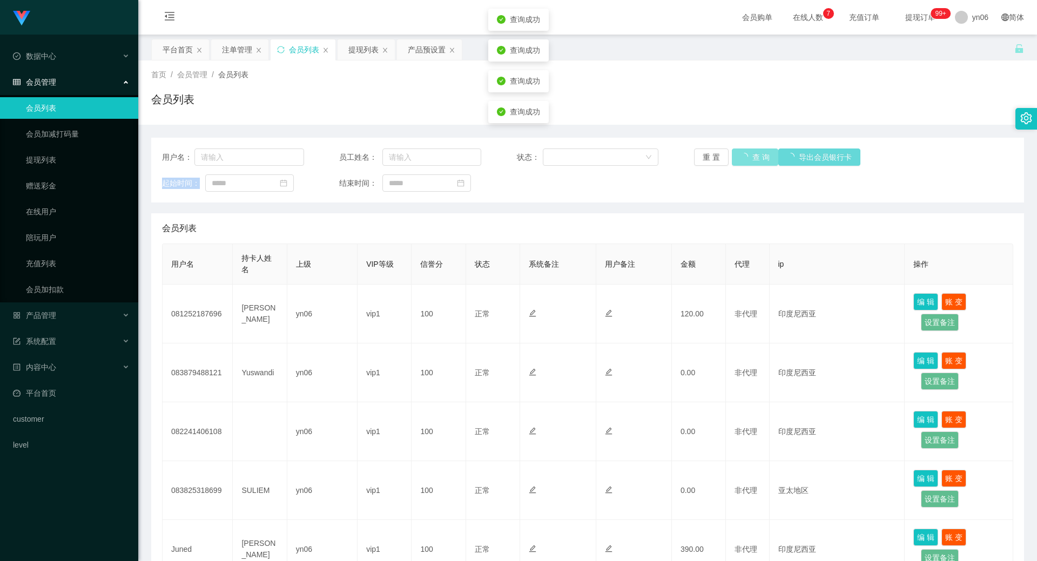
click at [732, 158] on button "查 询" at bounding box center [755, 157] width 46 height 17
click at [732, 158] on div "重 置 查 询 导出会员银行卡" at bounding box center [765, 157] width 142 height 17
click at [732, 158] on button "查 询" at bounding box center [749, 157] width 35 height 17
click at [732, 158] on div "重 置 查 询 导出会员银行卡" at bounding box center [765, 157] width 142 height 17
click at [732, 158] on button "查 询" at bounding box center [749, 157] width 35 height 17
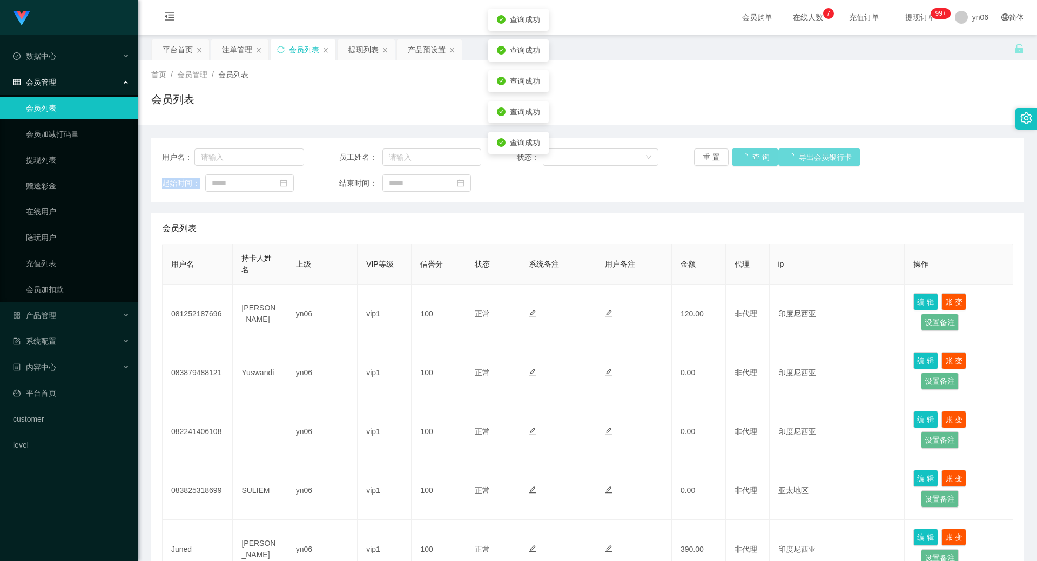
click at [732, 158] on div "重 置 查 询 导出会员银行卡" at bounding box center [765, 157] width 142 height 17
click at [740, 159] on button "查 询" at bounding box center [749, 157] width 35 height 17
click at [740, 159] on div "重 置 查 询 导出会员银行卡" at bounding box center [765, 157] width 142 height 17
click at [740, 159] on button "查 询" at bounding box center [755, 157] width 46 height 17
click at [740, 159] on div "重 置 查 询 导出会员银行卡" at bounding box center [765, 157] width 142 height 17
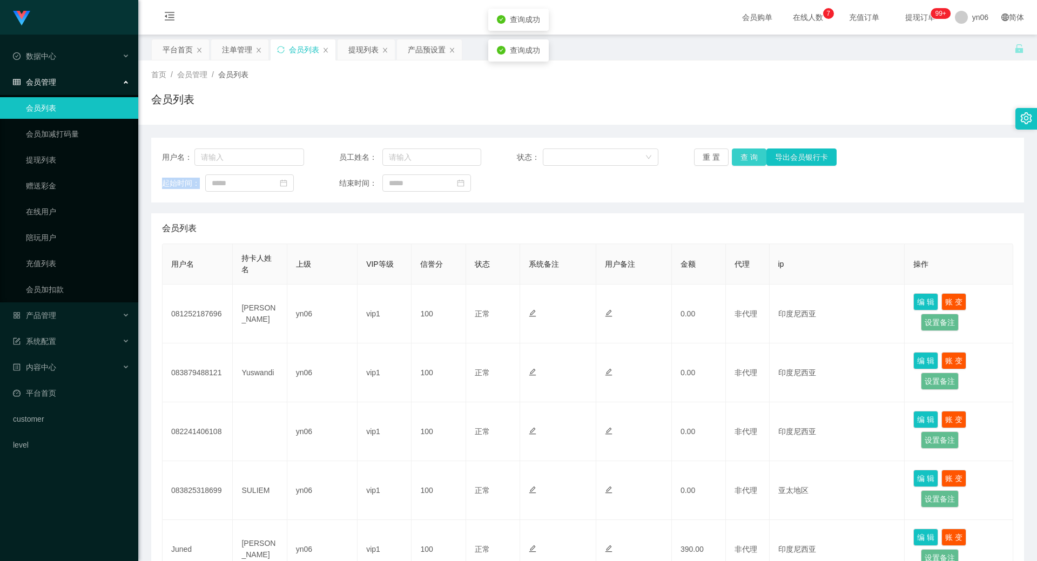
click at [740, 159] on button "查 询" at bounding box center [749, 157] width 35 height 17
click at [364, 51] on div "提现列表" at bounding box center [363, 49] width 30 height 21
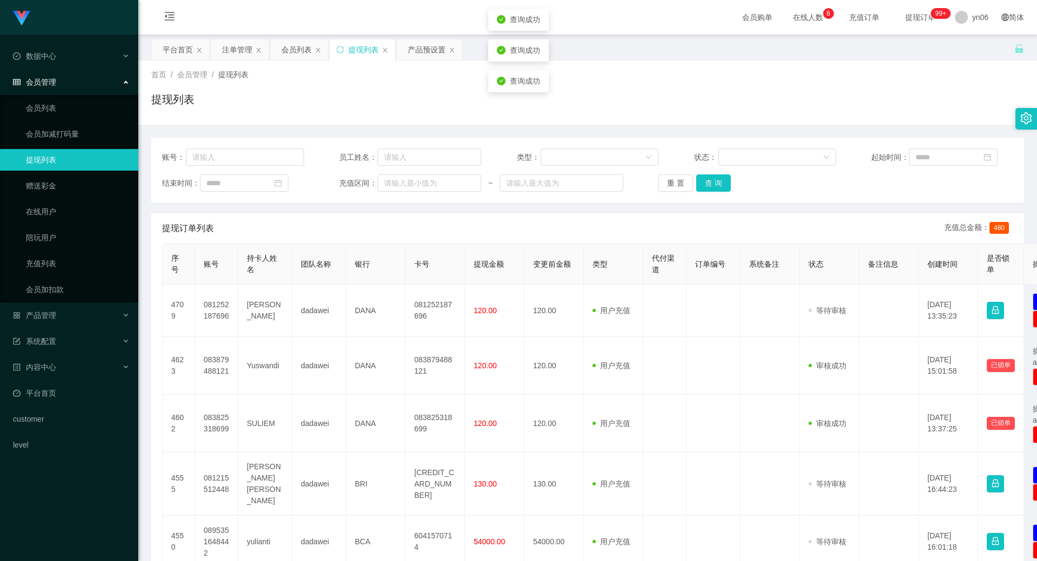
click at [716, 193] on div "账号： 员工姓名： 类型： 状态： 起始时间： 结束时间： 充值区间： ~ 重 置 查 询" at bounding box center [587, 170] width 873 height 65
click at [717, 188] on button "查 询" at bounding box center [713, 182] width 35 height 17
click at [717, 188] on div "重 置 查 询" at bounding box center [729, 182] width 142 height 17
click at [717, 188] on button "查 询" at bounding box center [719, 182] width 46 height 17
click at [717, 188] on div "重 置 查 询" at bounding box center [729, 182] width 142 height 17
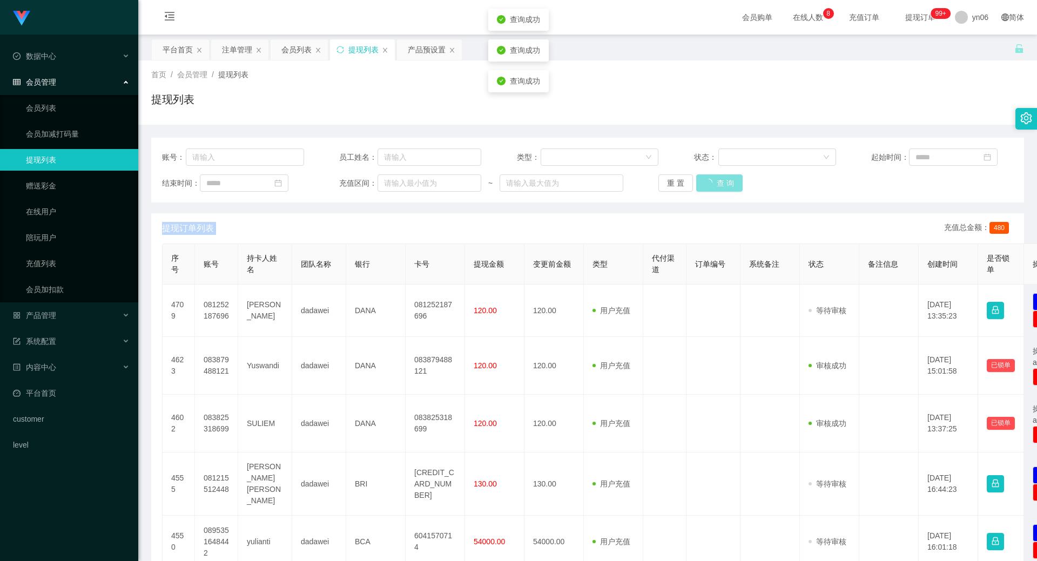
click at [717, 188] on button "查 询" at bounding box center [719, 182] width 46 height 17
drag, startPoint x: 717, startPoint y: 188, endPoint x: 676, endPoint y: 211, distance: 46.9
click at [717, 186] on div "重 置 查 询" at bounding box center [729, 182] width 142 height 17
click at [717, 186] on button "查 询" at bounding box center [719, 182] width 46 height 17
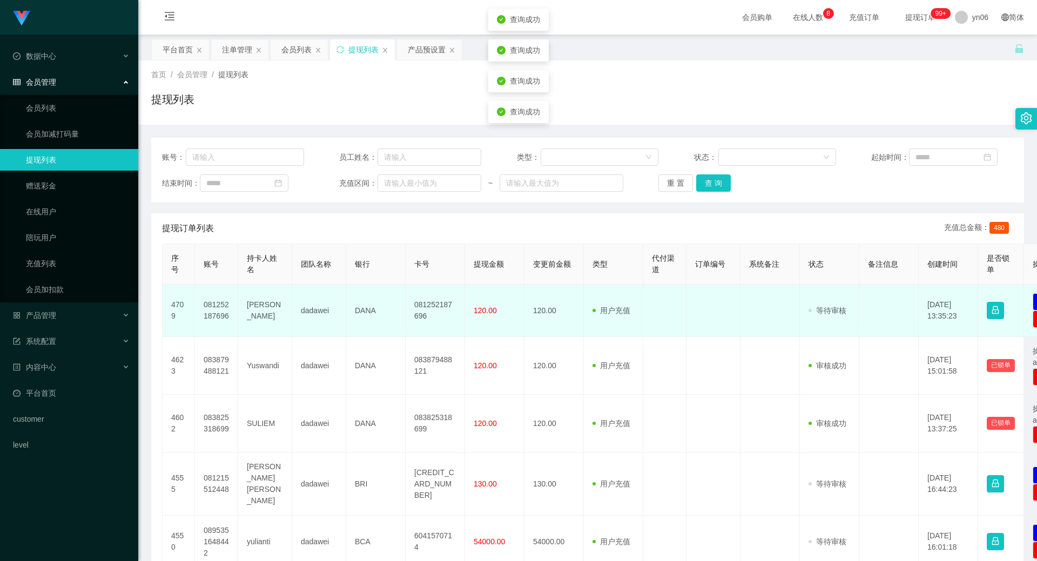
click at [184, 298] on td "4709" at bounding box center [179, 311] width 32 height 52
click at [214, 312] on td "081252187696" at bounding box center [216, 311] width 43 height 52
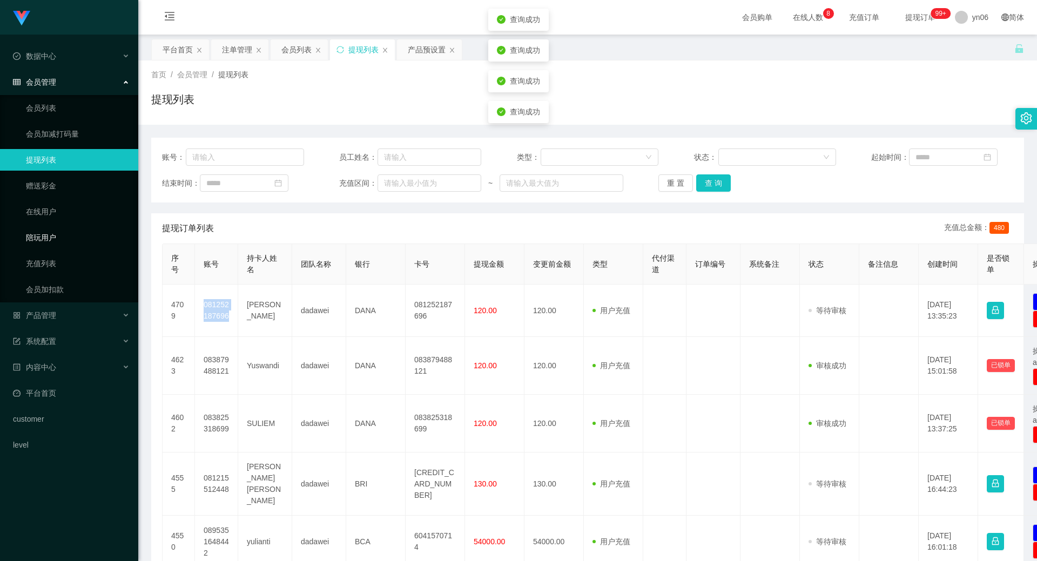
copy td "081252187696"
click at [714, 186] on button "查 询" at bounding box center [713, 182] width 35 height 17
click at [714, 186] on div "重 置 查 询" at bounding box center [729, 182] width 142 height 17
click at [714, 186] on button "查 询" at bounding box center [719, 182] width 46 height 17
click at [714, 186] on div "重 置 查 询" at bounding box center [729, 182] width 142 height 17
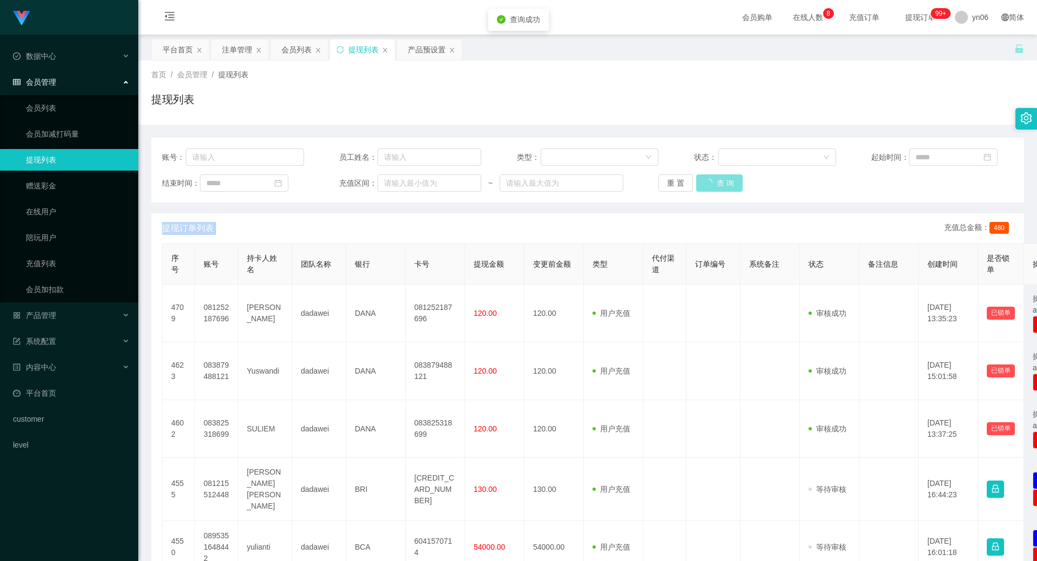
click at [714, 186] on div "重 置 查 询" at bounding box center [729, 182] width 142 height 17
click at [714, 186] on button "查 询" at bounding box center [713, 182] width 35 height 17
click at [714, 186] on div "重 置 查 询" at bounding box center [729, 182] width 142 height 17
click at [714, 186] on button "查 询" at bounding box center [719, 182] width 46 height 17
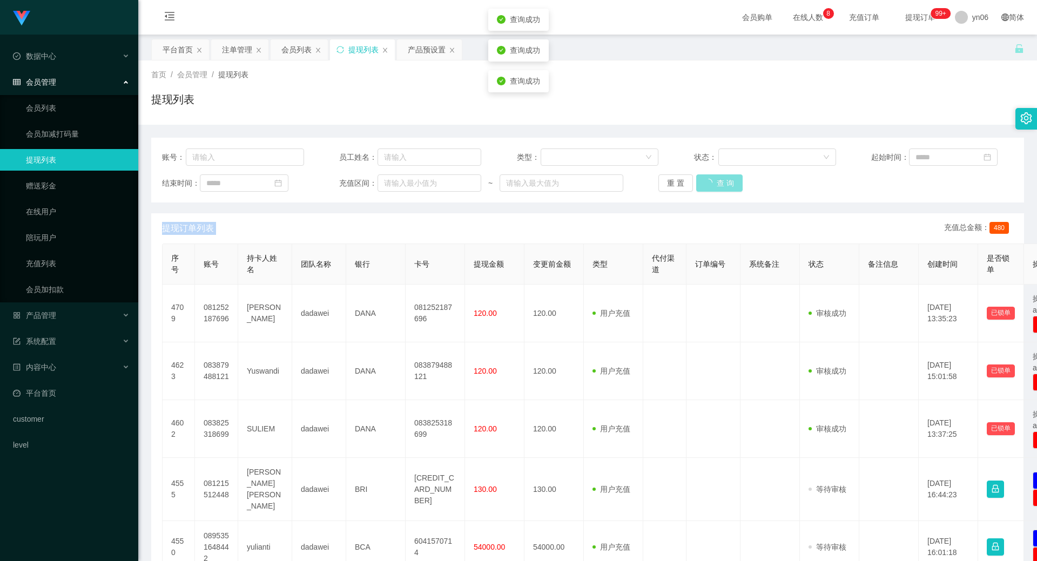
click at [714, 186] on div "重 置 查 询" at bounding box center [729, 182] width 142 height 17
click at [714, 186] on button "查 询" at bounding box center [713, 182] width 35 height 17
click at [722, 178] on button "查 询" at bounding box center [713, 182] width 35 height 17
click at [722, 178] on div "重 置 查 询" at bounding box center [729, 182] width 142 height 17
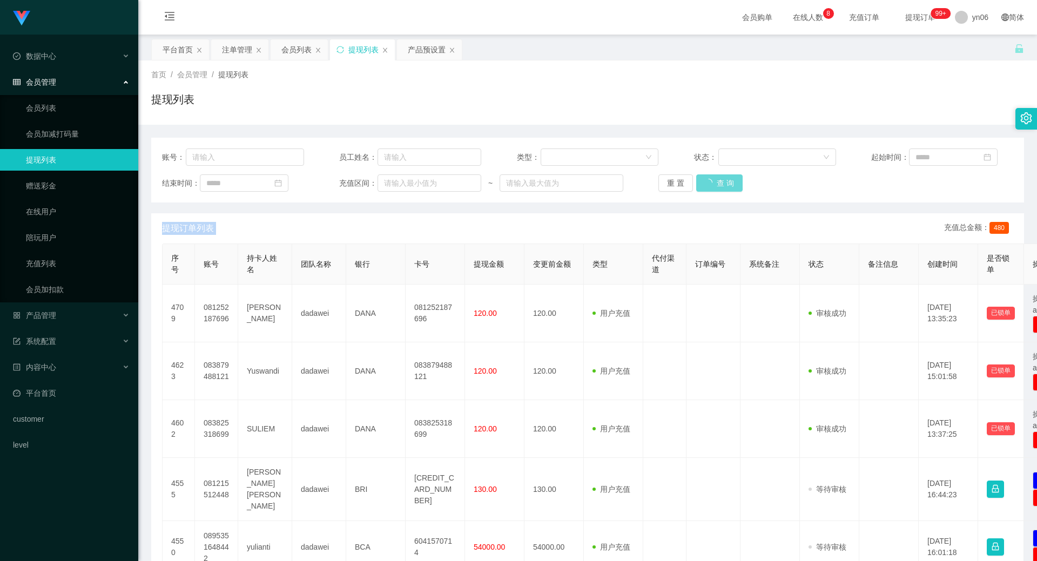
click at [722, 178] on div "重 置 查 询" at bounding box center [729, 182] width 142 height 17
click at [722, 178] on button "查 询" at bounding box center [713, 182] width 35 height 17
click at [722, 178] on div "重 置 查 询" at bounding box center [729, 182] width 142 height 17
